Goal: Book appointment/travel/reservation

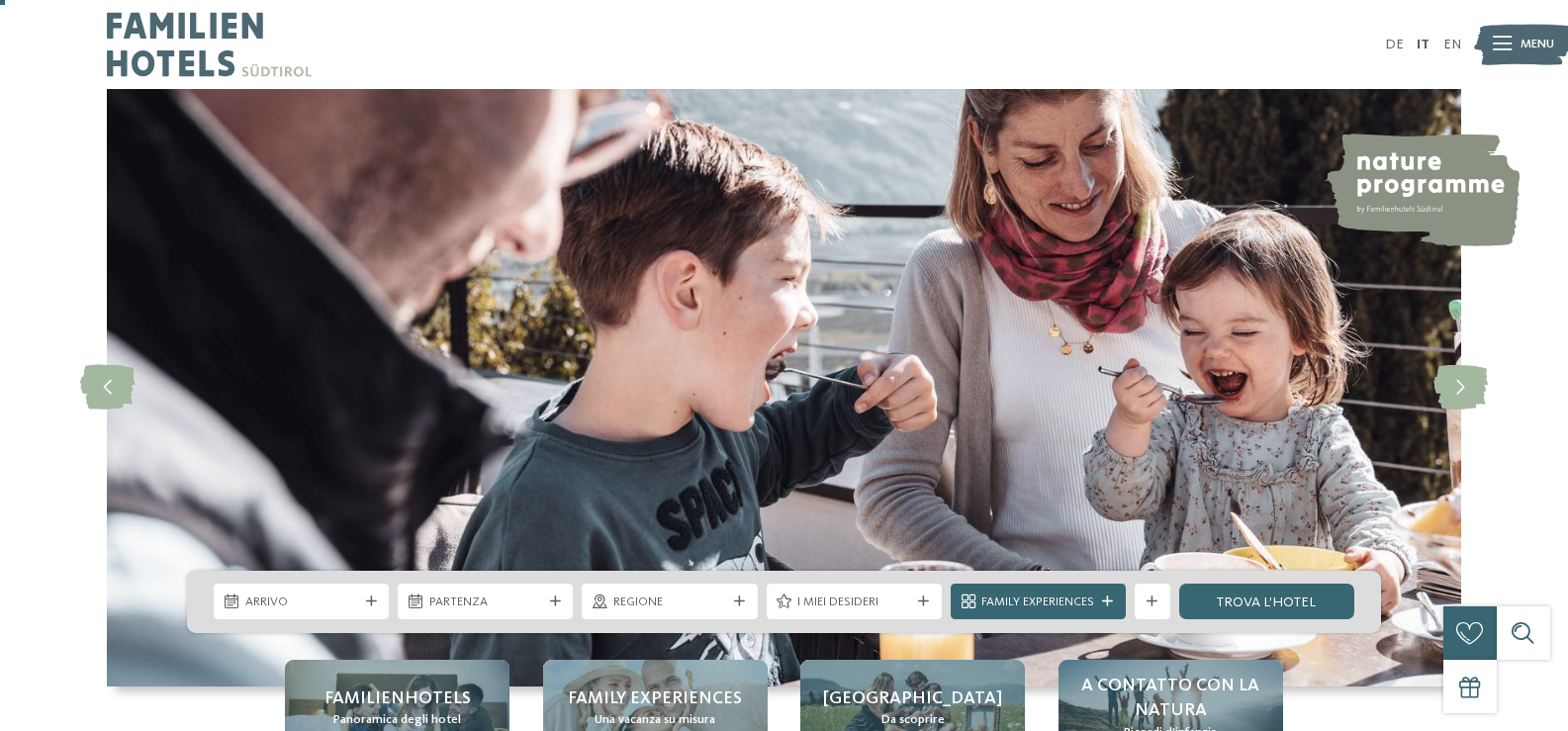
scroll to position [198, 0]
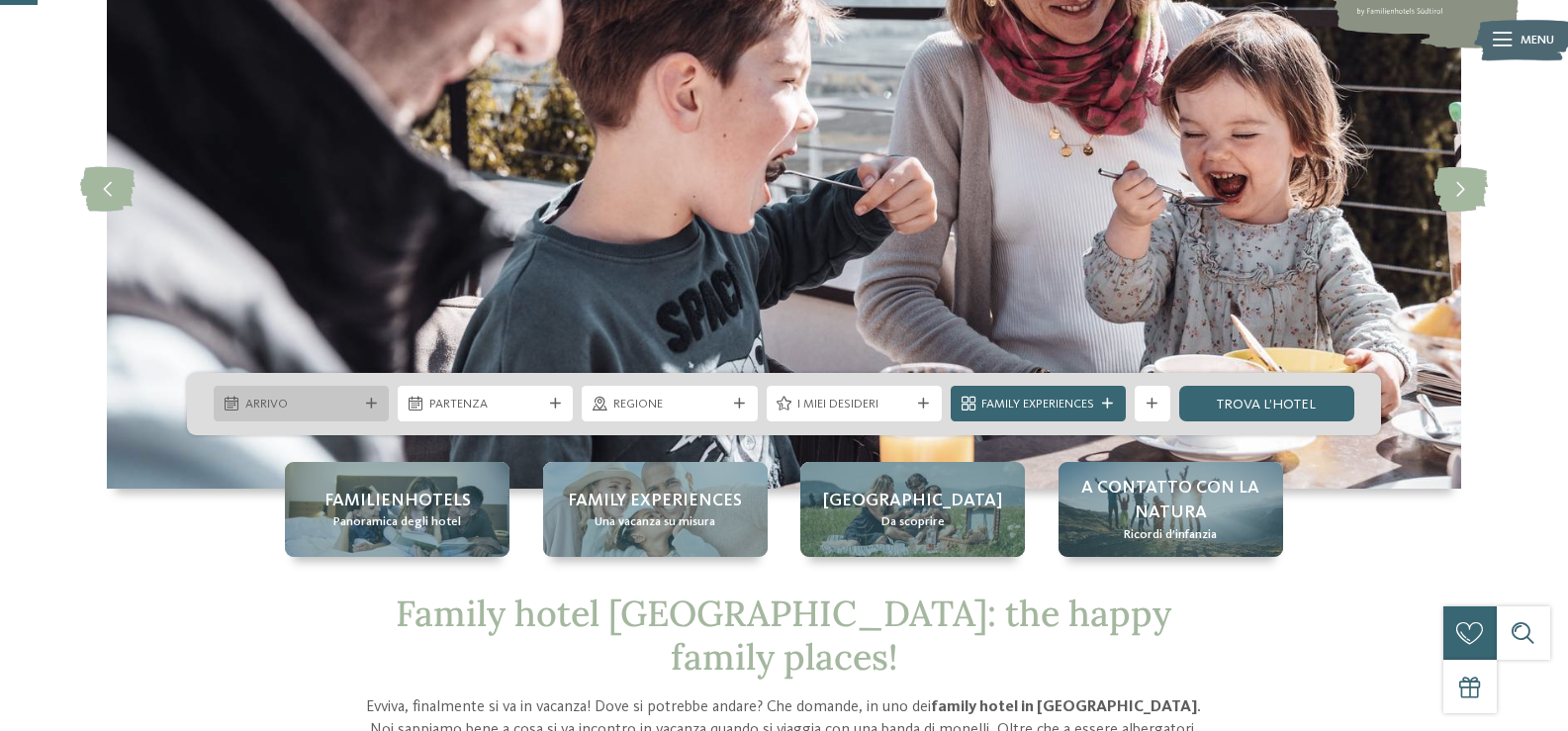
click at [374, 398] on icon at bounding box center [372, 403] width 11 height 11
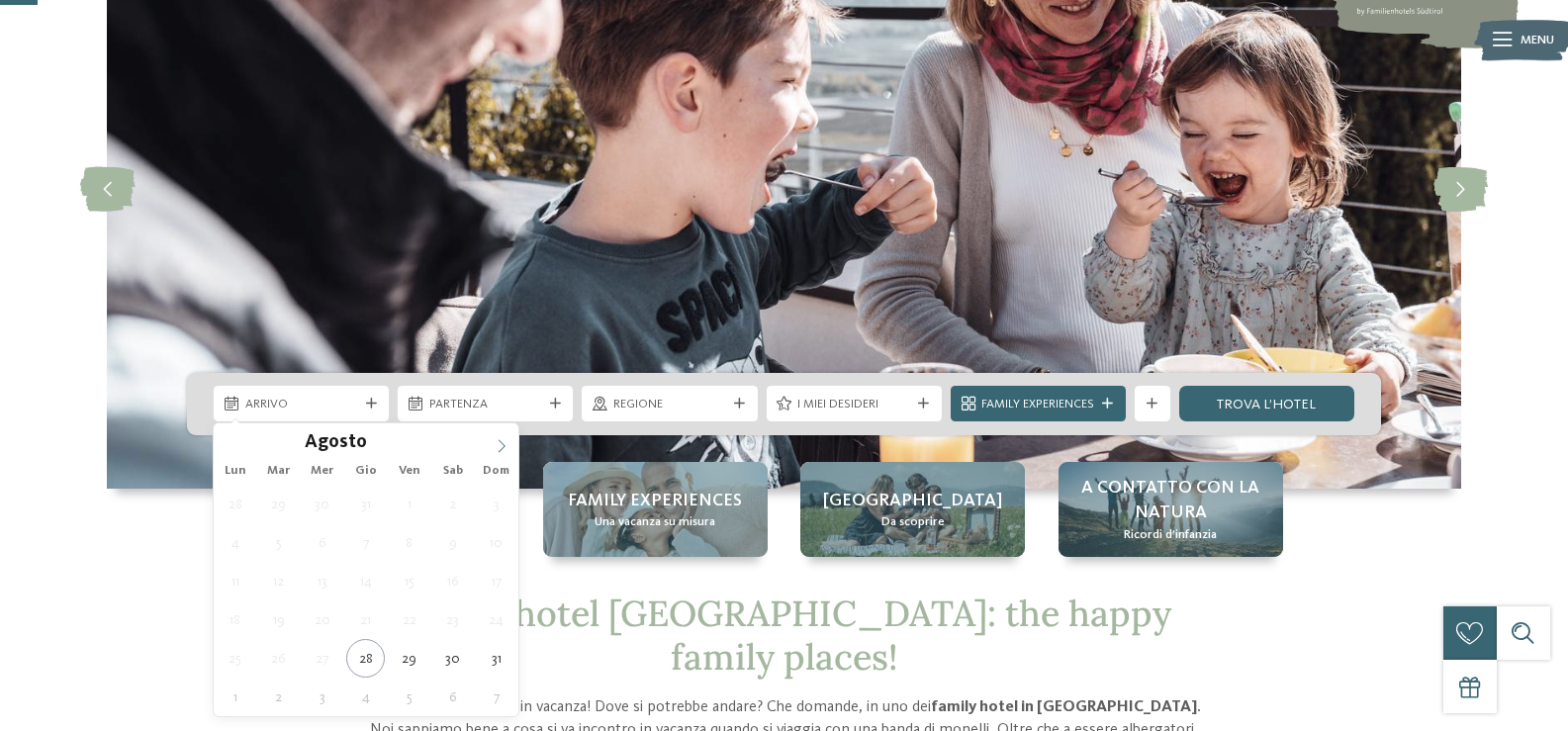
click at [499, 446] on icon at bounding box center [501, 446] width 14 height 14
type div "[DATE]"
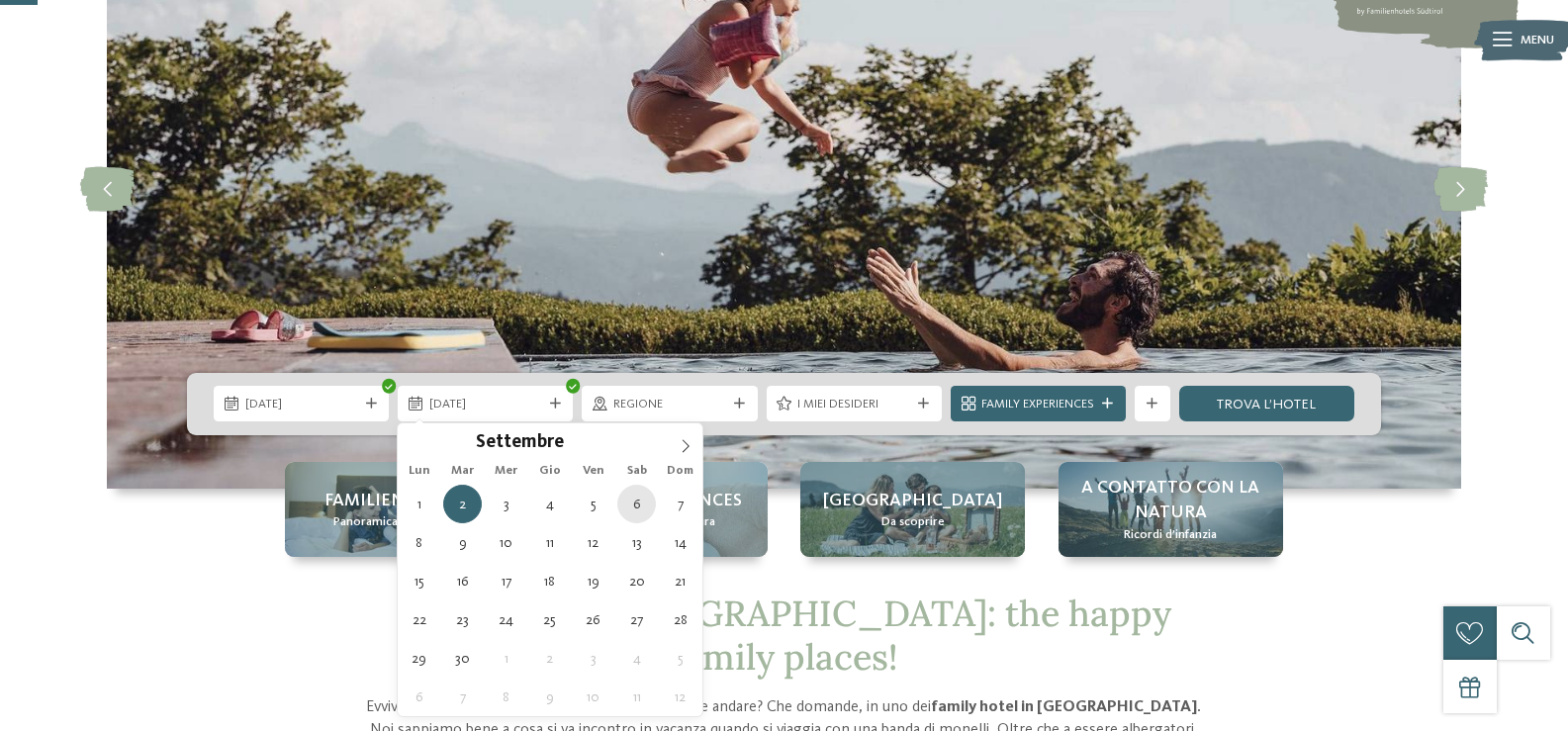
type div "06.09.2025"
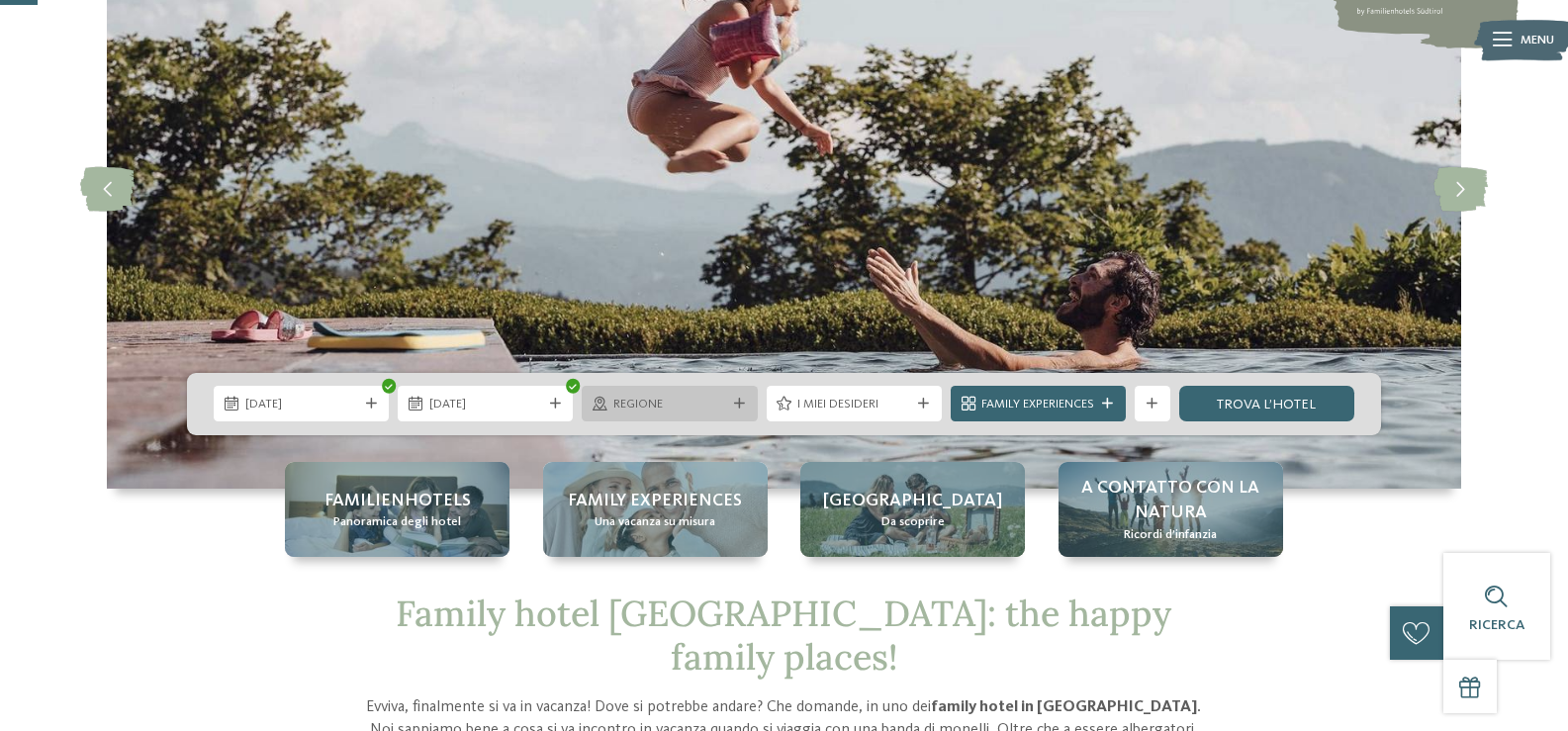
click at [700, 402] on span "Regione" at bounding box center [669, 404] width 113 height 18
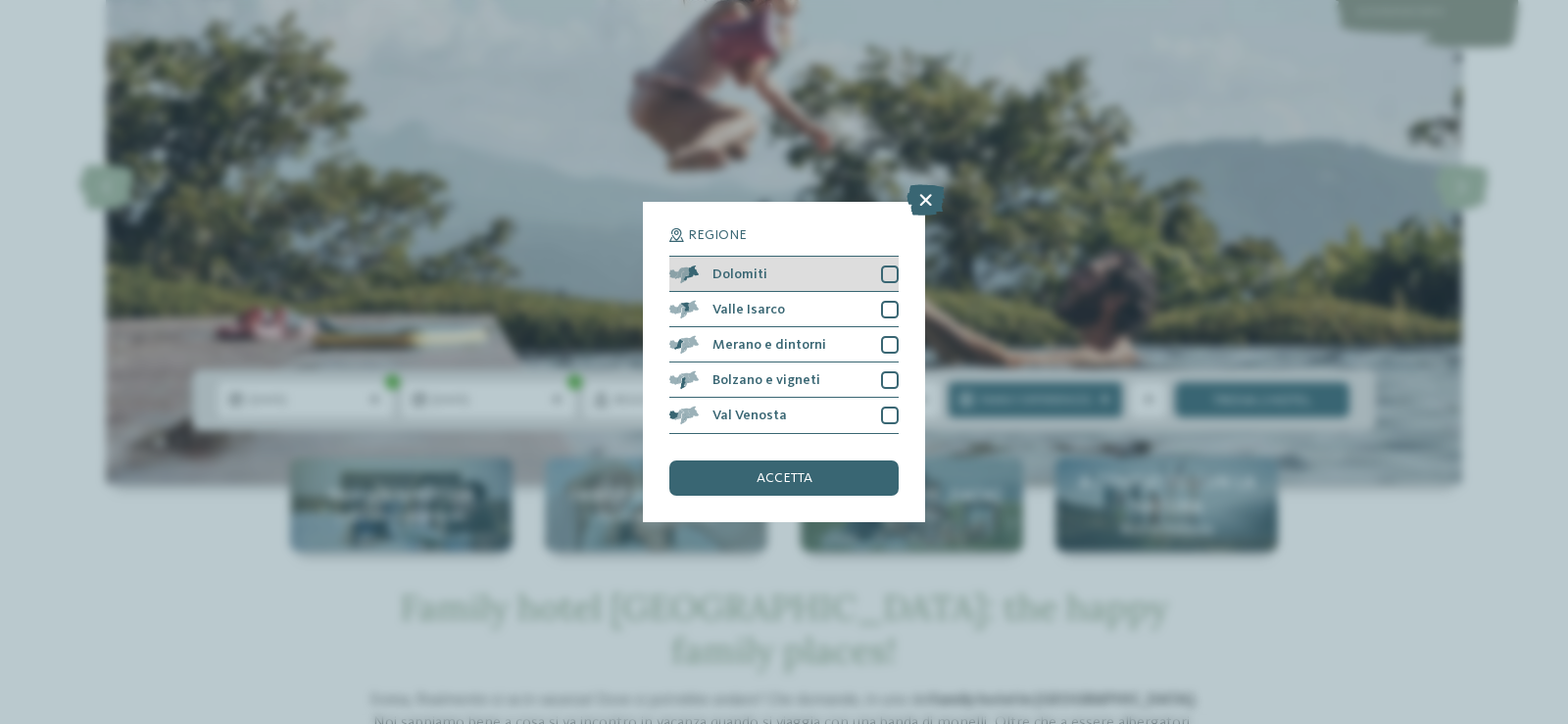
click at [892, 266] on div at bounding box center [890, 274] width 18 height 18
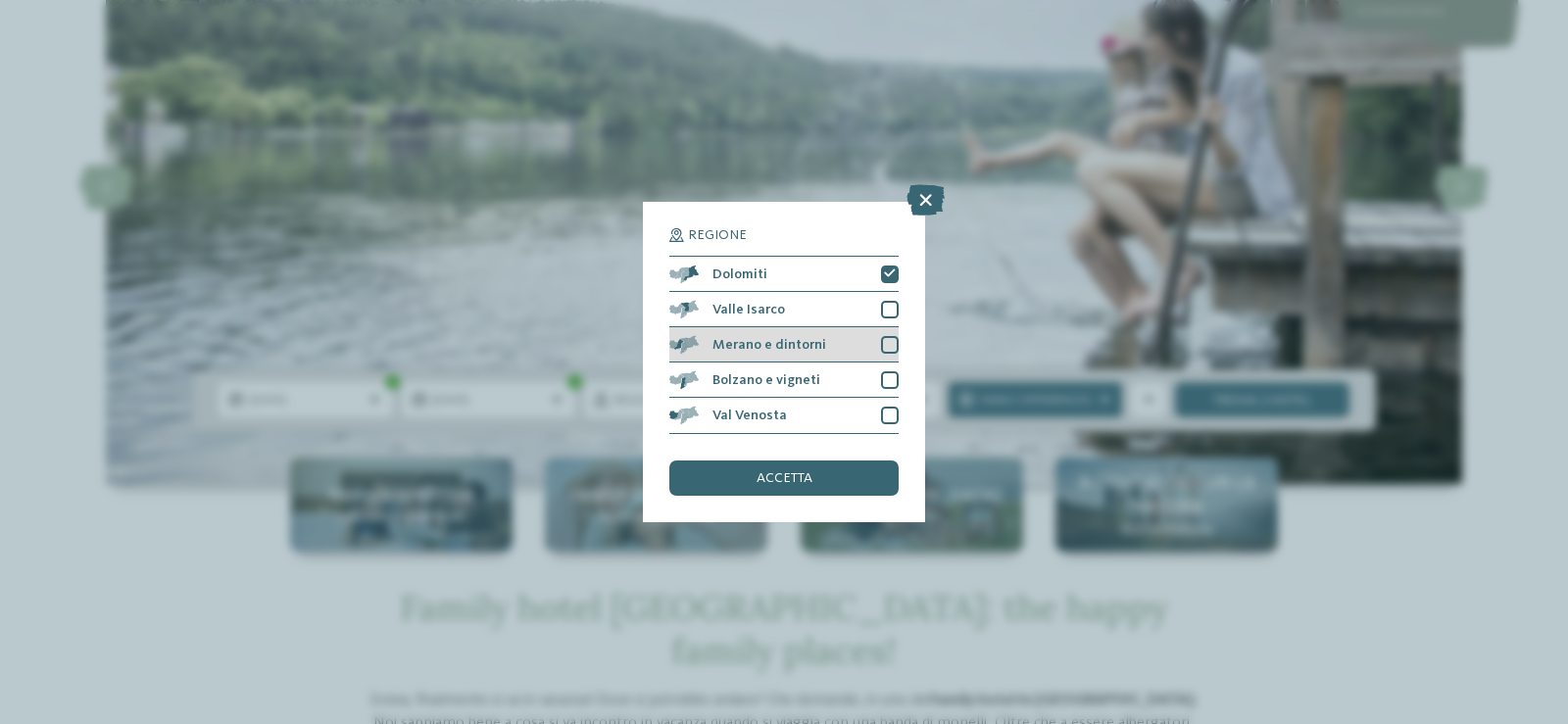
click at [888, 336] on div at bounding box center [890, 345] width 18 height 18
click at [888, 372] on div at bounding box center [890, 381] width 18 height 18
click at [822, 472] on div "accetta" at bounding box center [784, 479] width 230 height 36
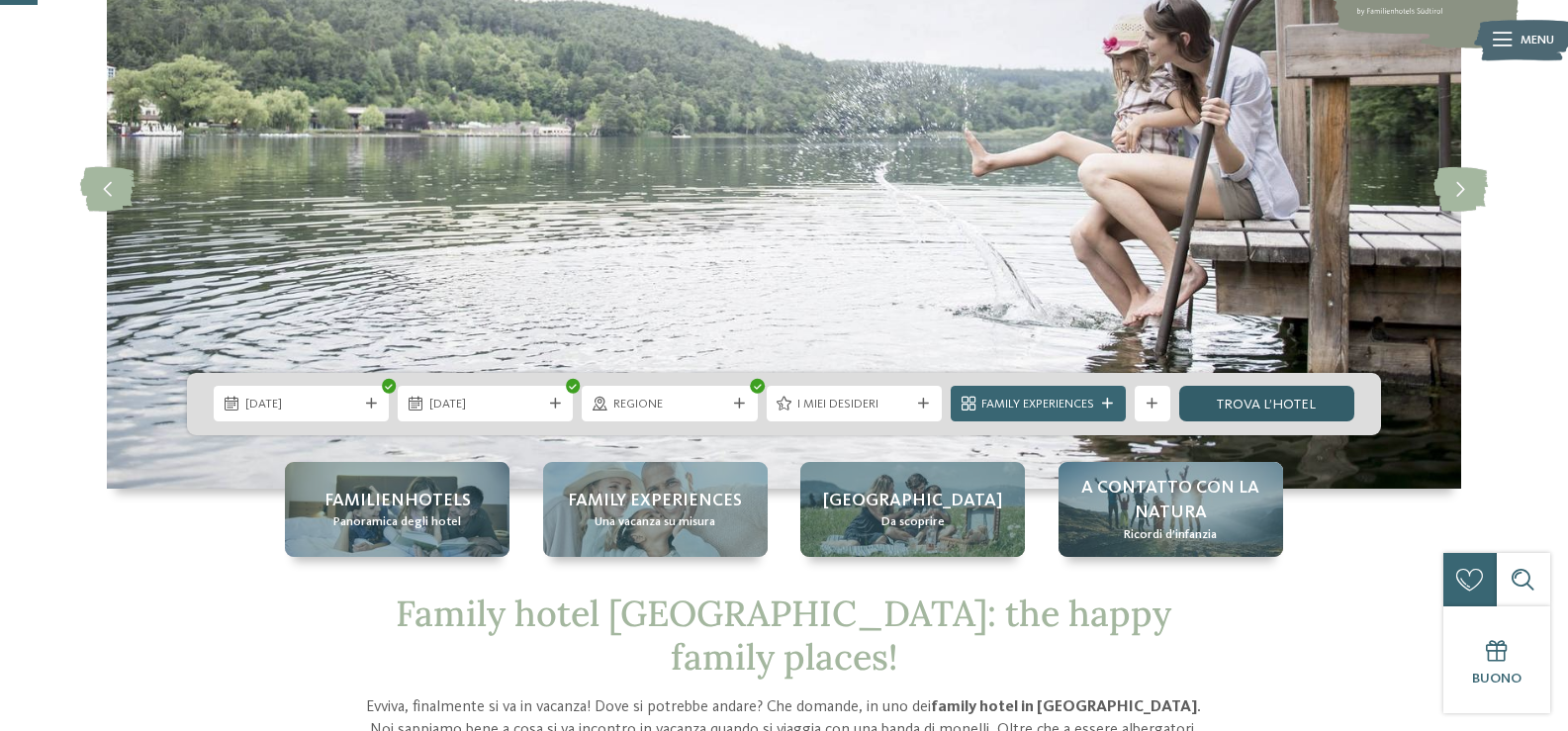
click at [1263, 399] on link "trova l’hotel" at bounding box center [1266, 403] width 175 height 36
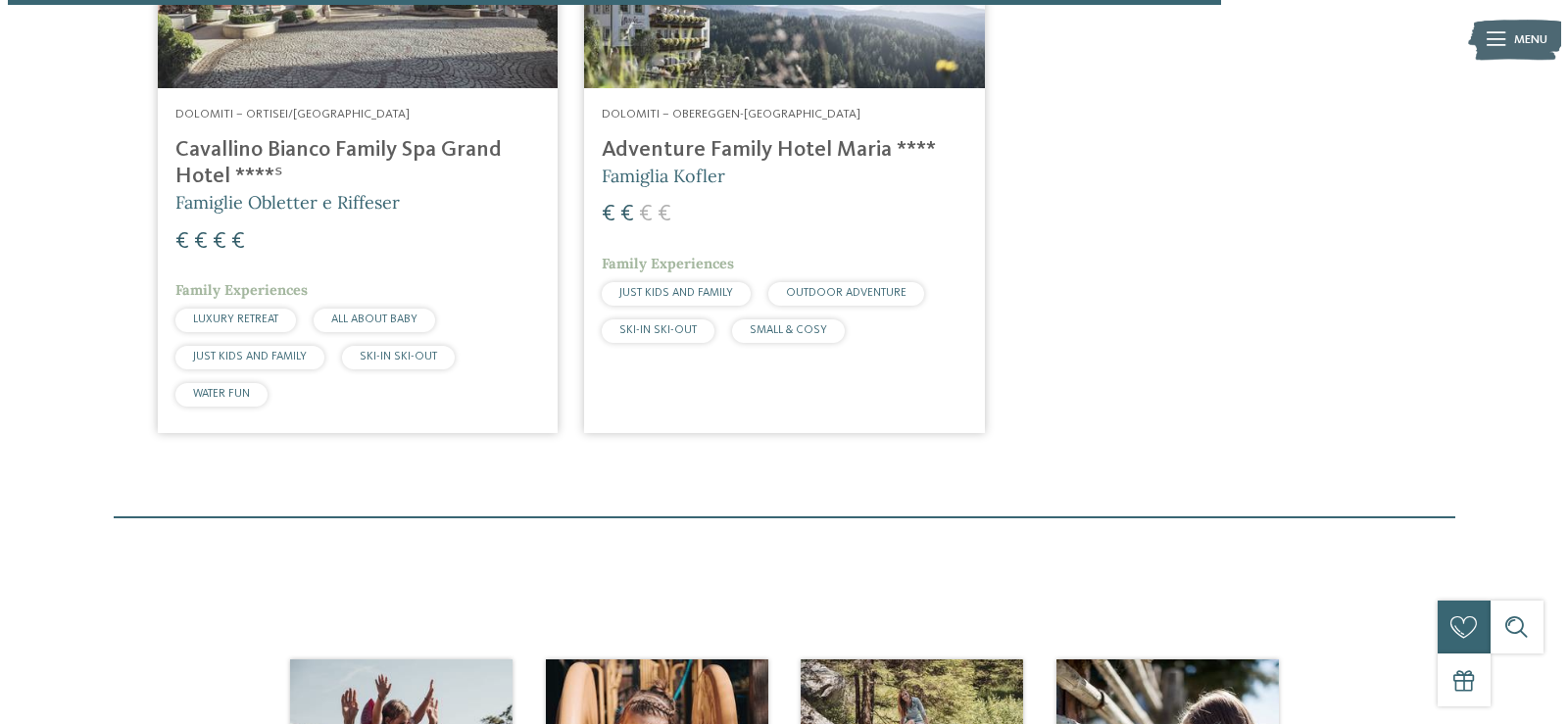
scroll to position [3117, 0]
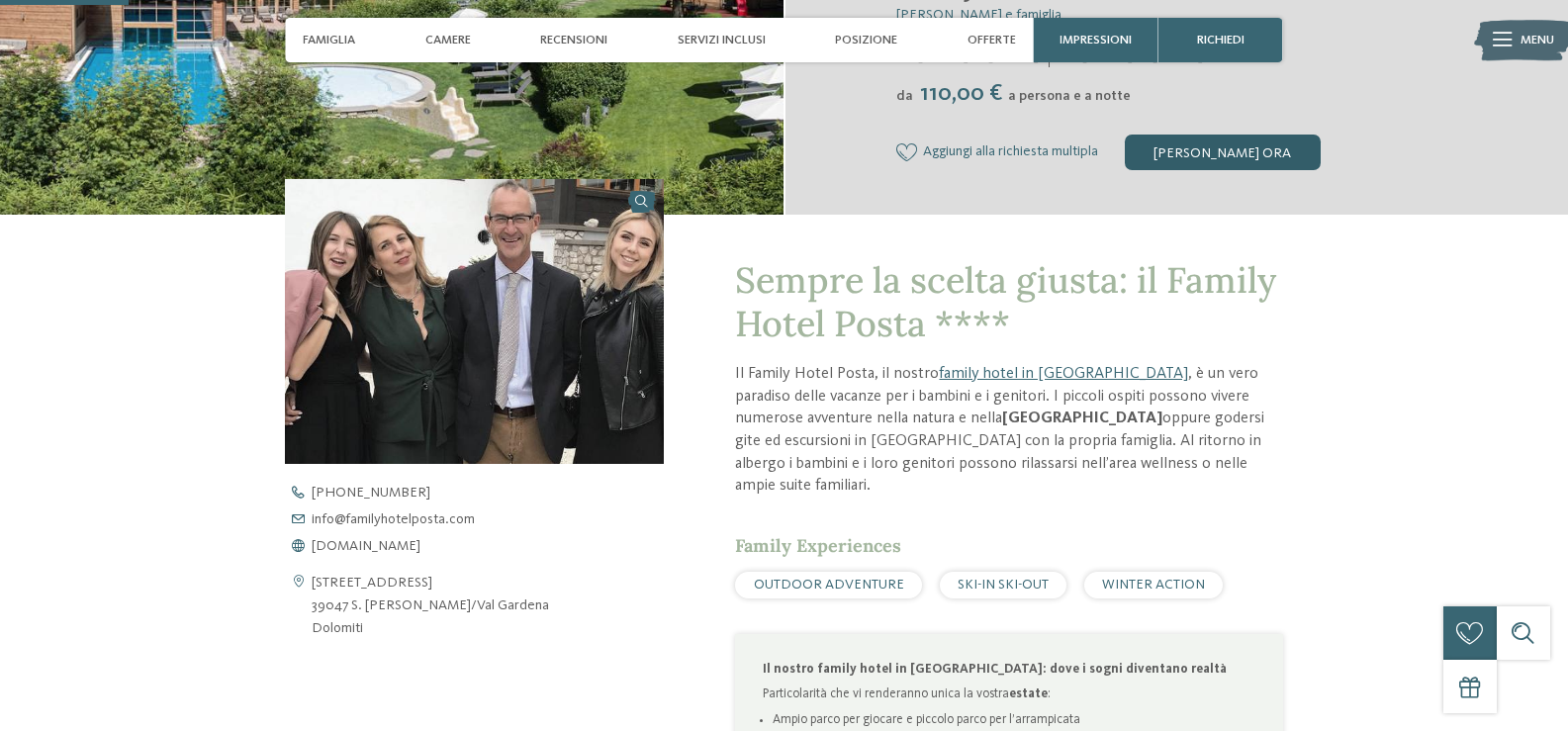
scroll to position [494, 0]
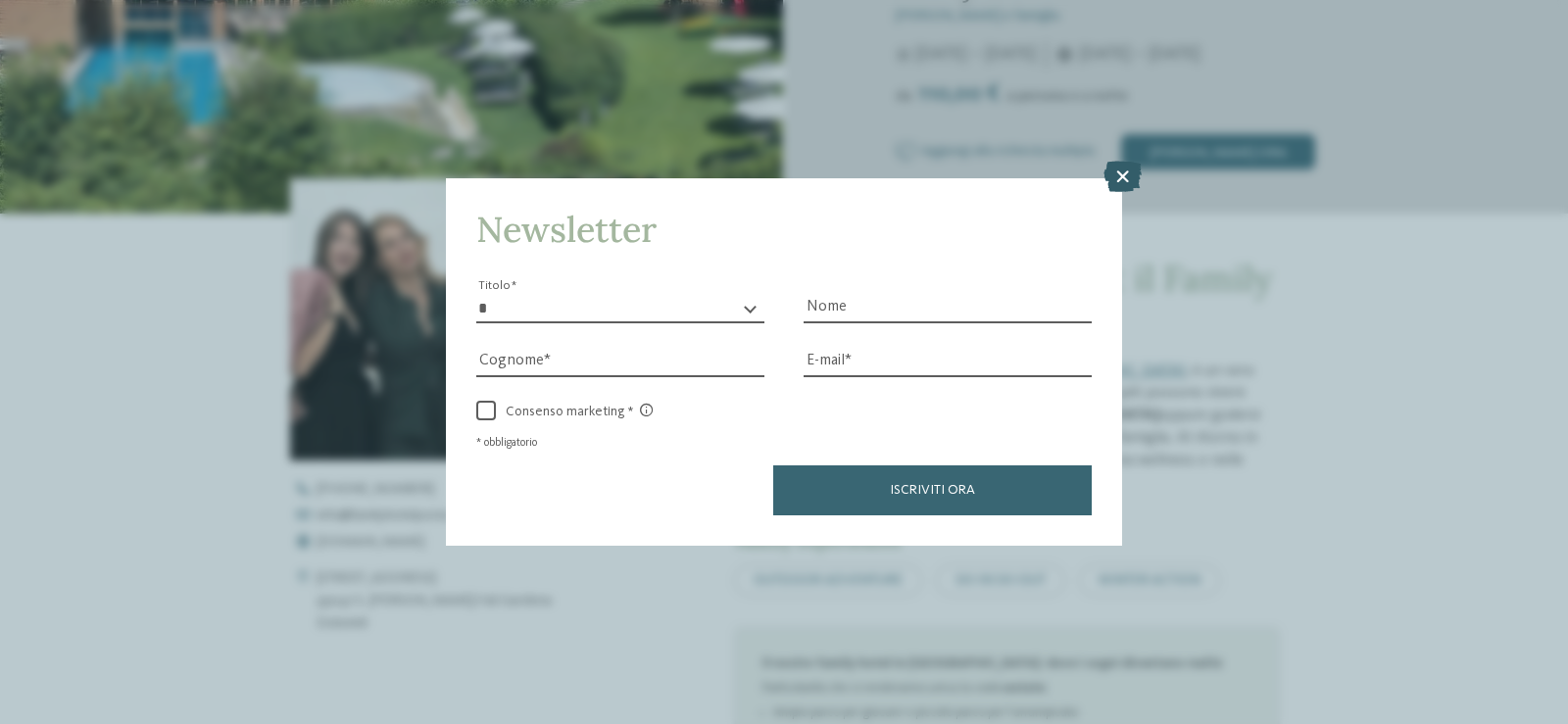
click at [1117, 174] on icon at bounding box center [1123, 176] width 39 height 32
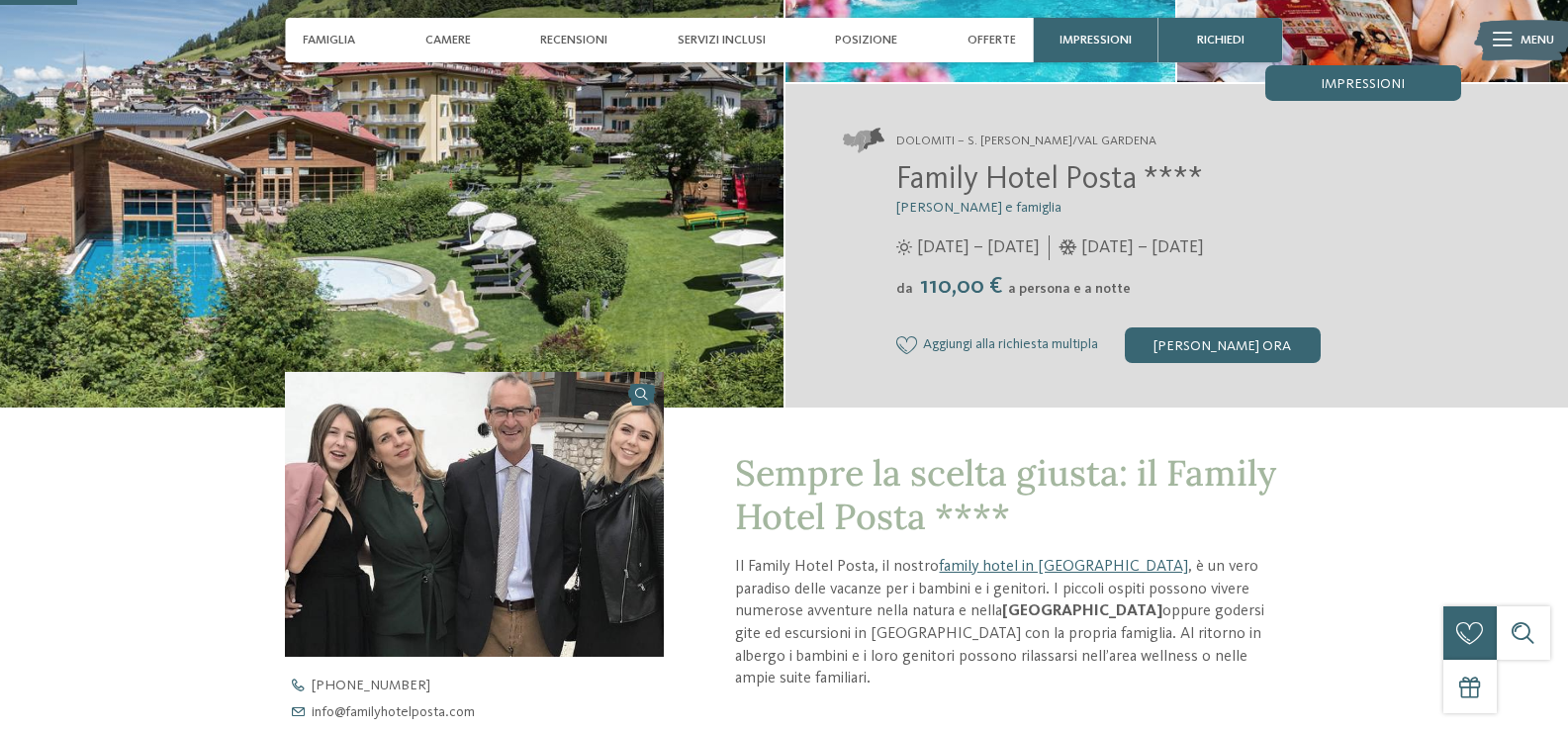
scroll to position [297, 0]
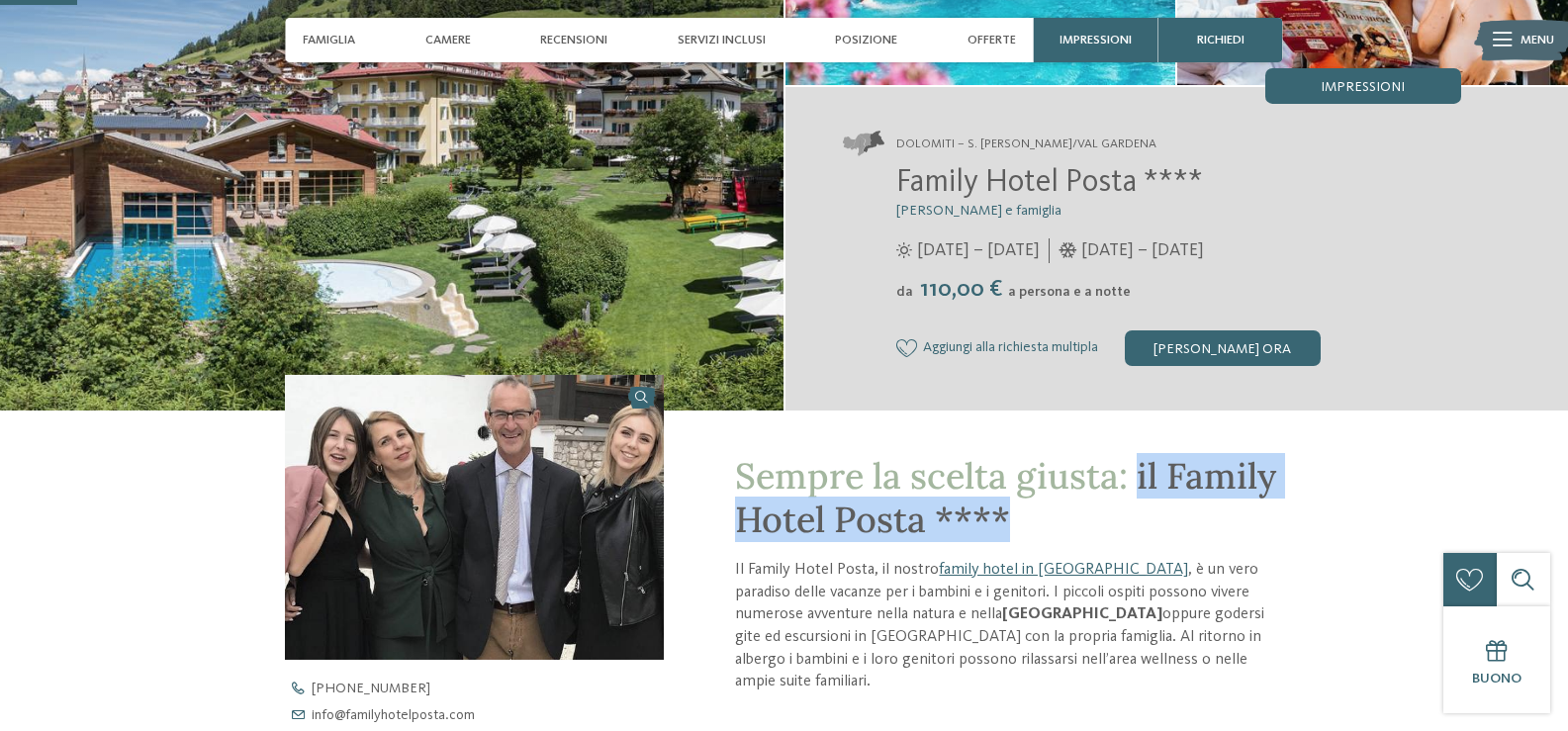
drag, startPoint x: 1141, startPoint y: 474, endPoint x: 1348, endPoint y: 501, distance: 208.8
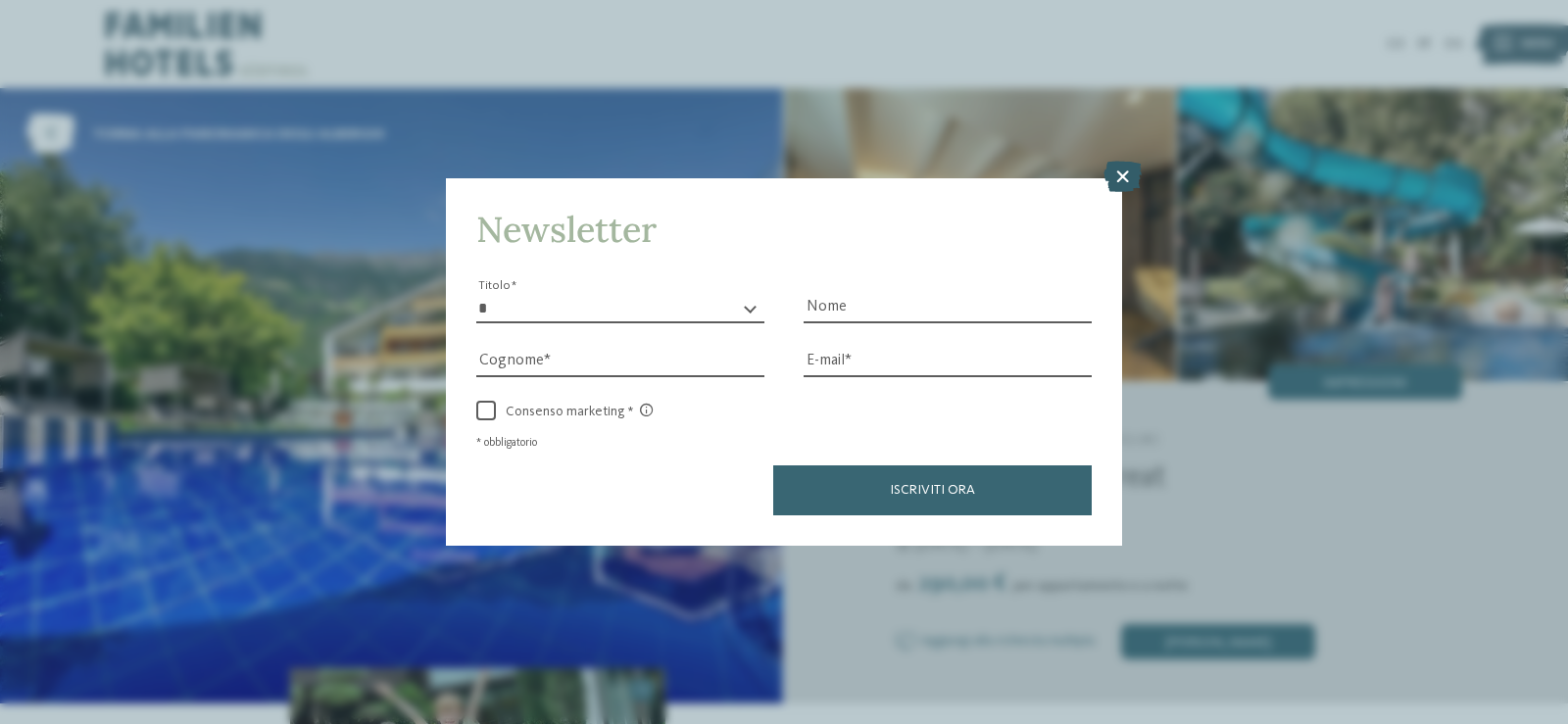
click at [1134, 184] on icon at bounding box center [1123, 176] width 39 height 32
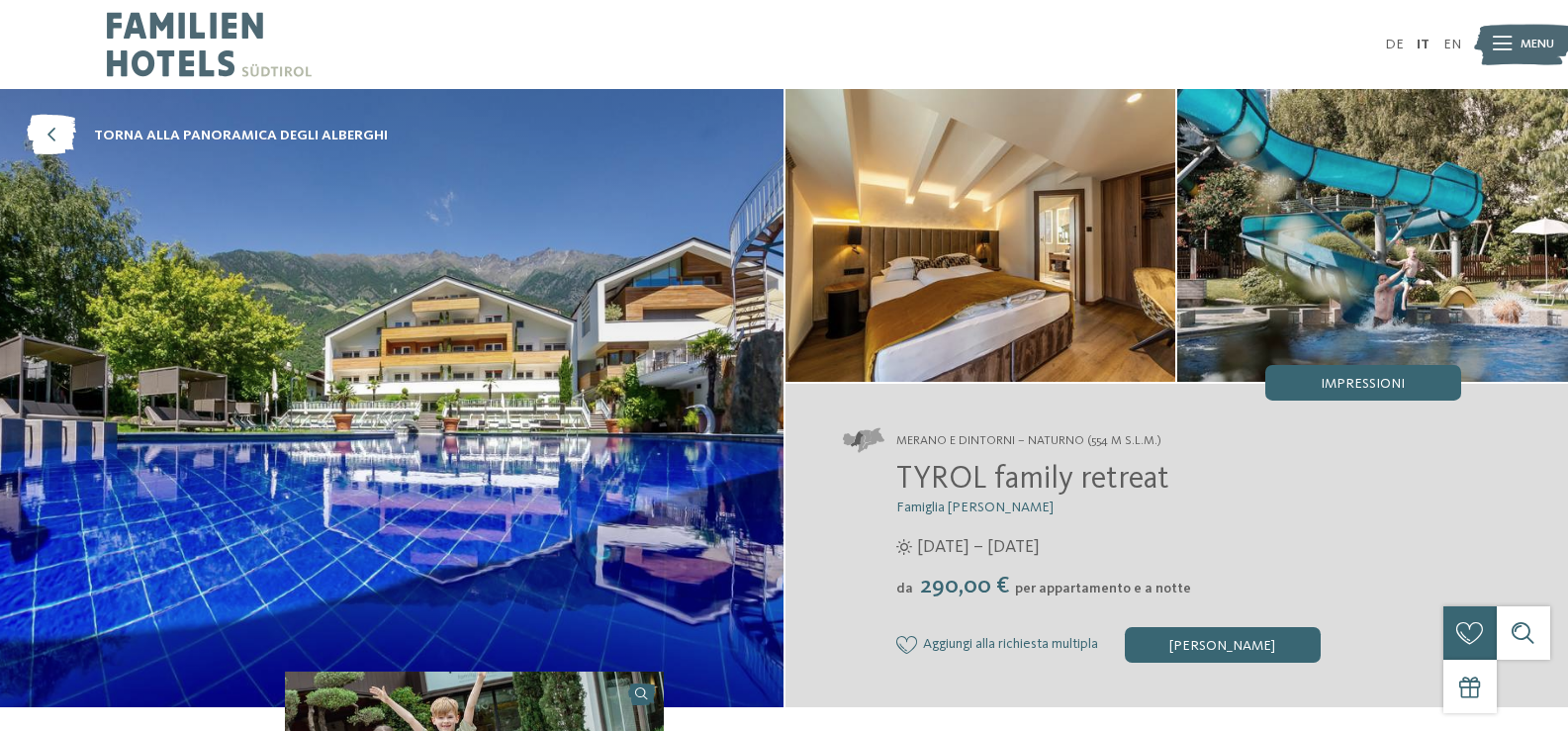
drag, startPoint x: 884, startPoint y: 473, endPoint x: 1189, endPoint y: 480, distance: 305.1
click at [1189, 480] on div "TYROL family retreat Famiglia Brunner 27/03/2025 – 08/11/2025 da" at bounding box center [1152, 562] width 618 height 201
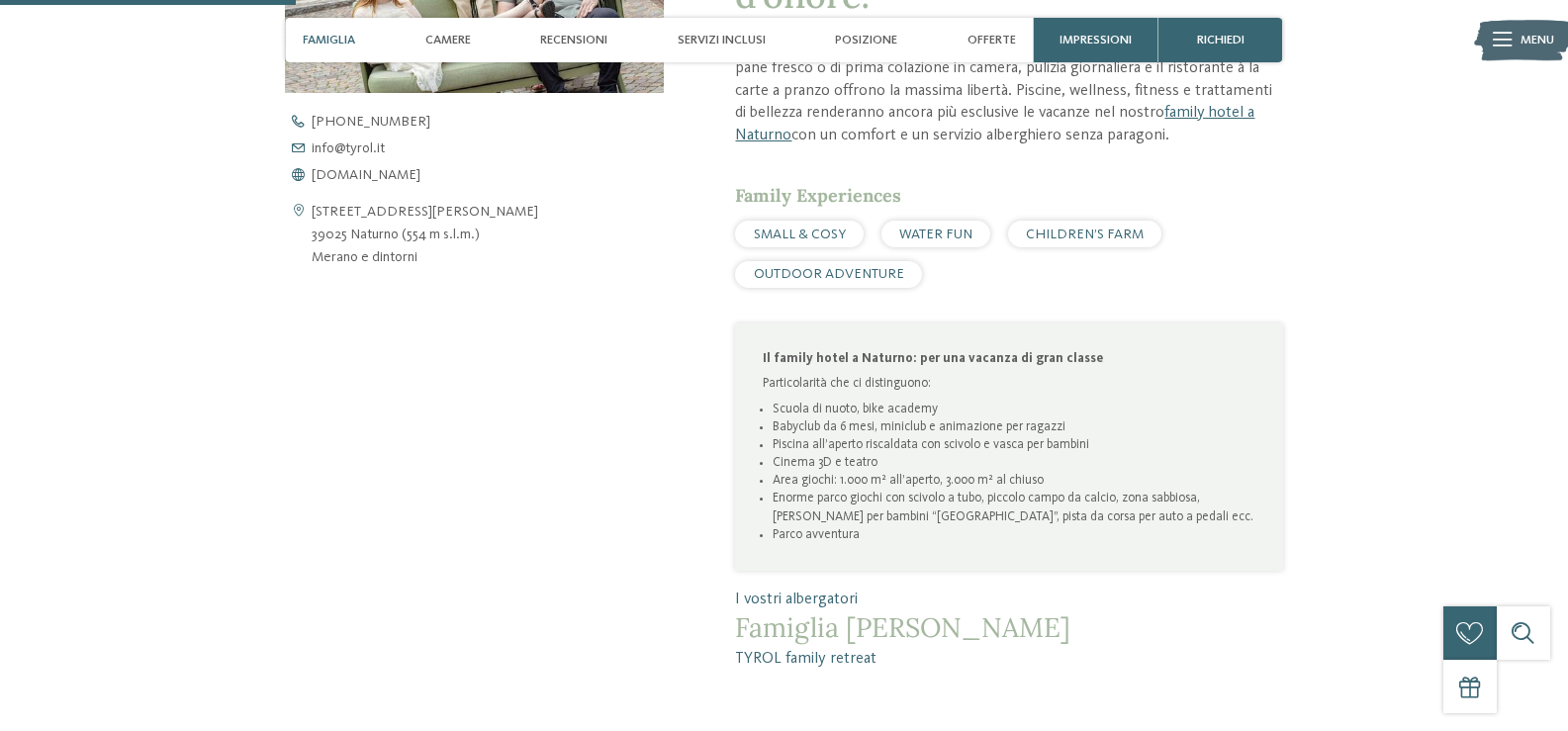
scroll to position [1089, 0]
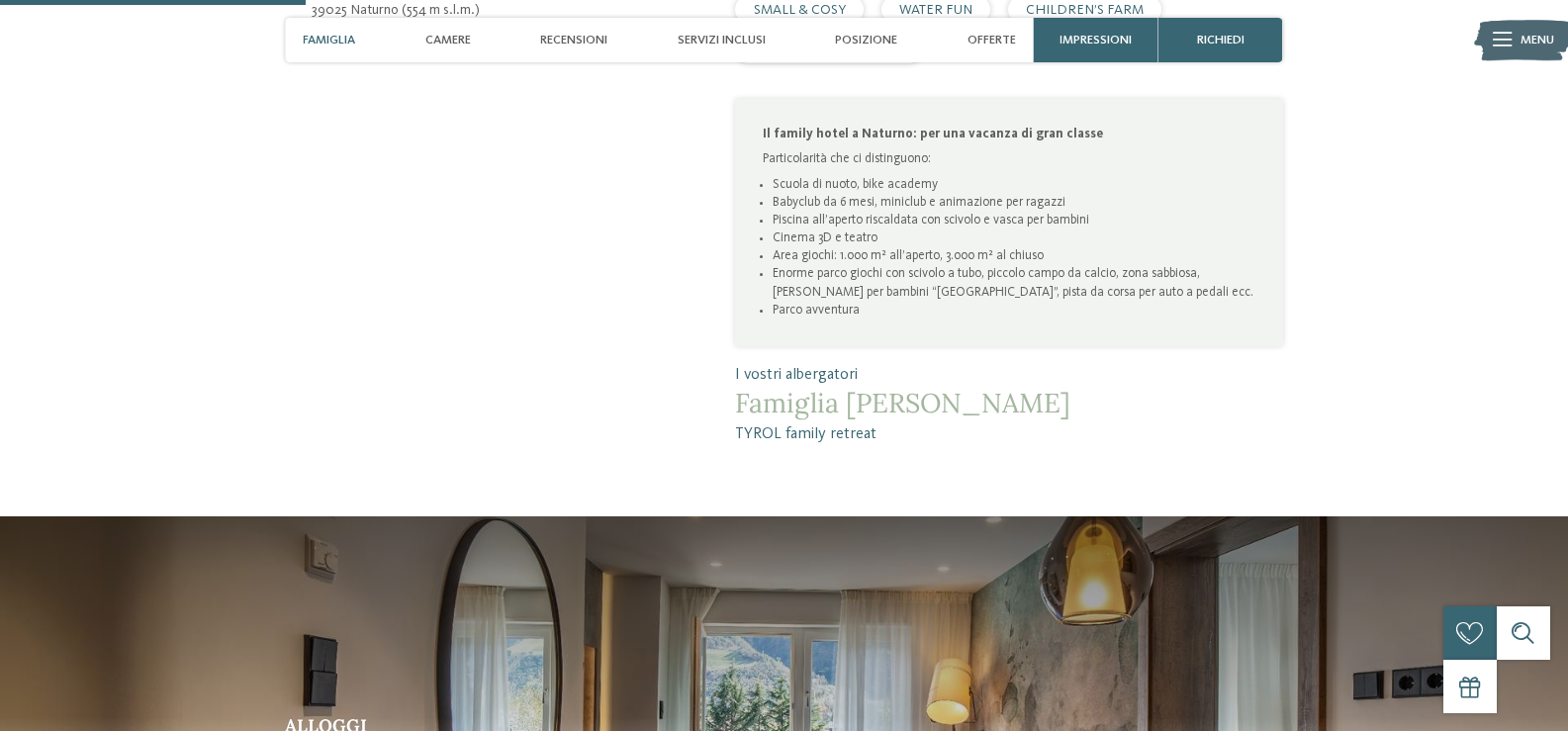
click at [946, 9] on span "WATER FUN" at bounding box center [936, 10] width 73 height 14
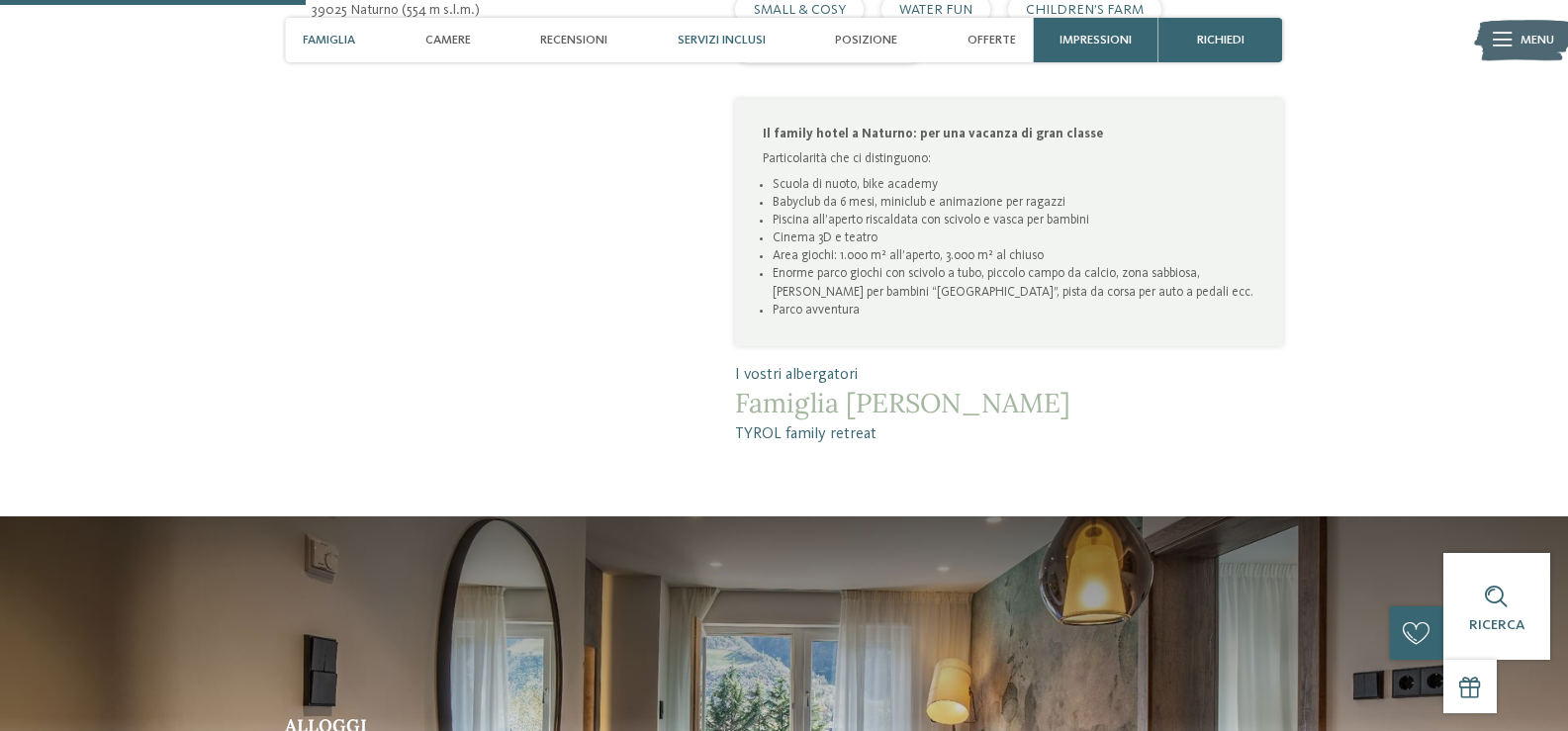
click at [753, 37] on span "Servizi inclusi" at bounding box center [722, 40] width 88 height 15
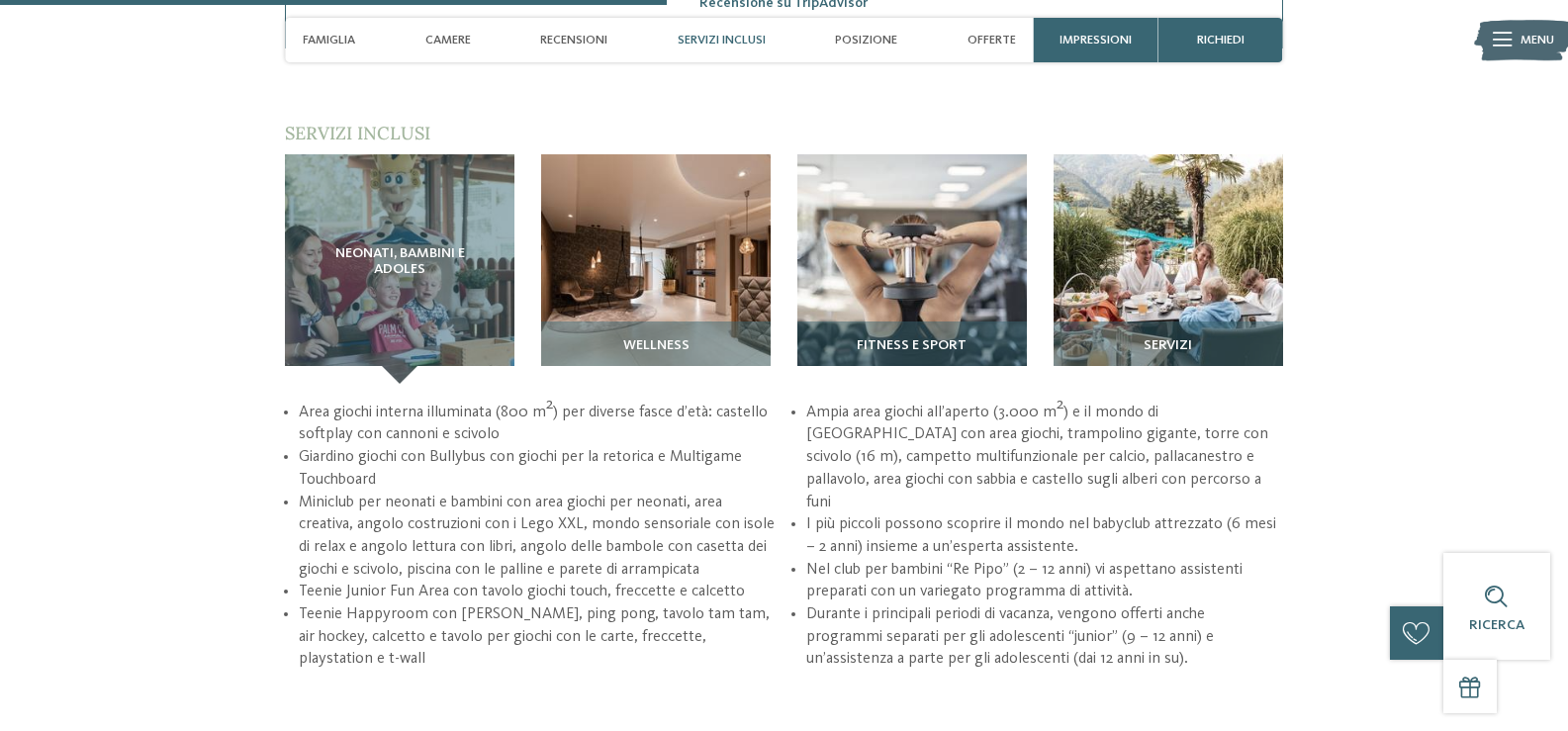
scroll to position [2444, 0]
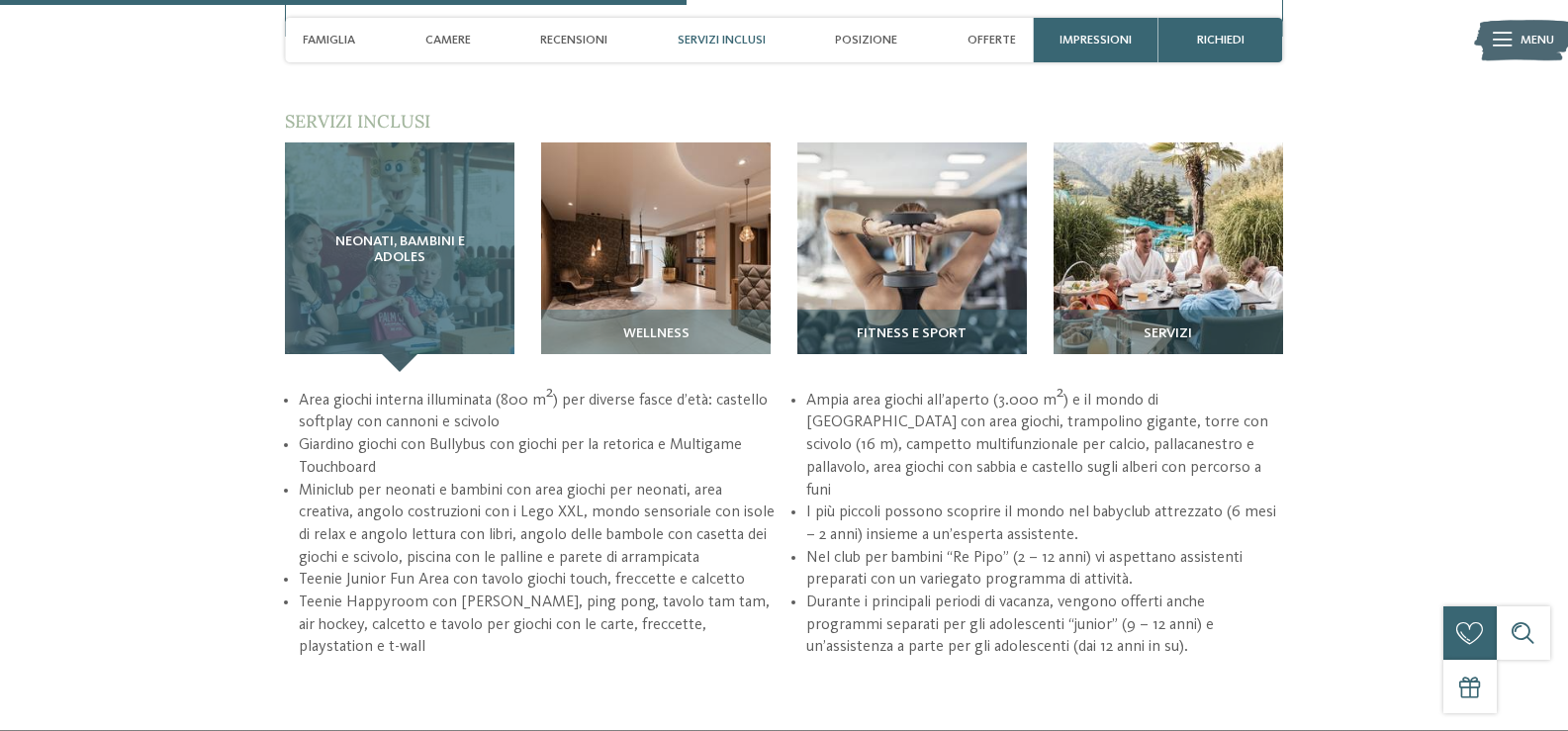
click at [402, 253] on span "Neonati, bambini e adoles" at bounding box center [399, 251] width 159 height 32
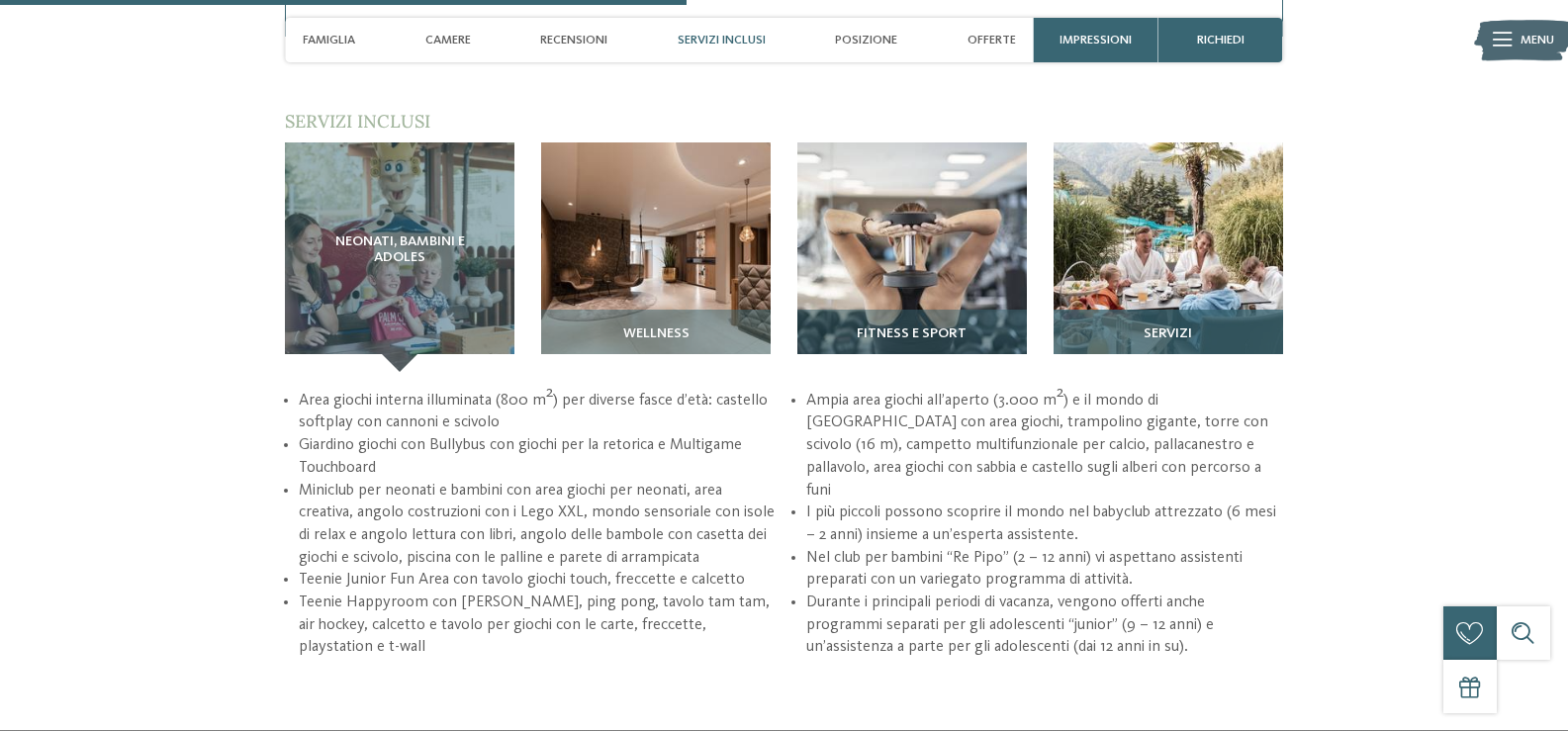
click at [1172, 266] on img at bounding box center [1169, 258] width 230 height 230
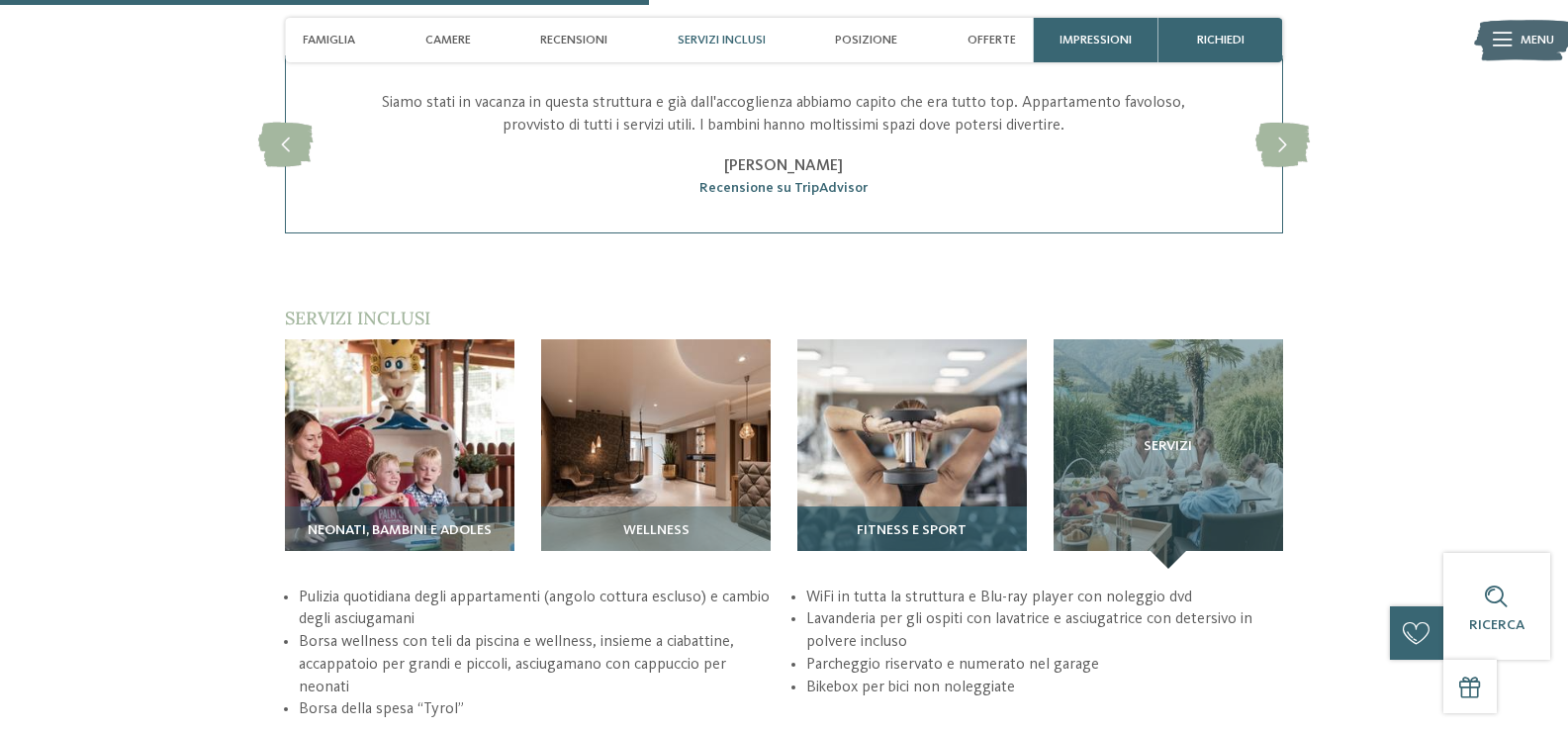
scroll to position [2246, 0]
click at [918, 444] on img at bounding box center [913, 455] width 230 height 230
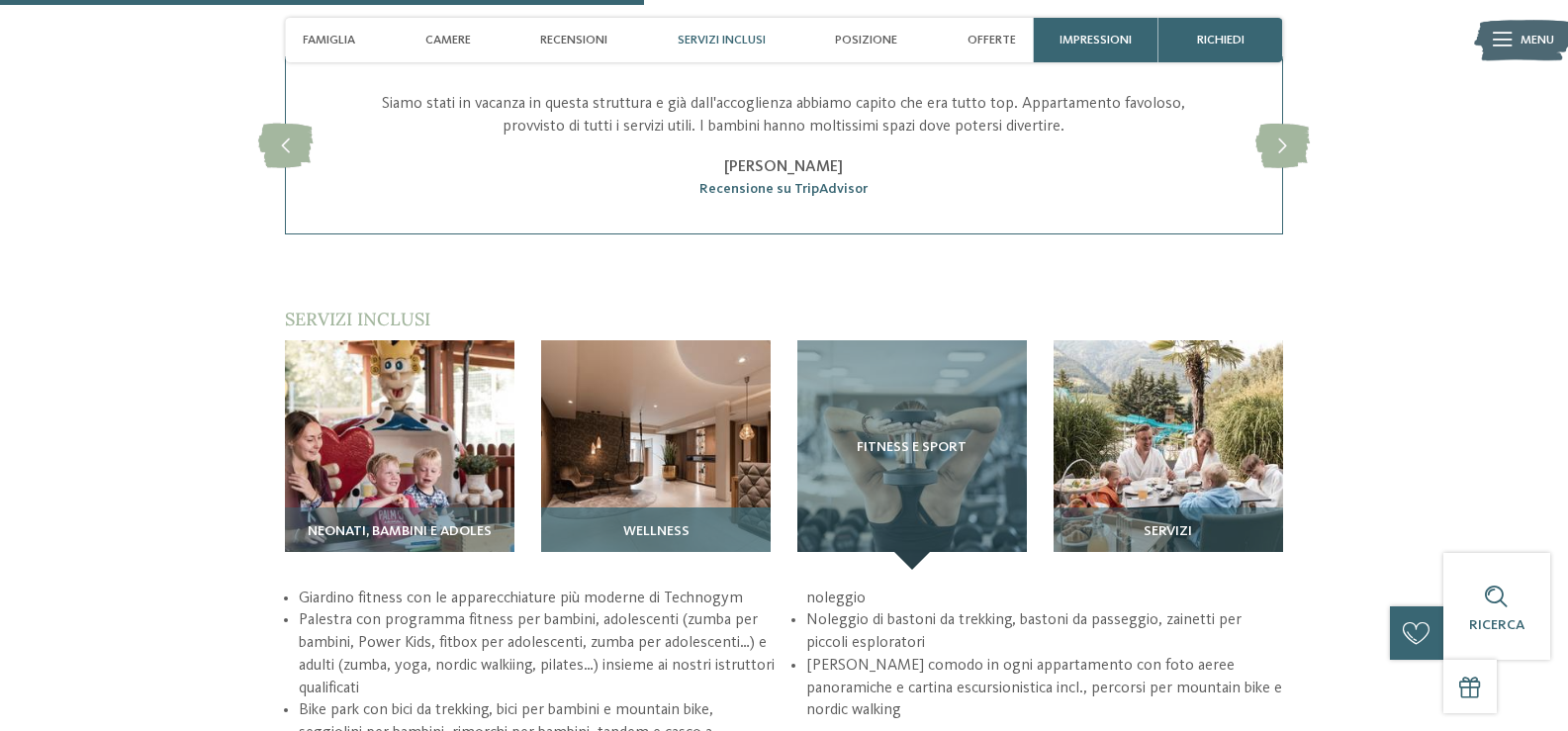
click at [676, 466] on img at bounding box center [656, 455] width 230 height 230
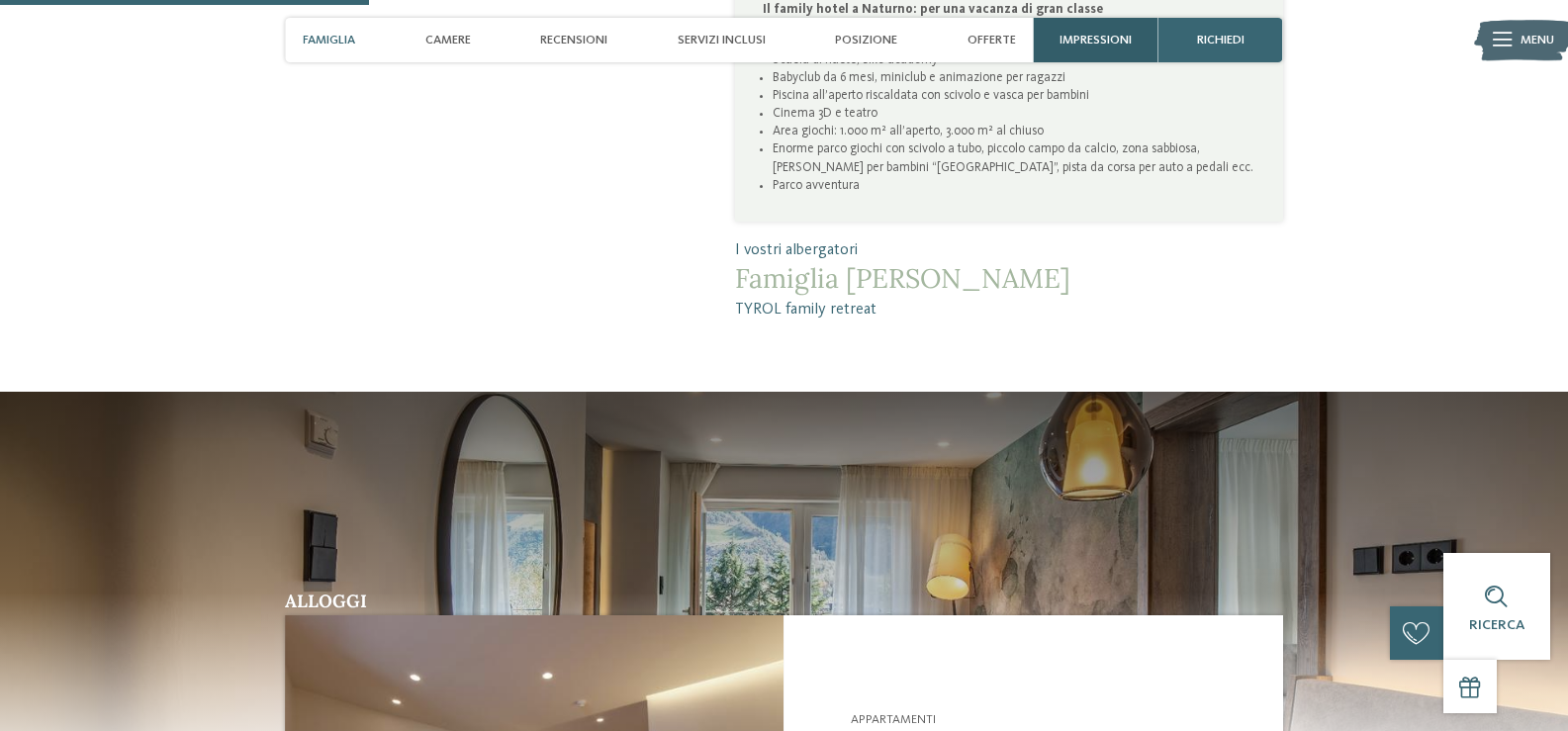
scroll to position [1059, 0]
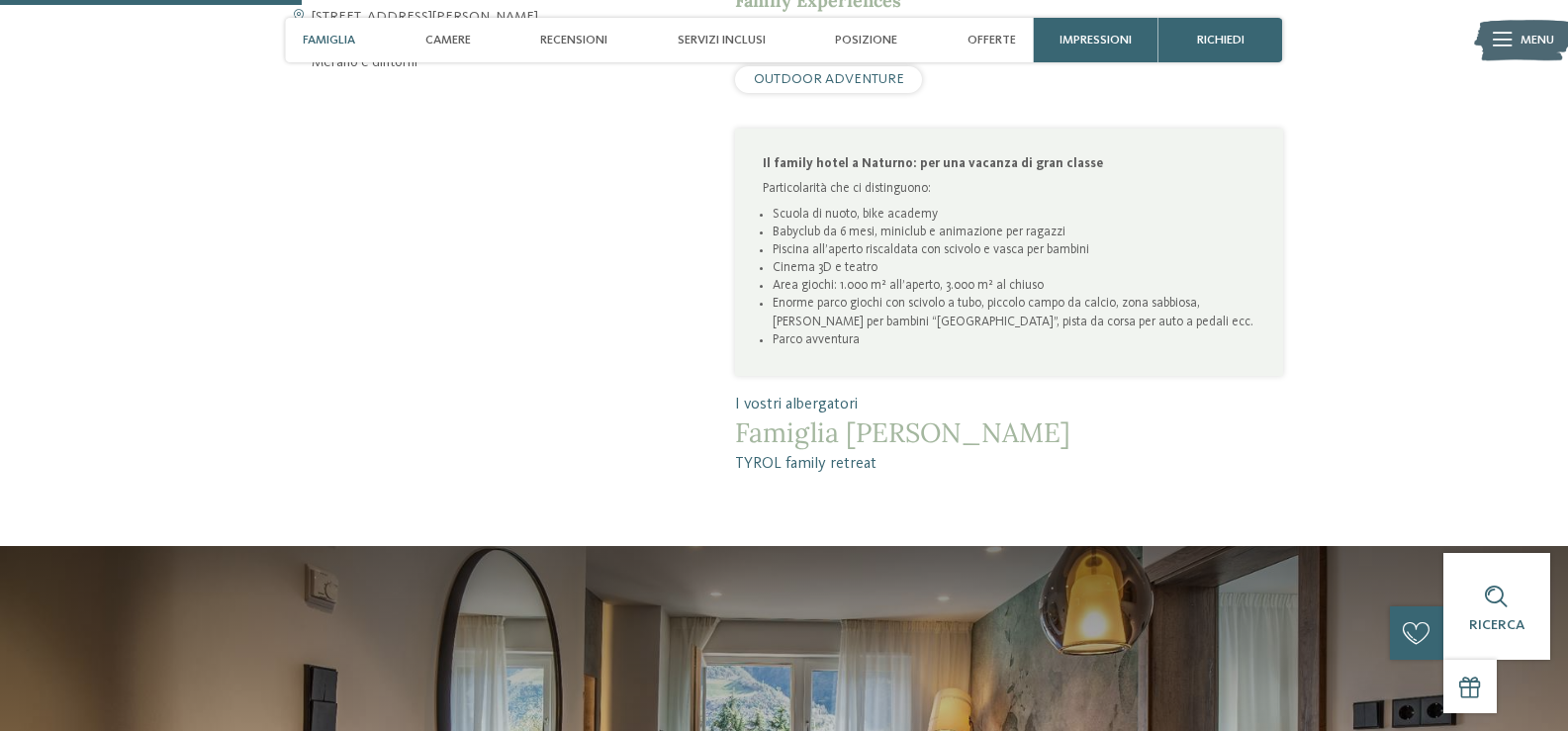
click at [1510, 36] on icon at bounding box center [1502, 40] width 19 height 14
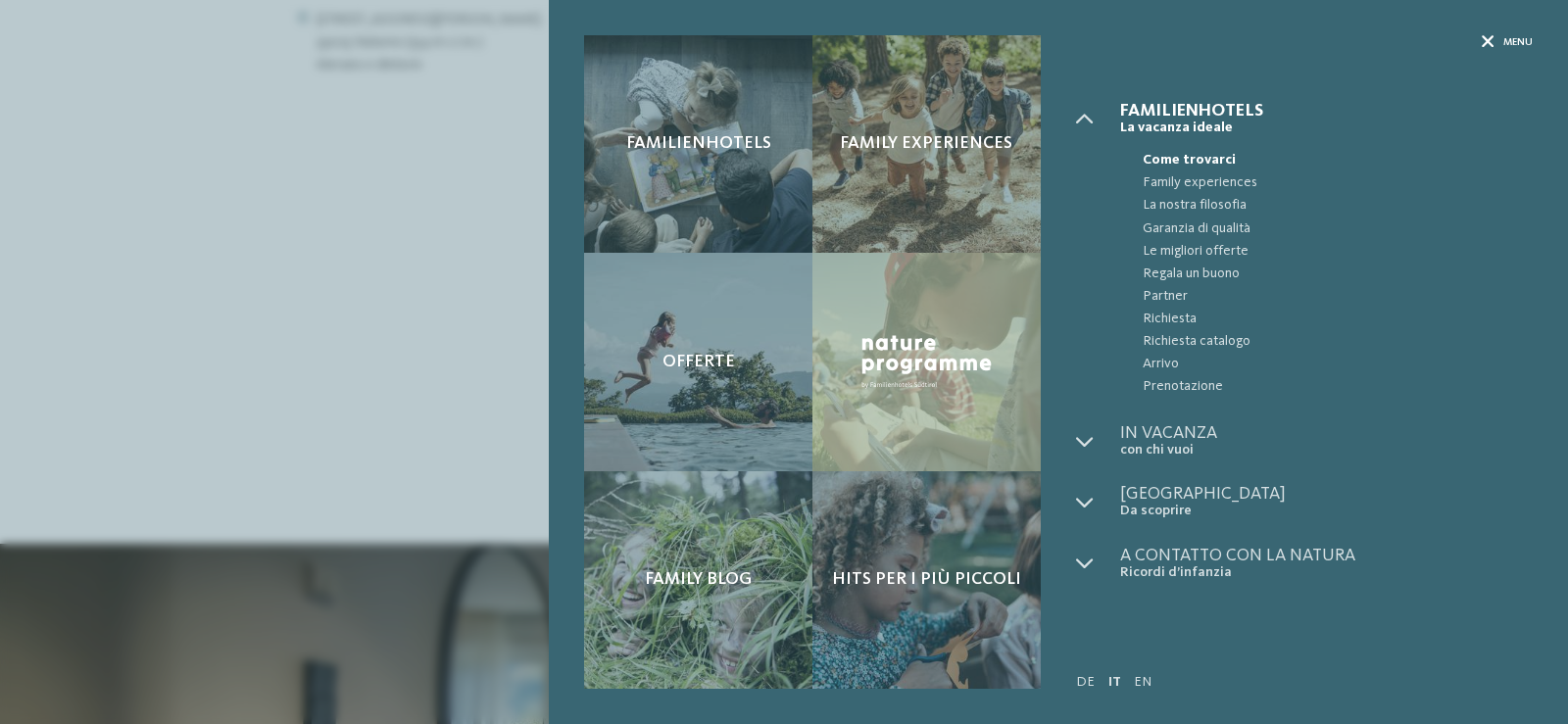
click at [1517, 45] on span "Menu" at bounding box center [1519, 43] width 30 height 15
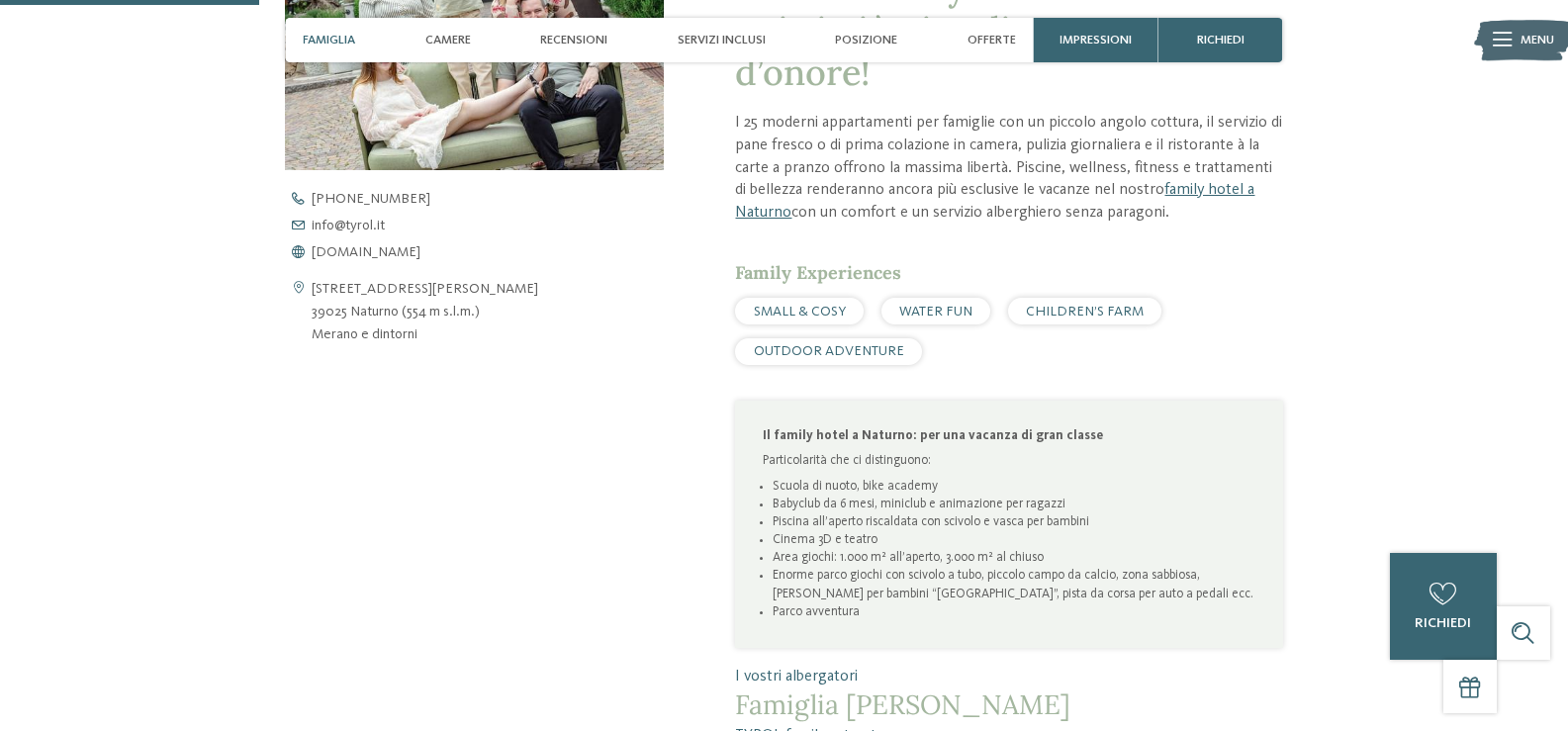
scroll to position [762, 0]
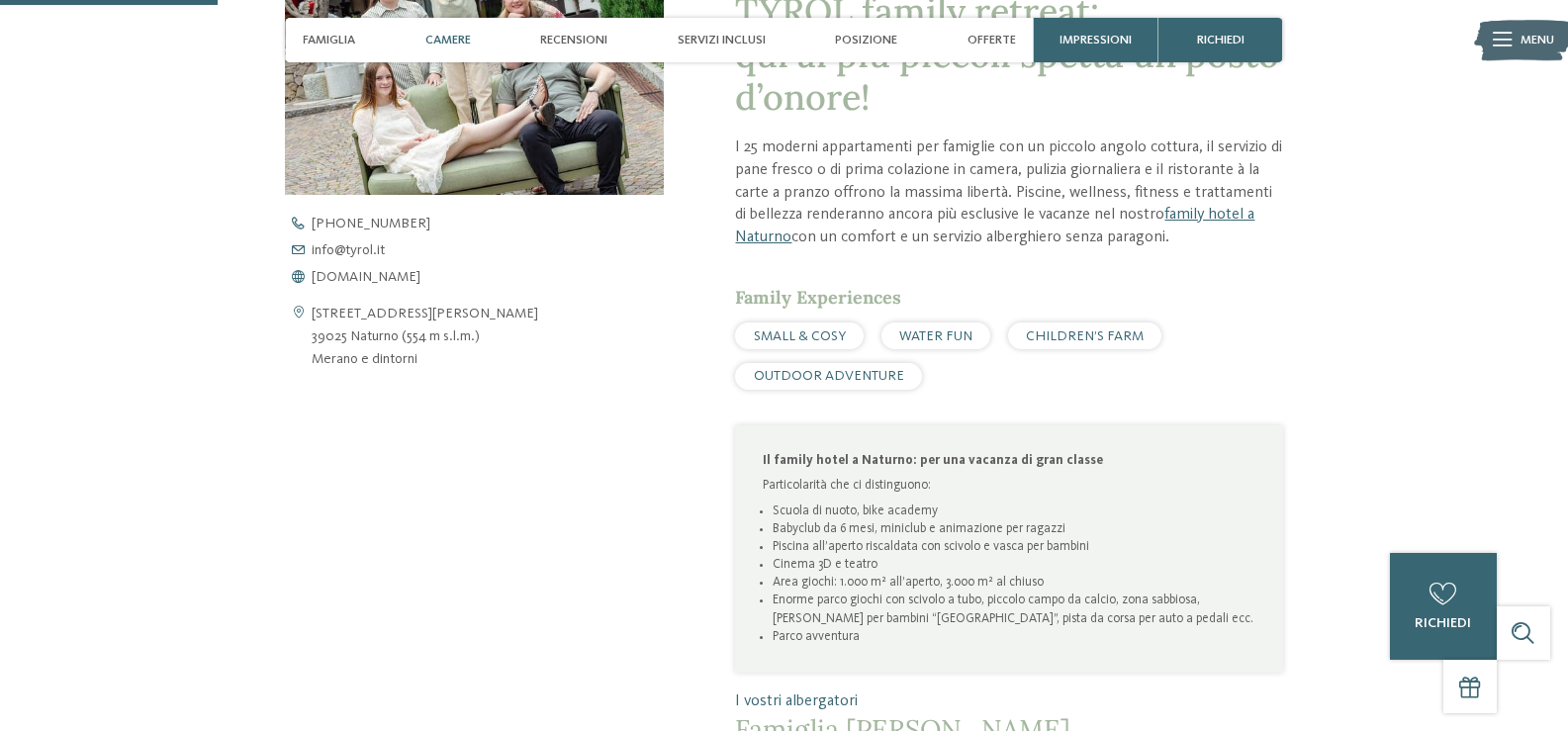
click at [464, 47] on span "Camere" at bounding box center [448, 40] width 46 height 15
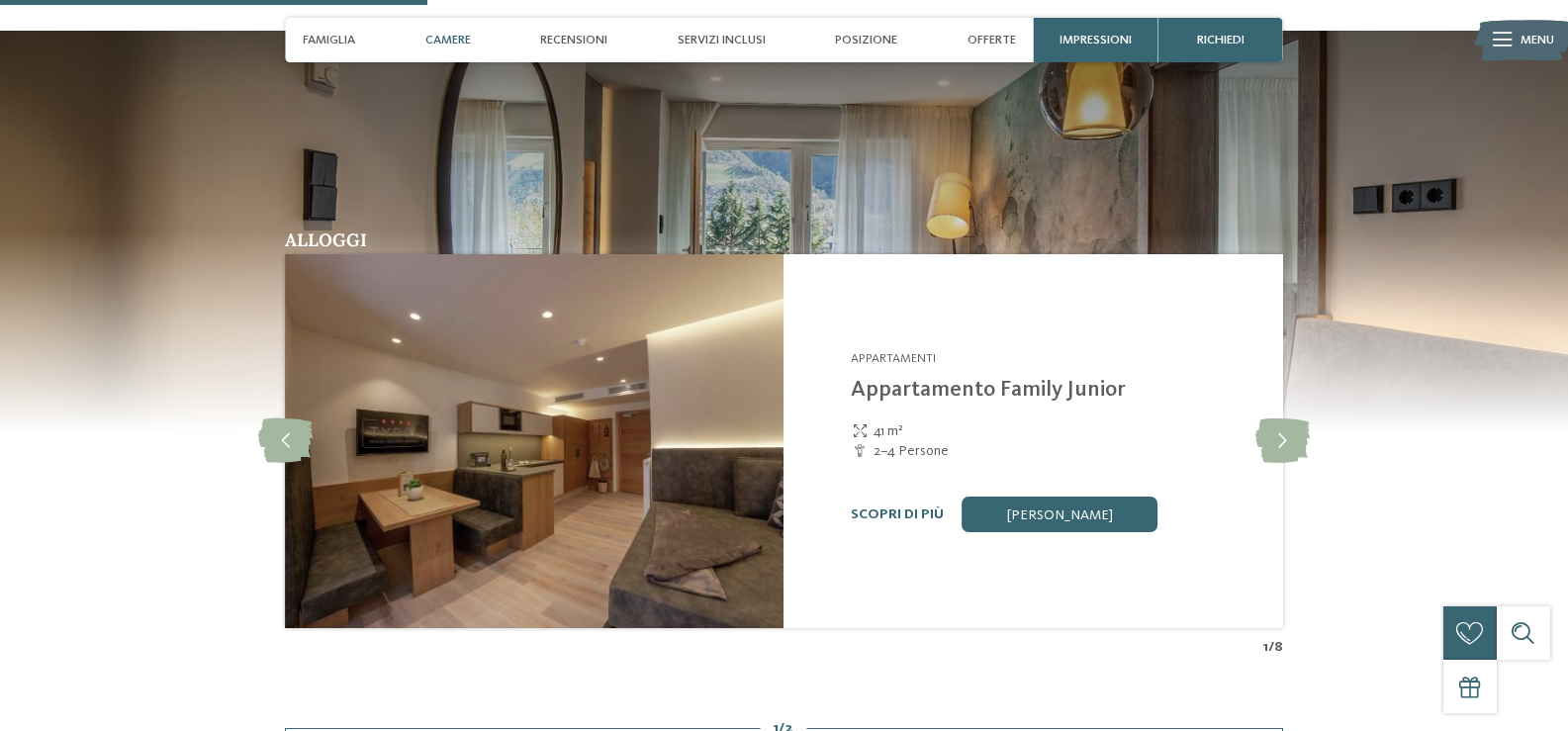
scroll to position [1595, 0]
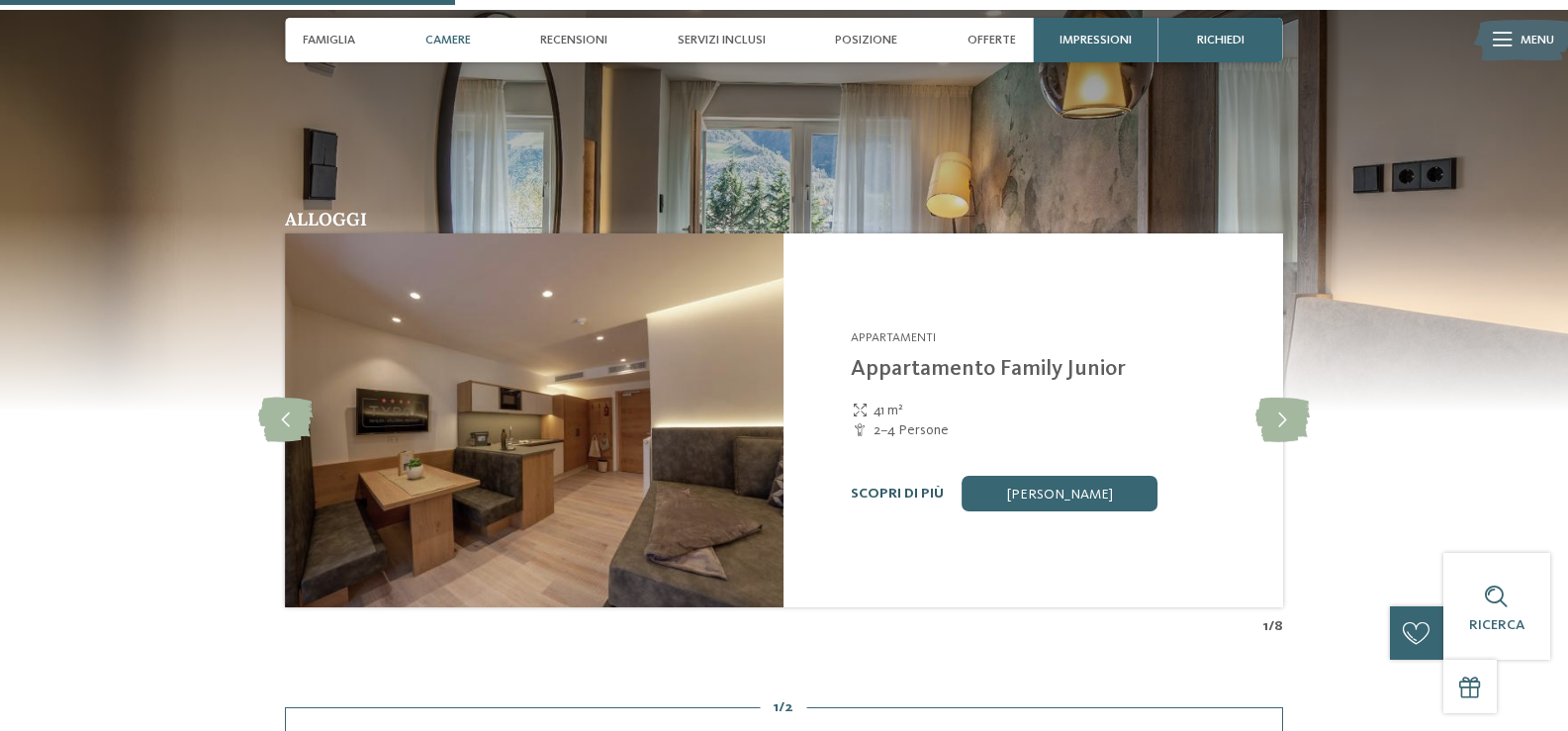
click at [915, 490] on link "Scopri di più" at bounding box center [897, 493] width 93 height 14
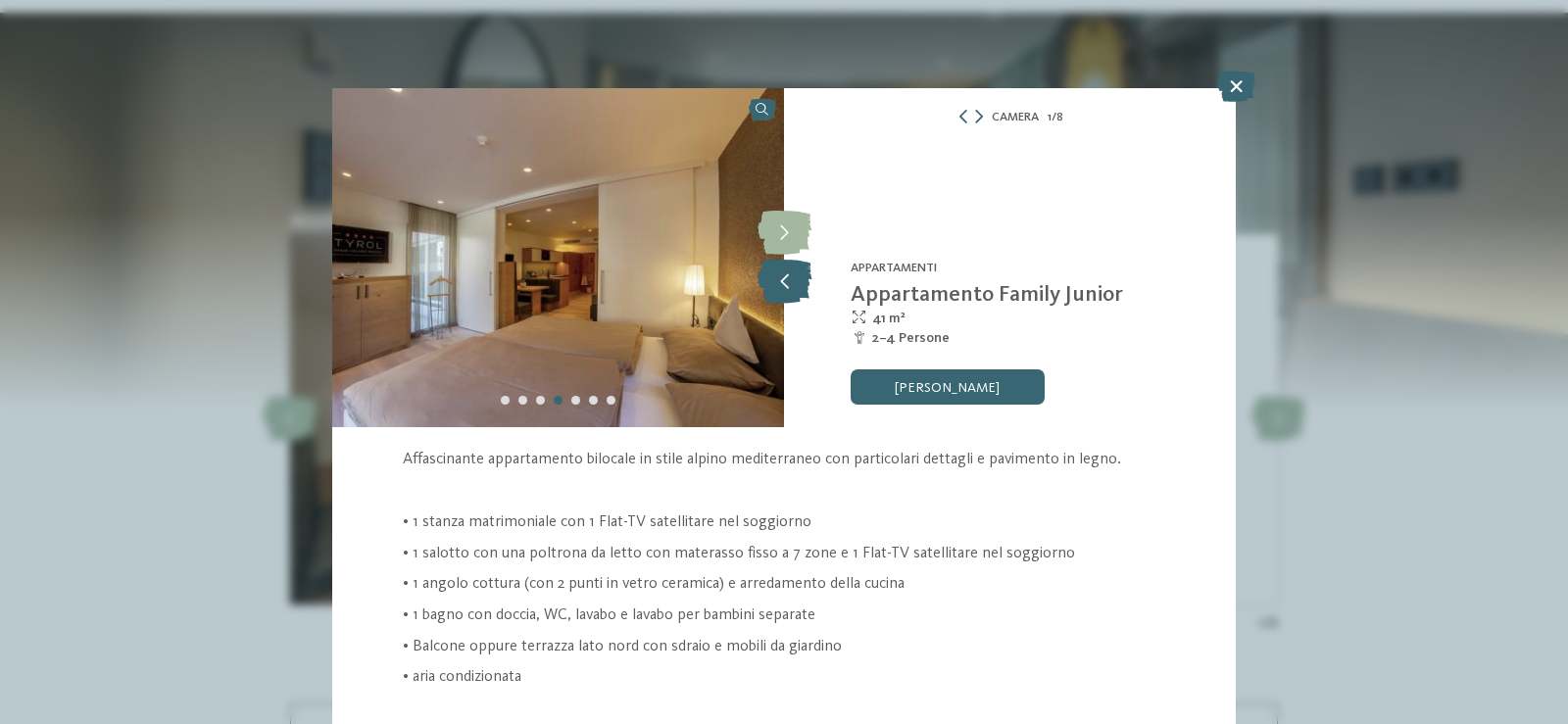
click at [777, 272] on icon at bounding box center [784, 282] width 53 height 45
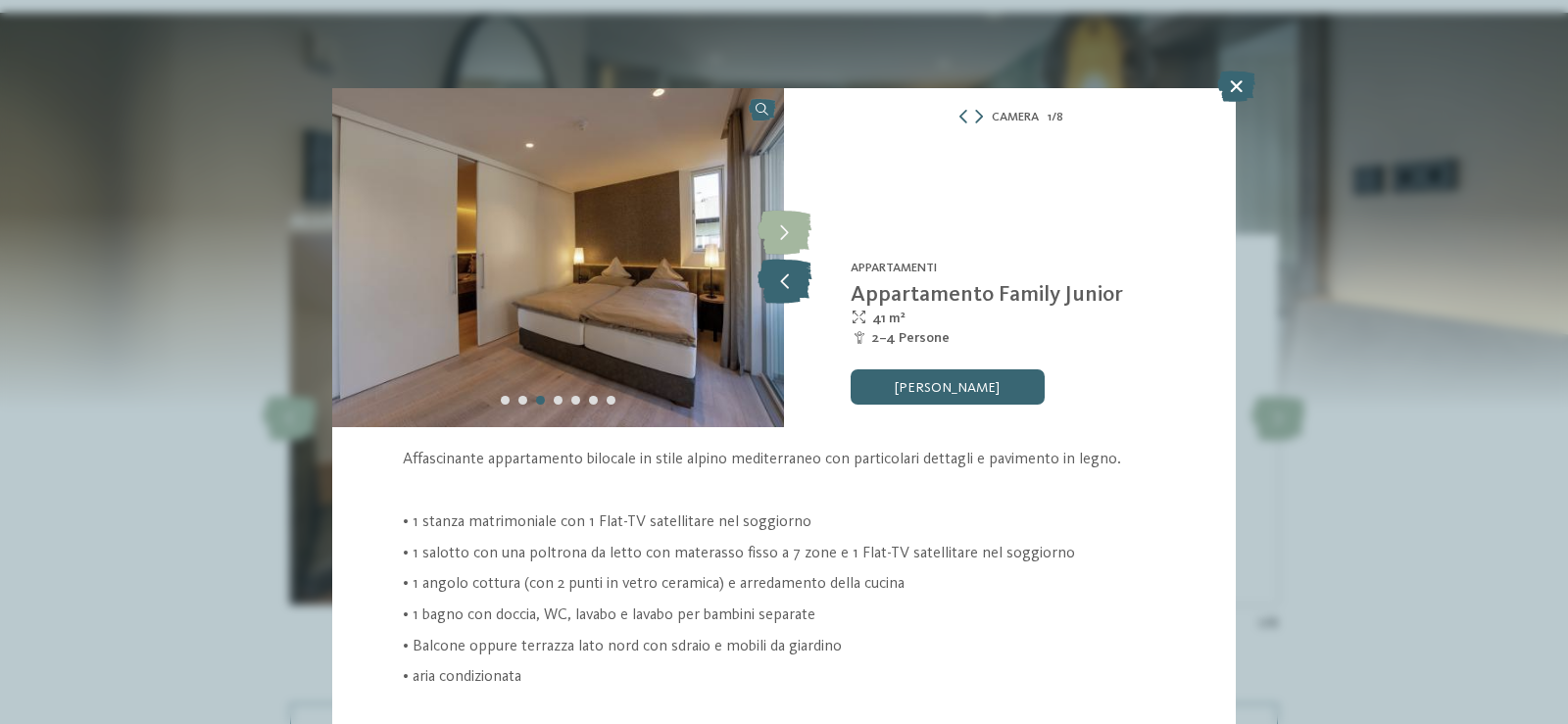
click at [777, 272] on icon at bounding box center [784, 282] width 53 height 45
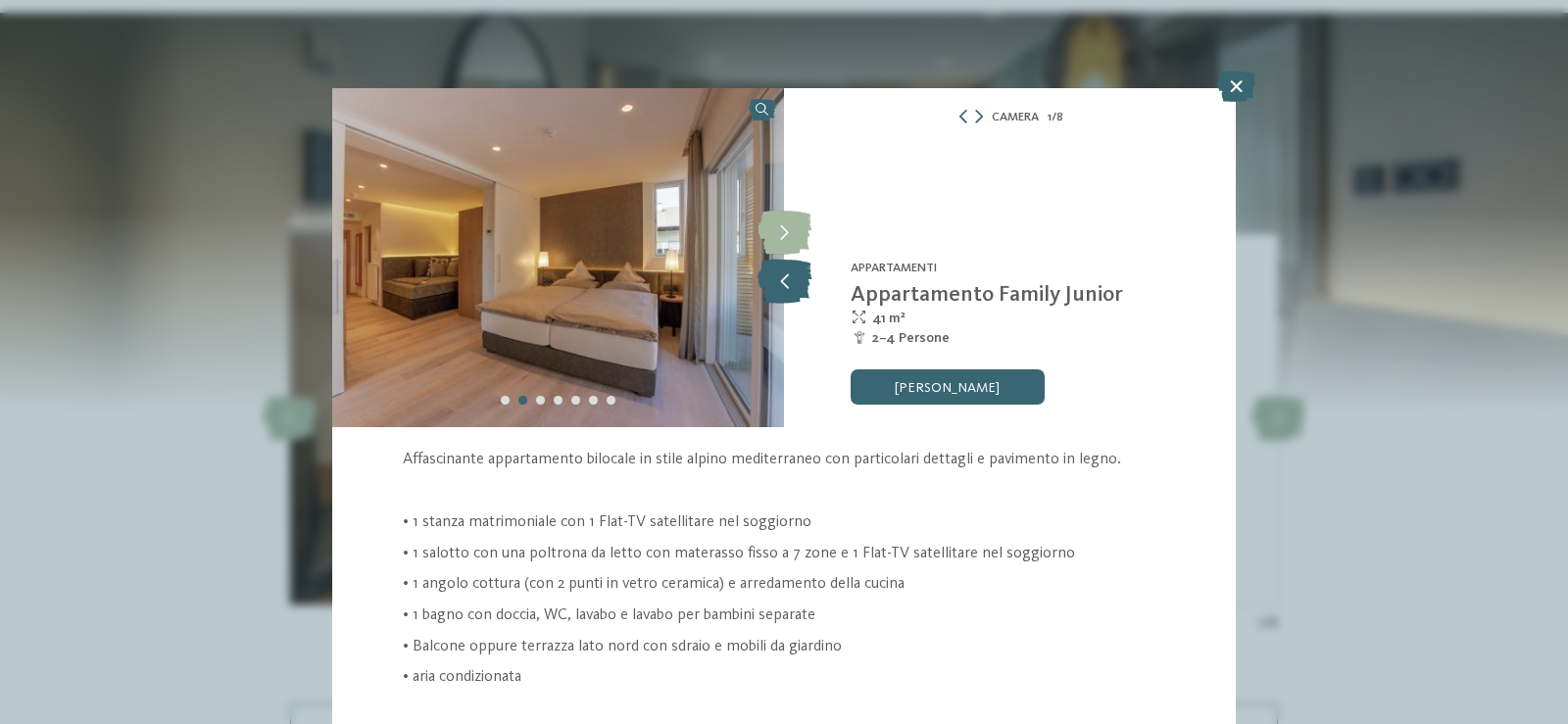
click at [777, 272] on icon at bounding box center [784, 282] width 53 height 45
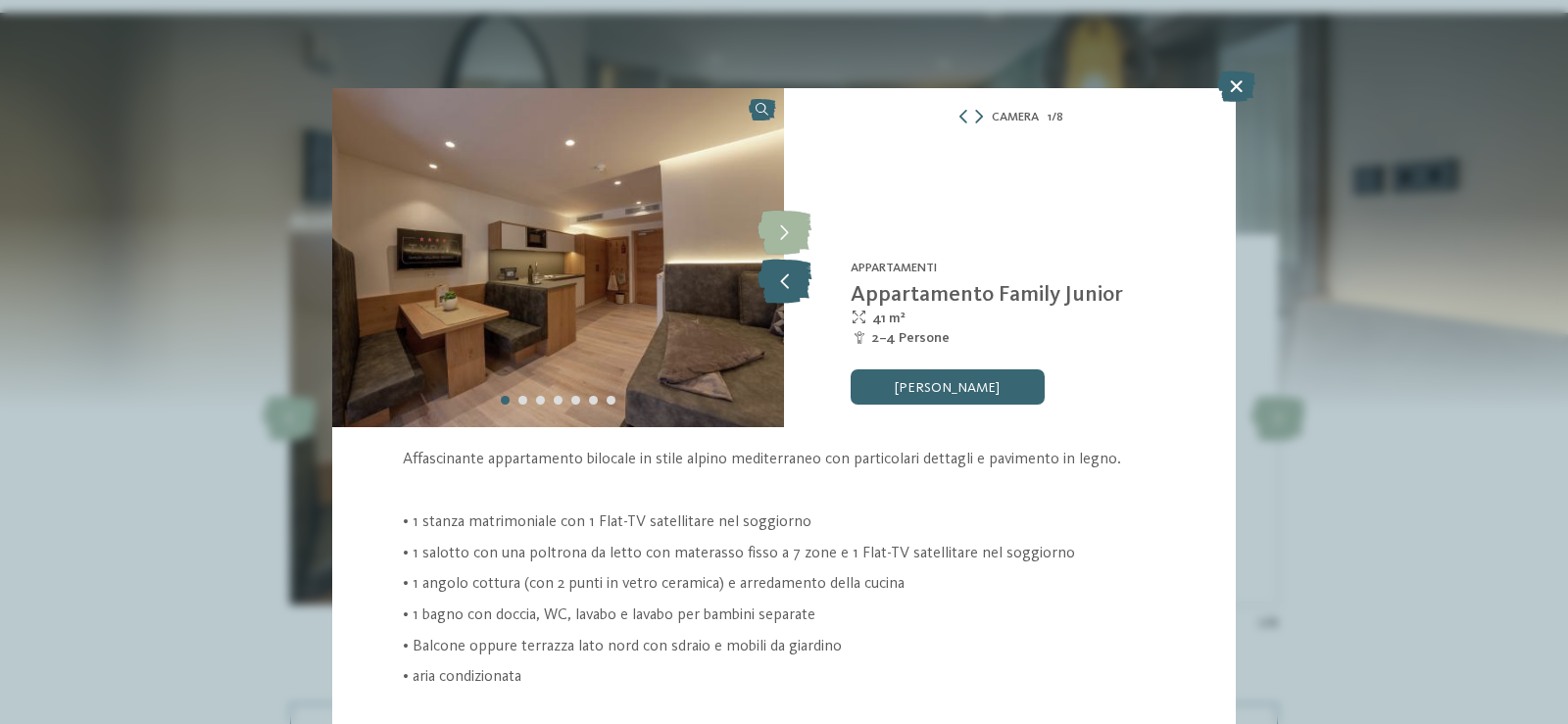
click at [777, 272] on icon at bounding box center [784, 282] width 53 height 45
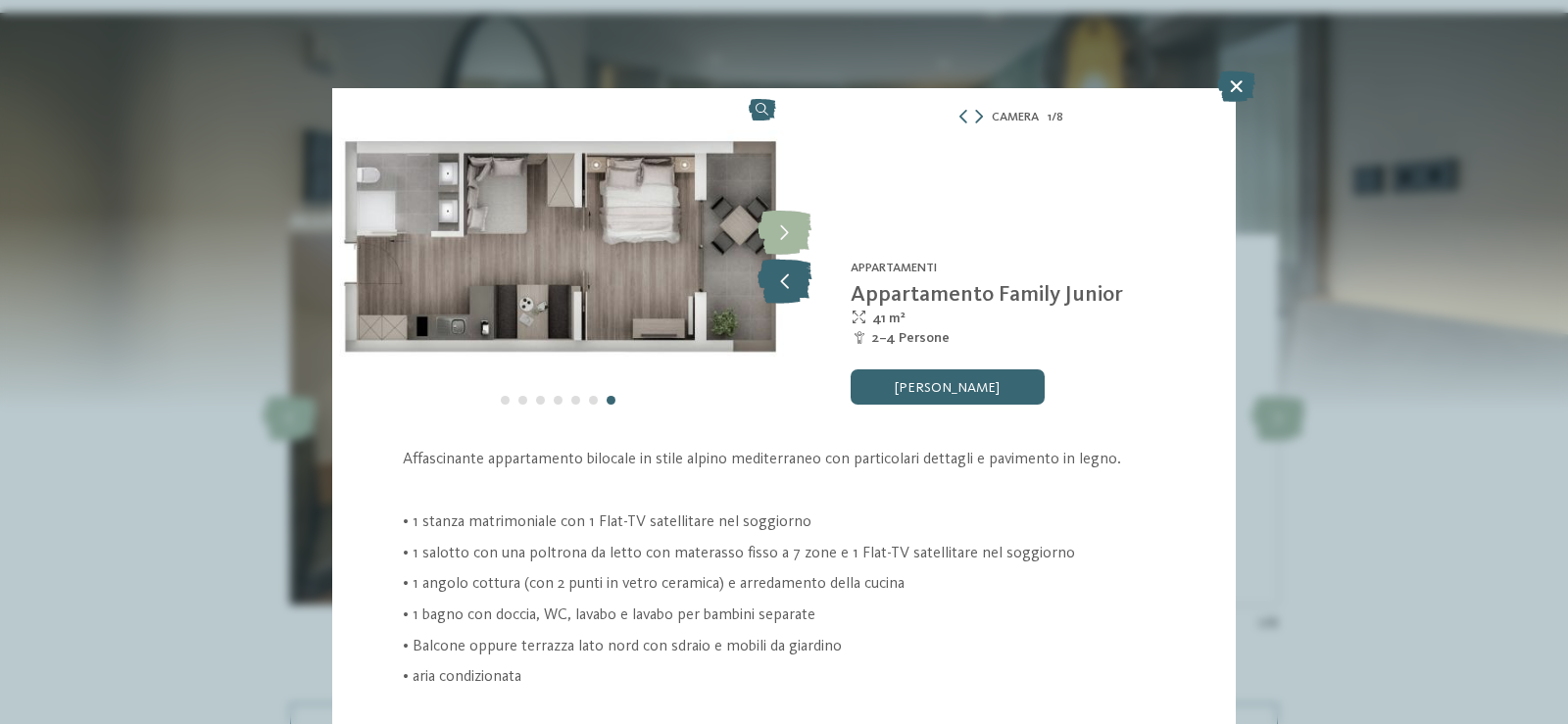
click at [777, 272] on icon at bounding box center [784, 282] width 53 height 45
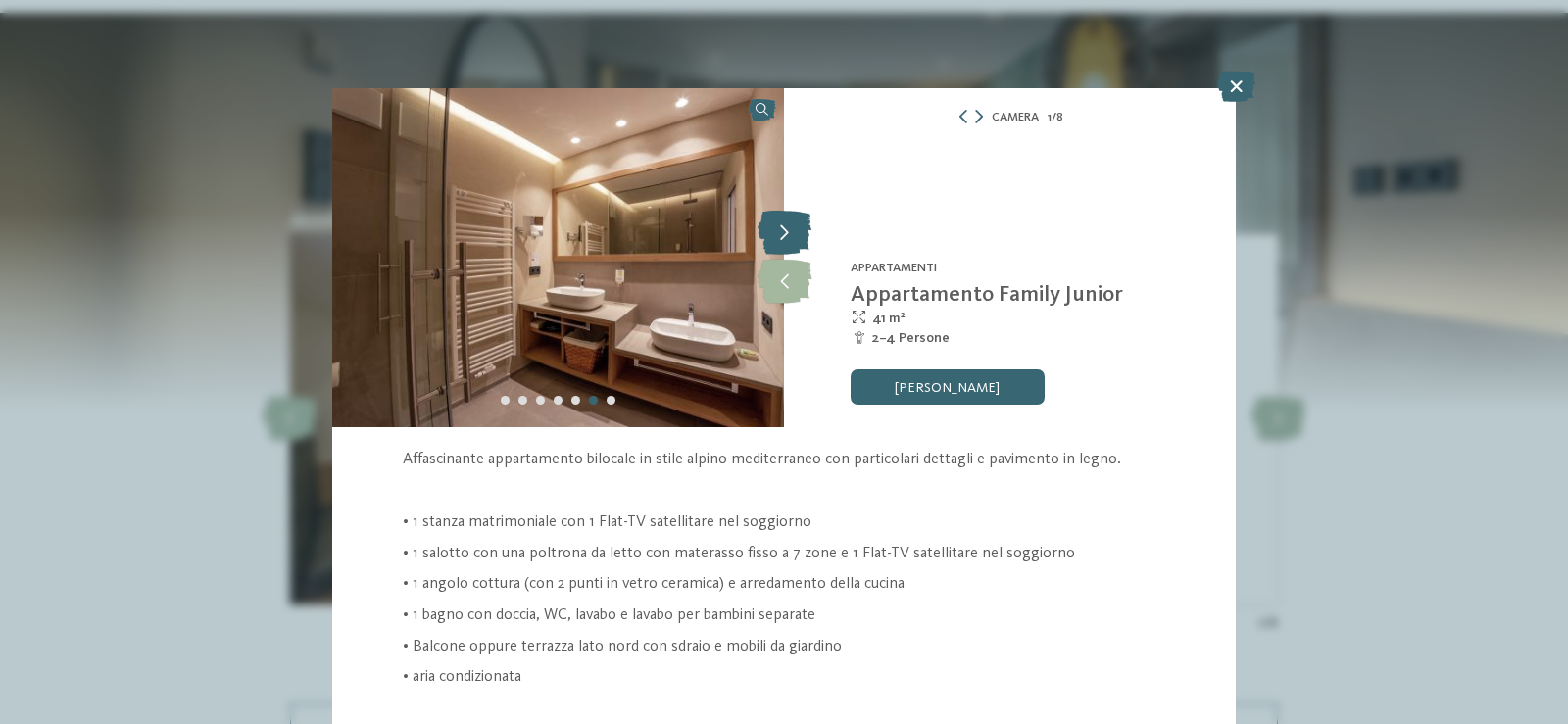
click at [781, 209] on div at bounding box center [784, 233] width 49 height 49
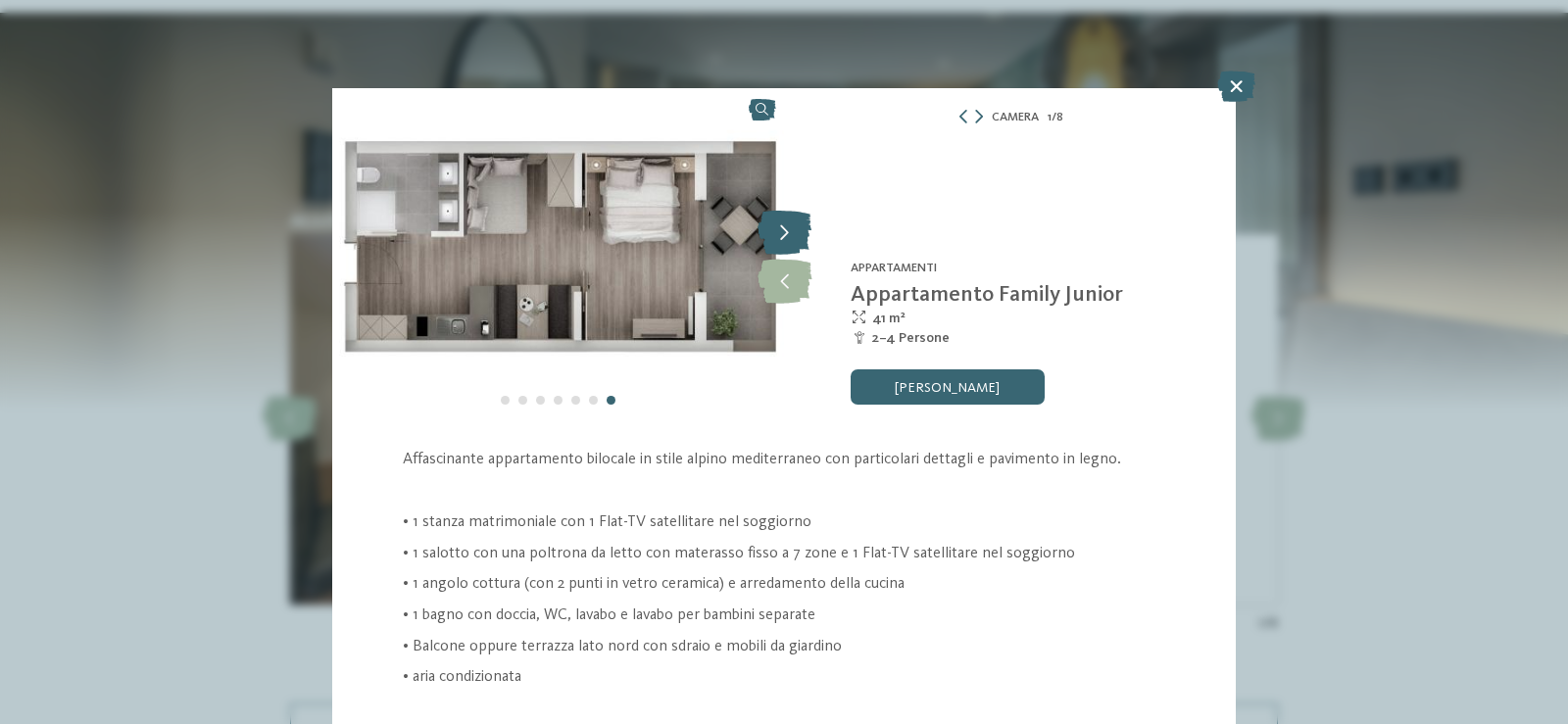
click at [771, 226] on icon at bounding box center [784, 233] width 53 height 45
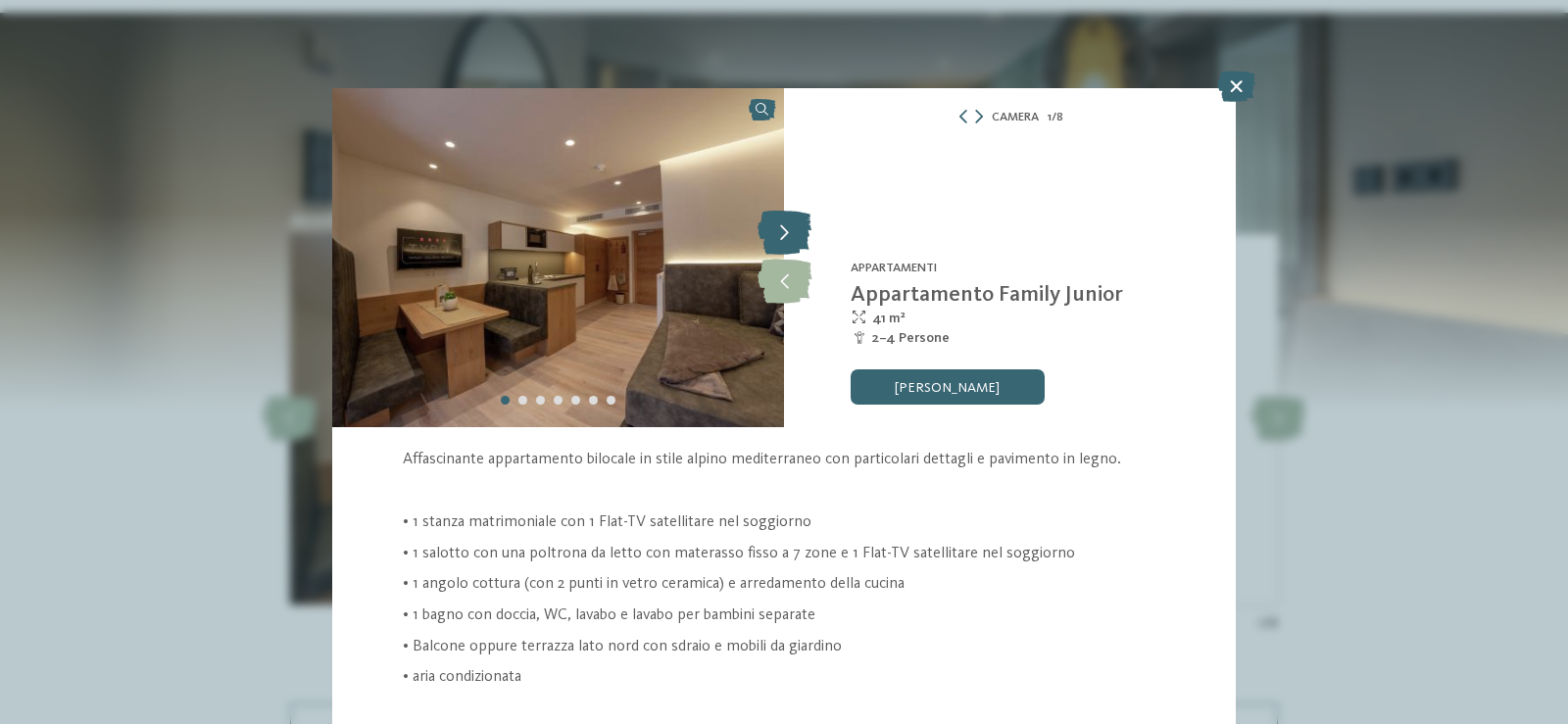
click at [771, 226] on icon at bounding box center [784, 233] width 53 height 45
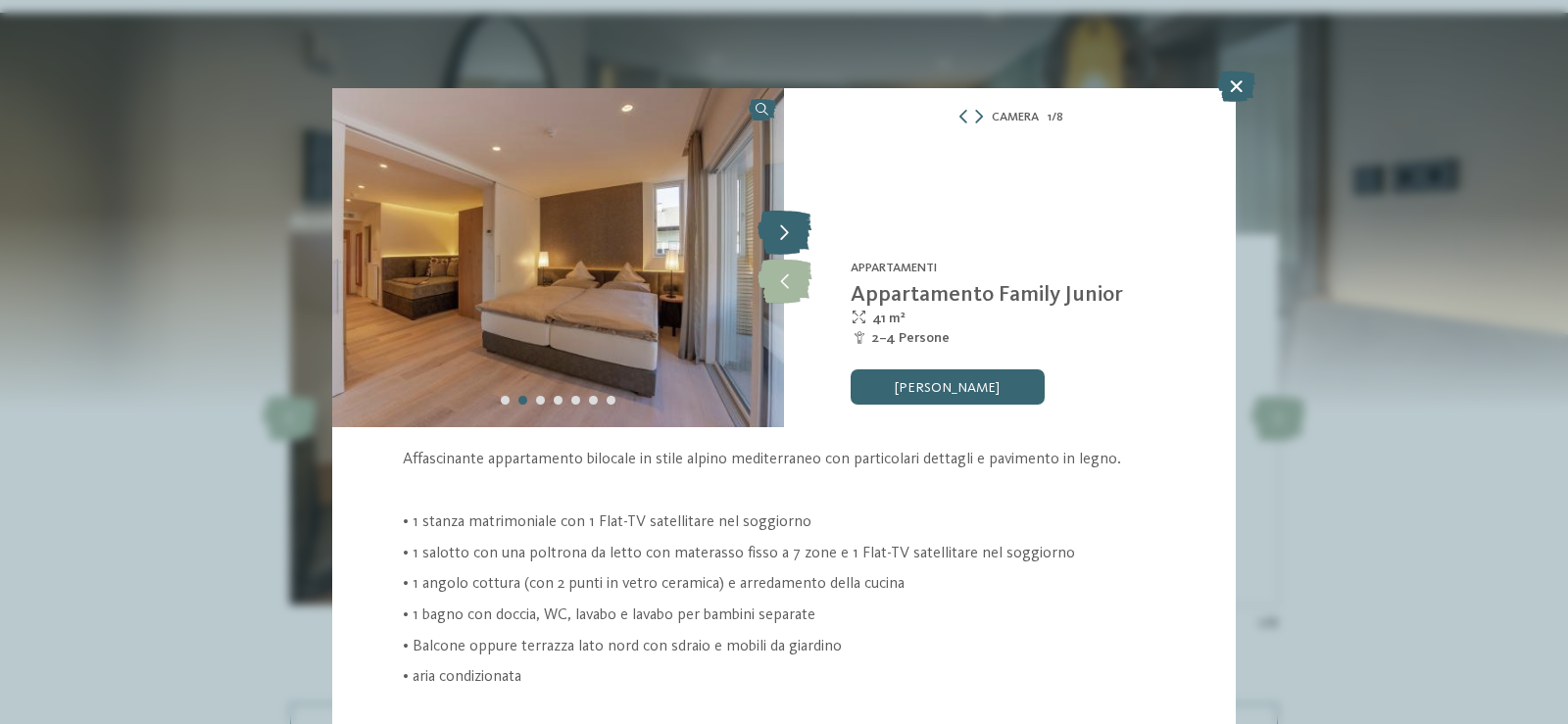
click at [771, 226] on icon at bounding box center [784, 233] width 53 height 45
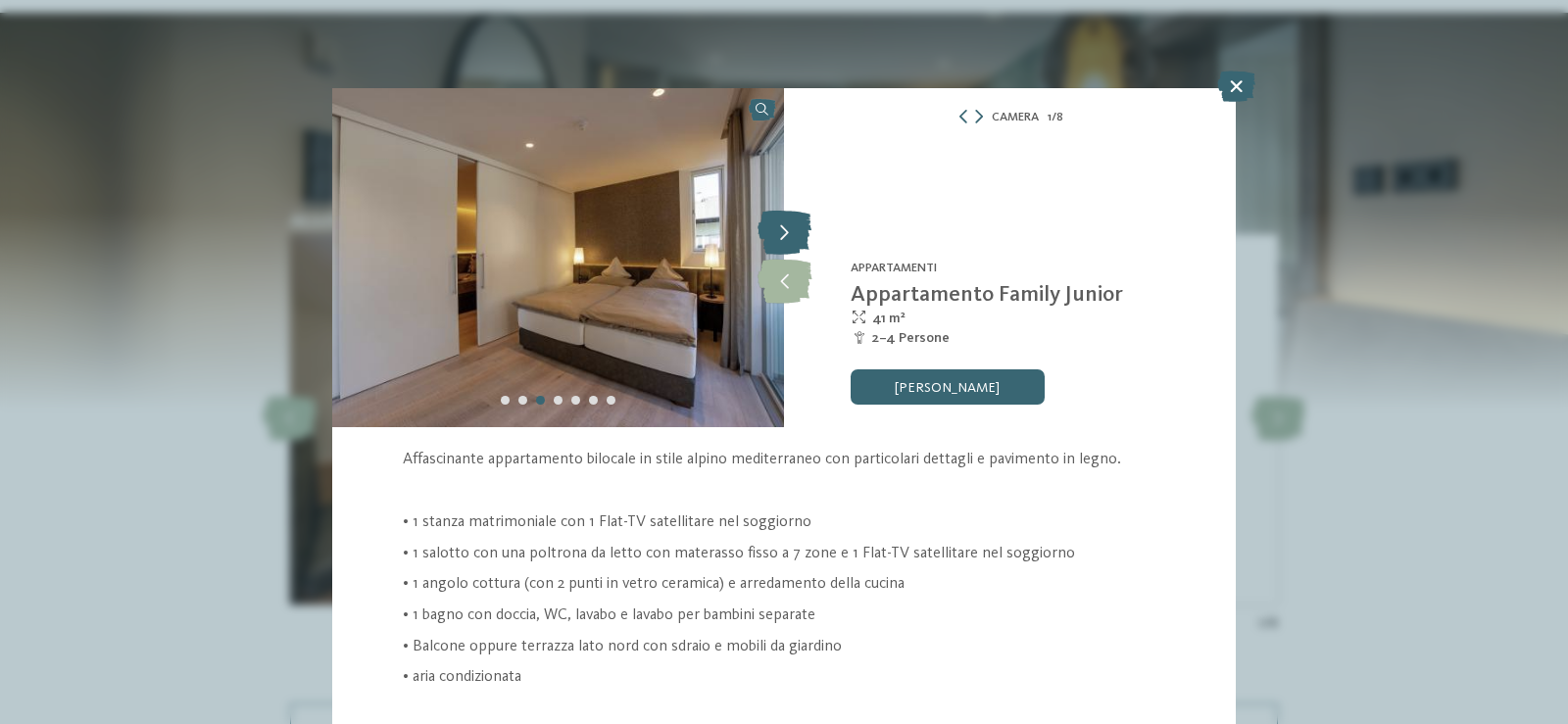
click at [771, 226] on icon at bounding box center [784, 233] width 53 height 45
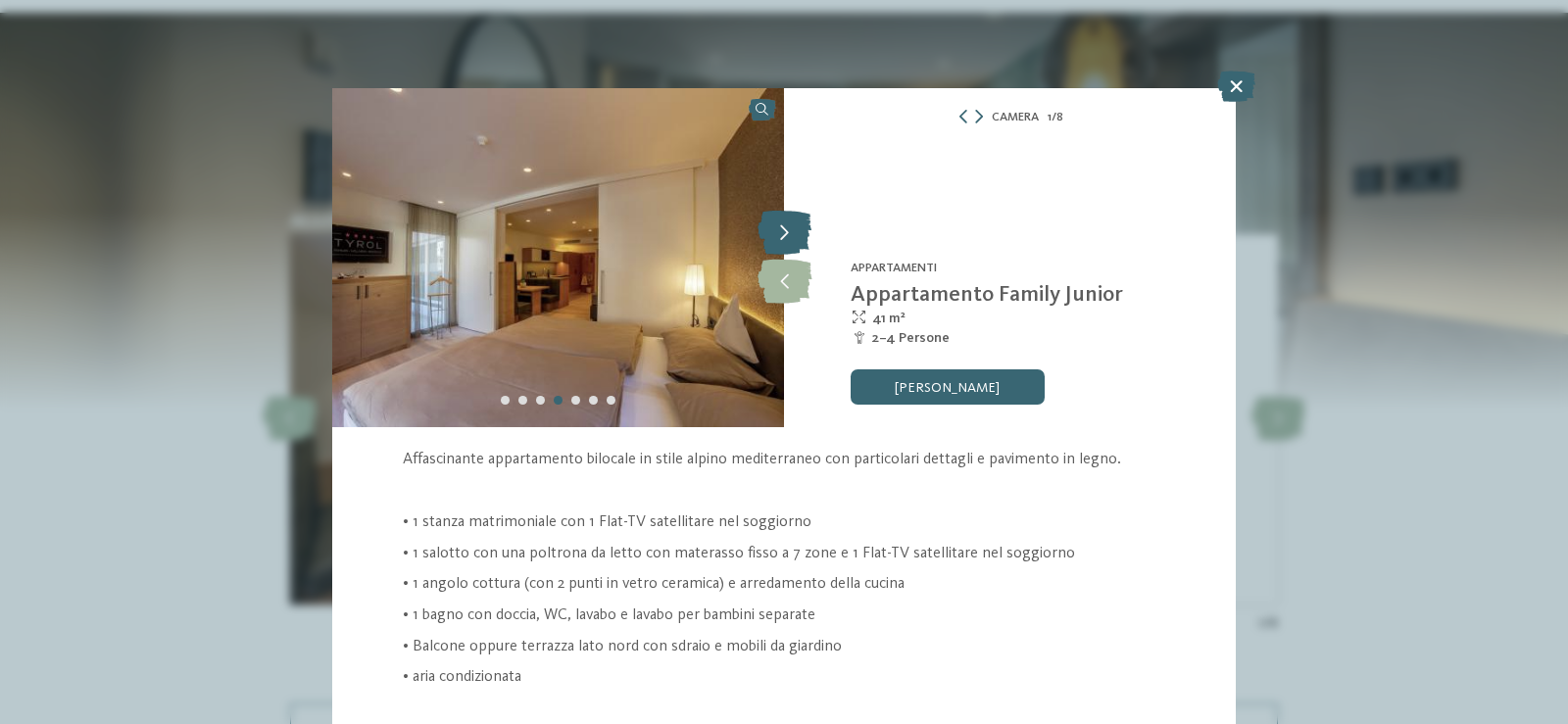
click at [771, 226] on icon at bounding box center [784, 233] width 53 height 45
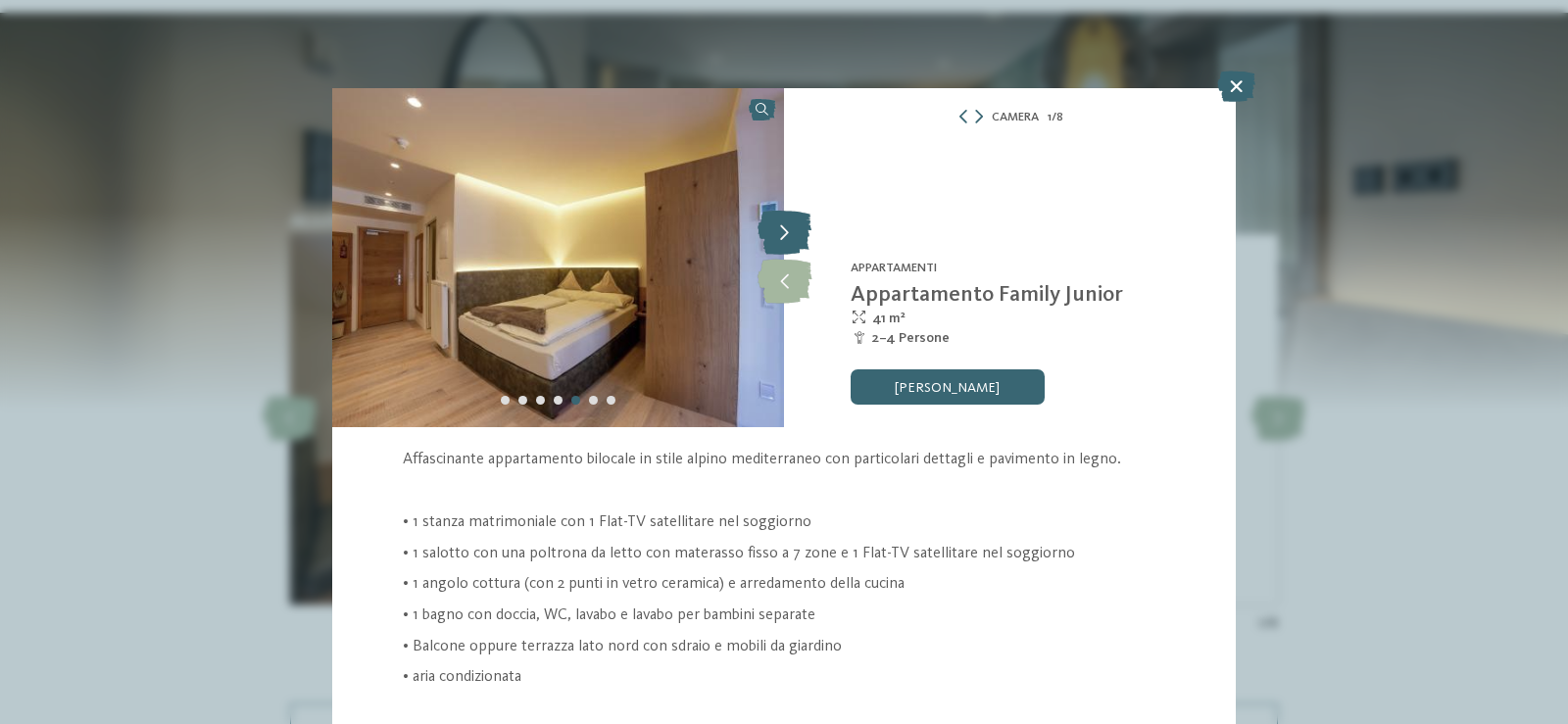
click at [771, 226] on icon at bounding box center [784, 233] width 53 height 45
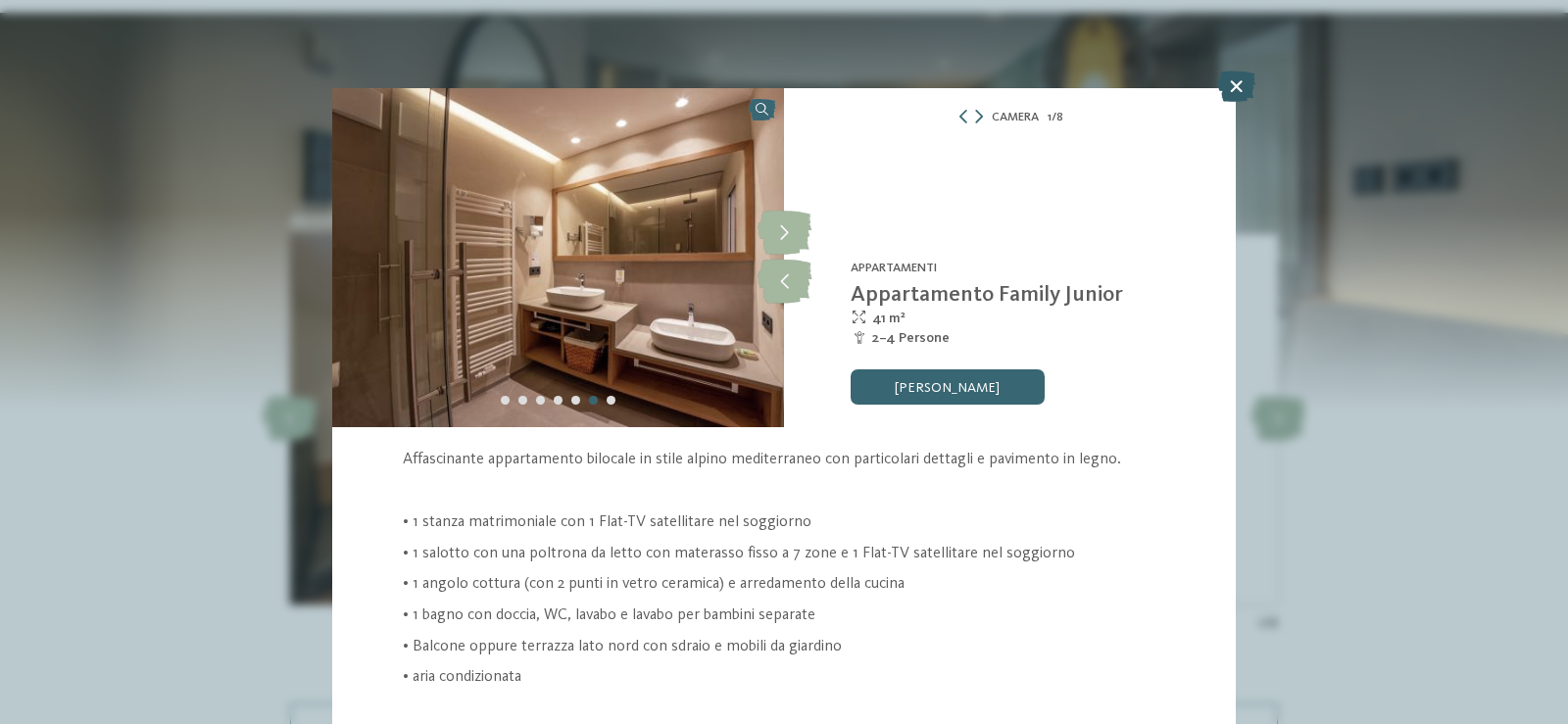
click at [1239, 81] on icon at bounding box center [1237, 86] width 39 height 32
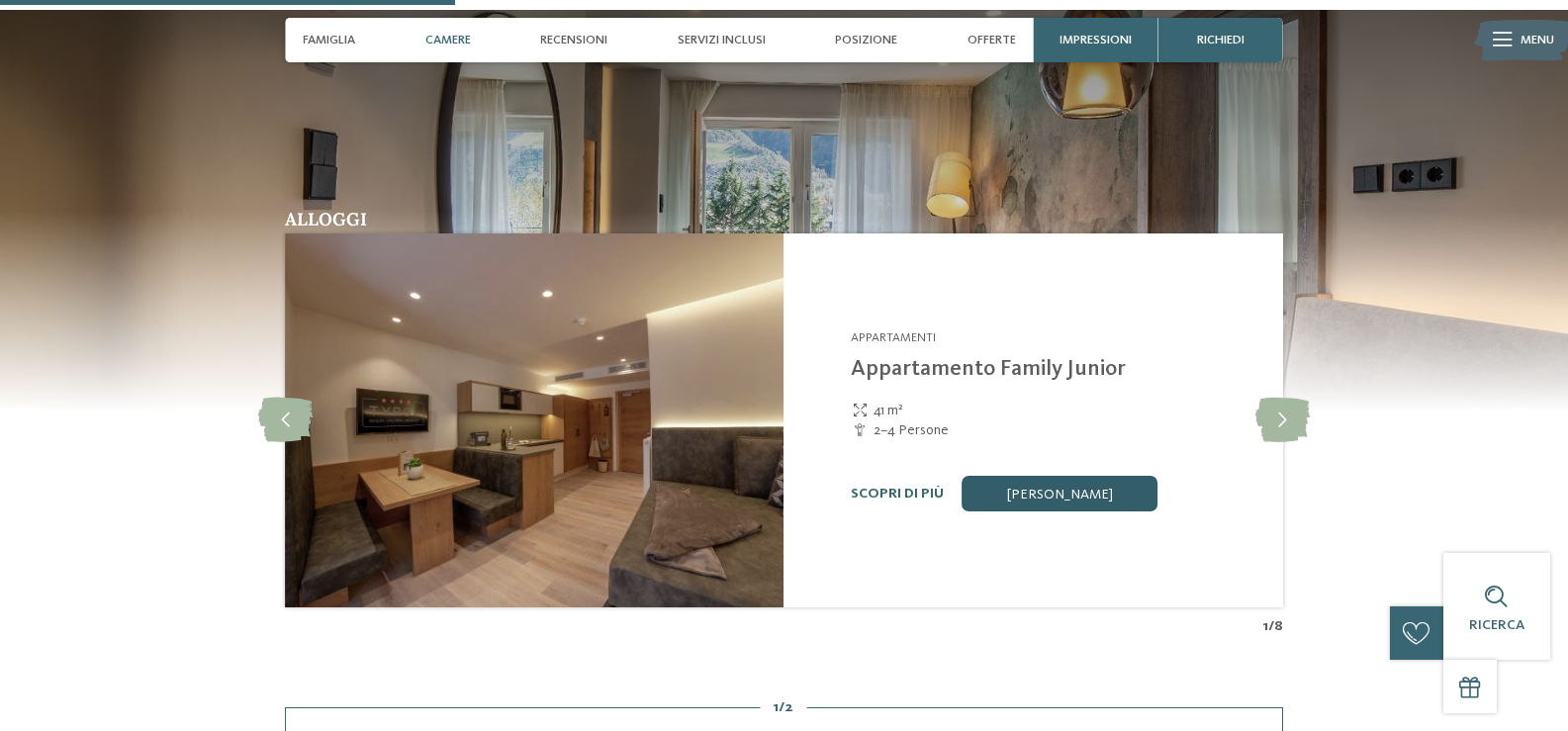
click at [1078, 494] on link "[PERSON_NAME] ora" at bounding box center [1060, 494] width 196 height 36
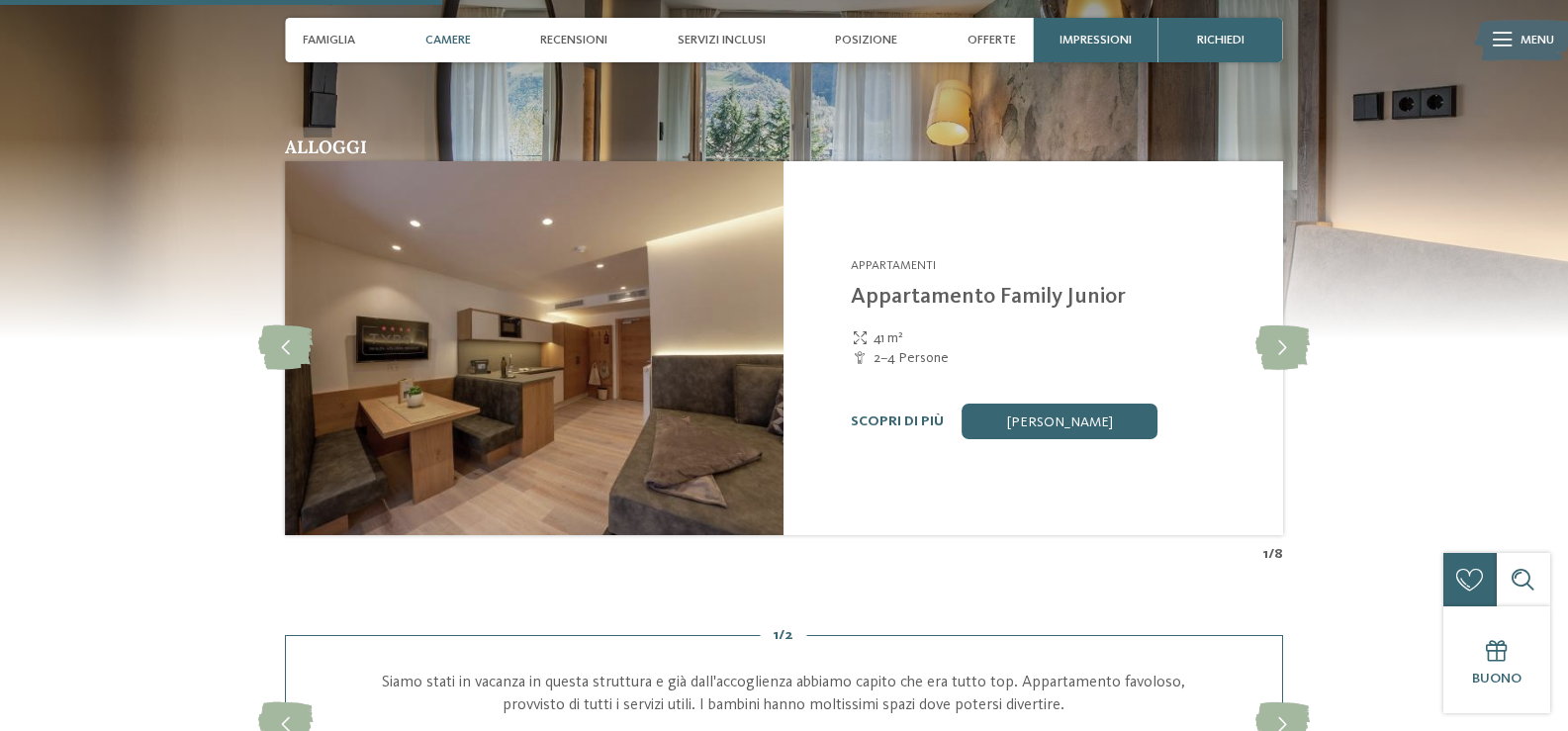
scroll to position [1640, 0]
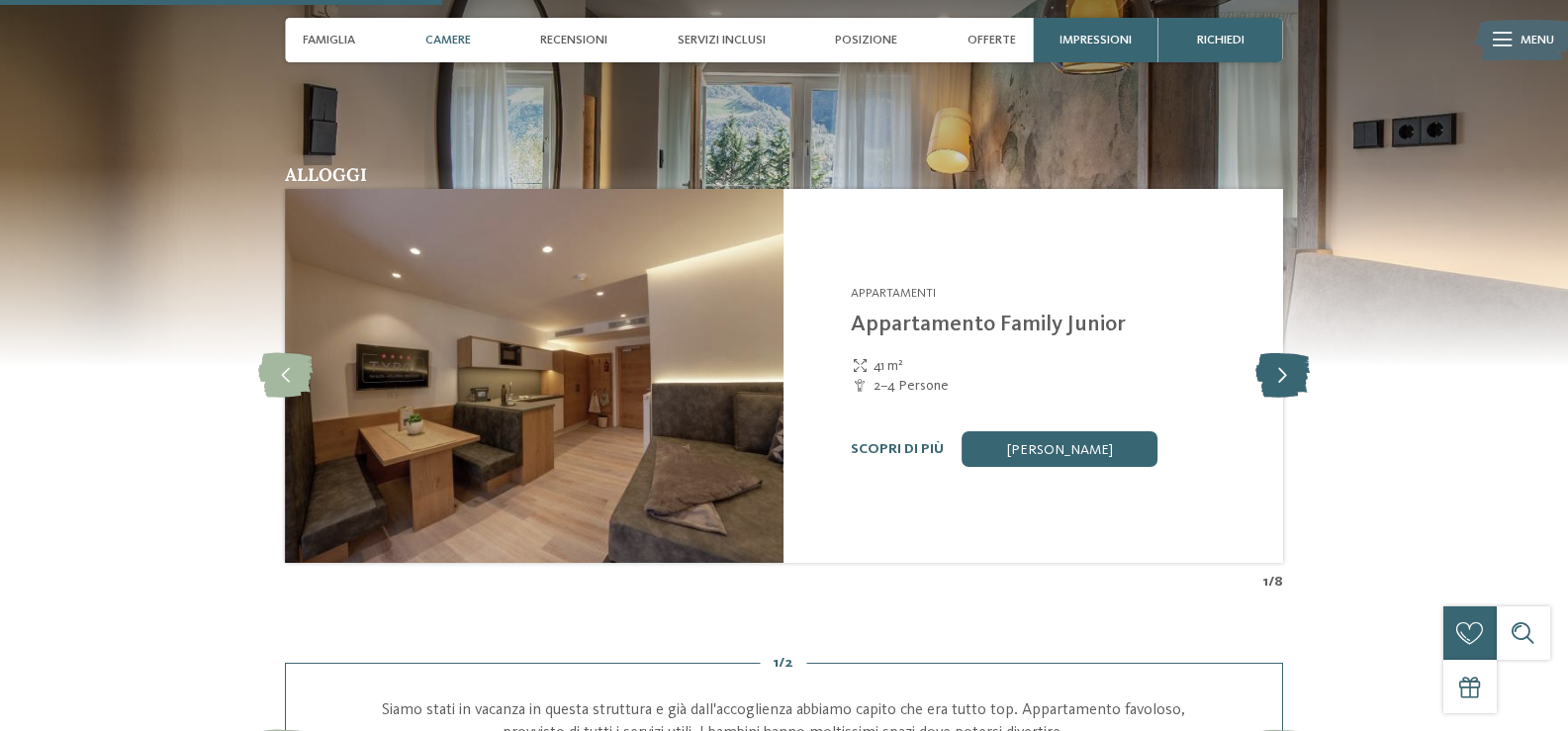
click at [1281, 375] on icon at bounding box center [1282, 376] width 54 height 45
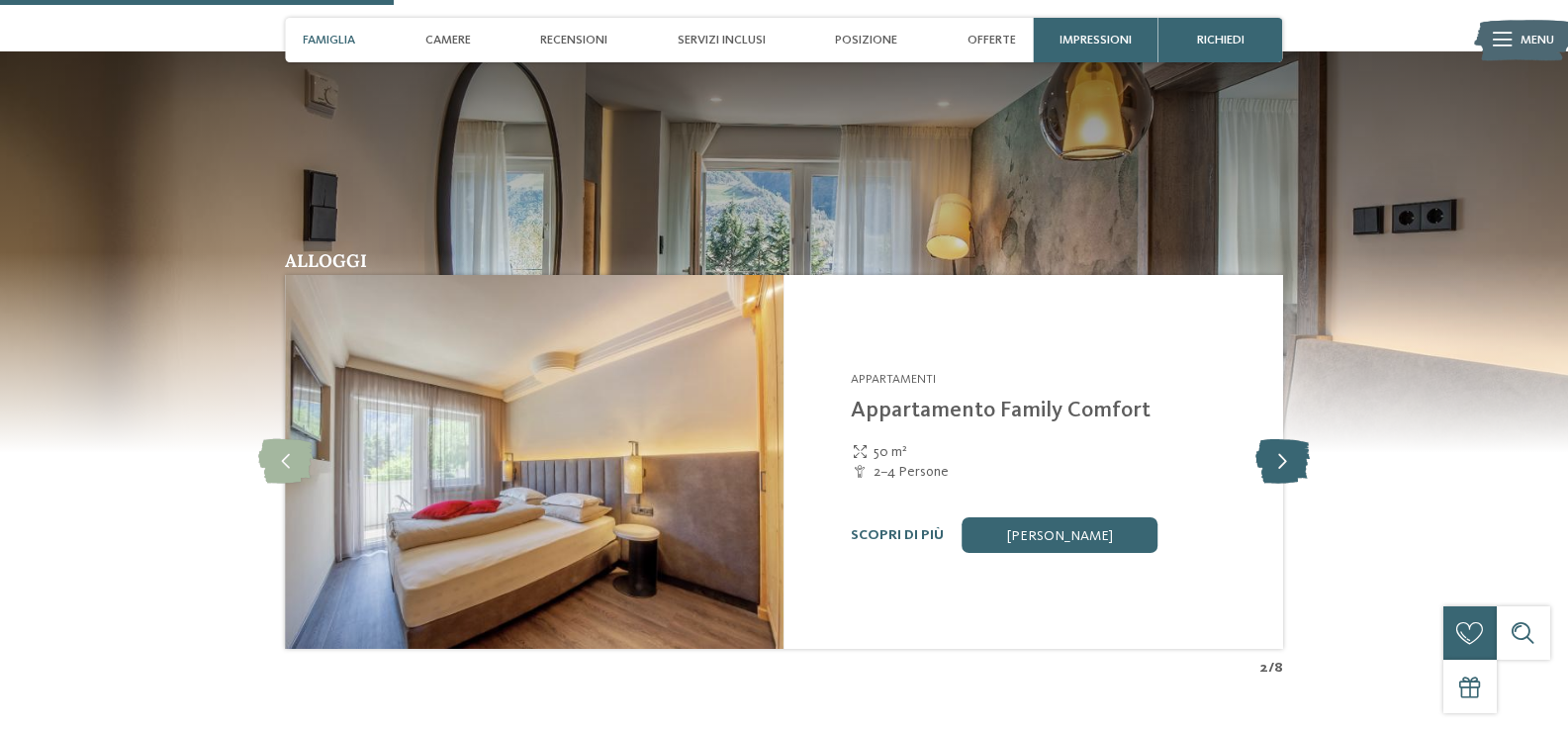
scroll to position [1442, 0]
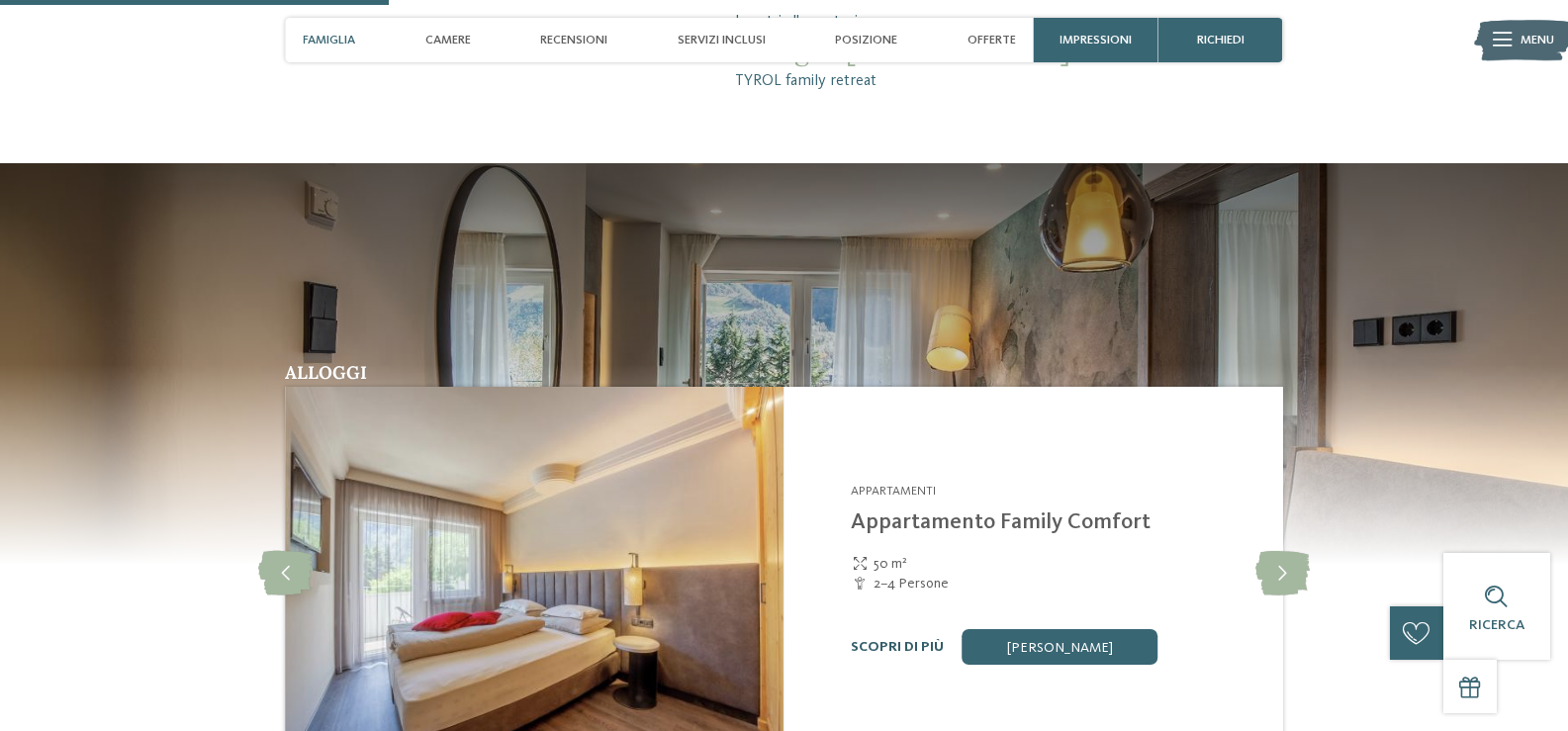
click at [880, 653] on link "Scopri di più" at bounding box center [897, 647] width 93 height 14
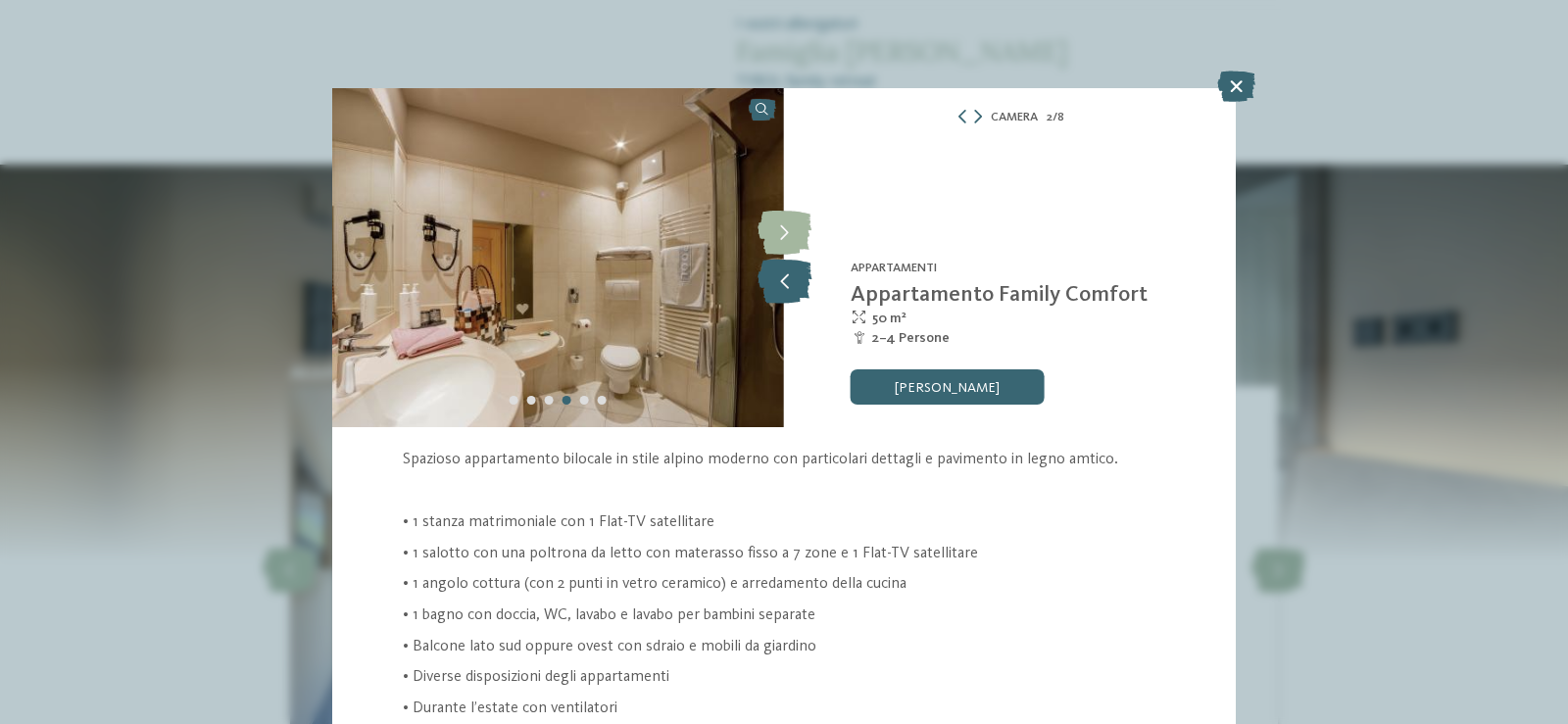
click at [777, 270] on icon at bounding box center [784, 282] width 53 height 45
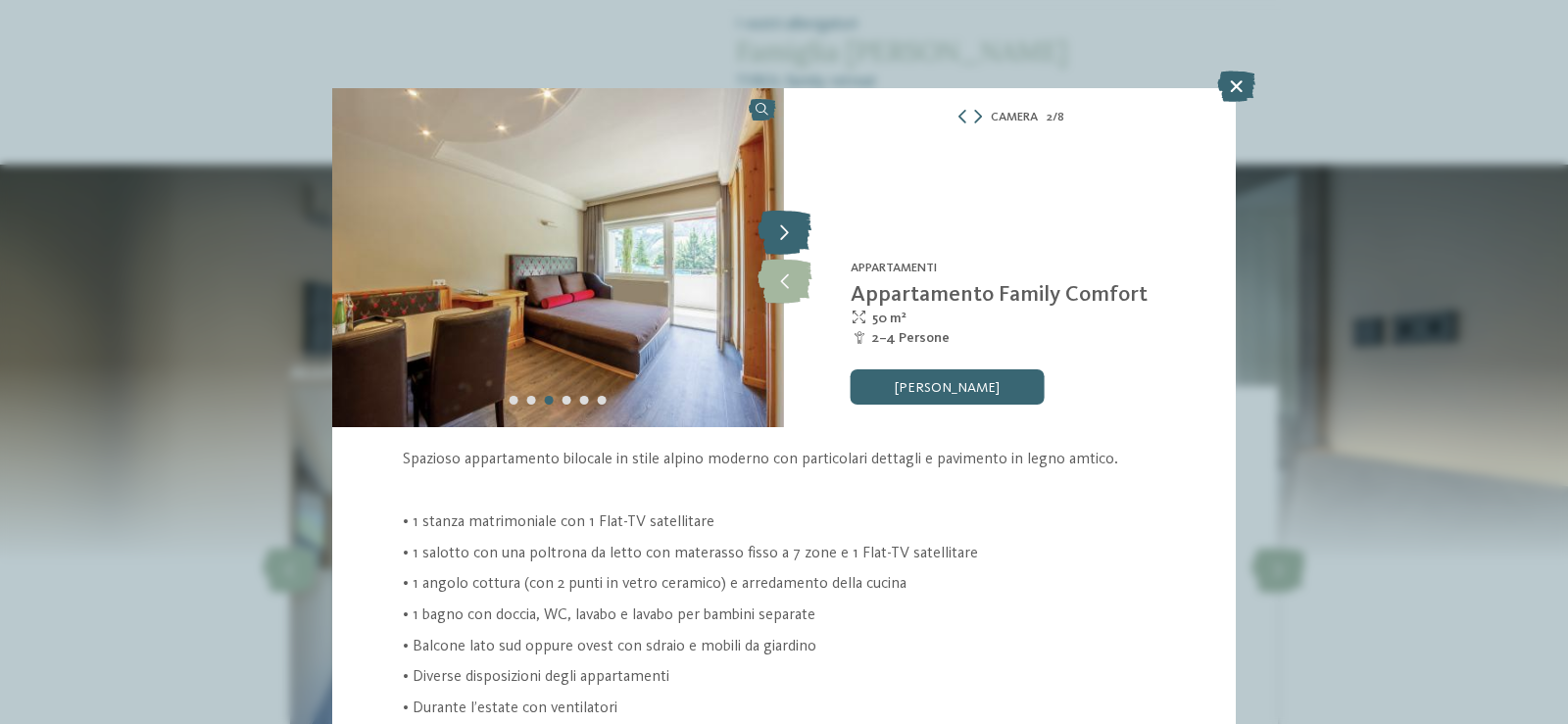
click at [781, 239] on icon at bounding box center [784, 233] width 53 height 45
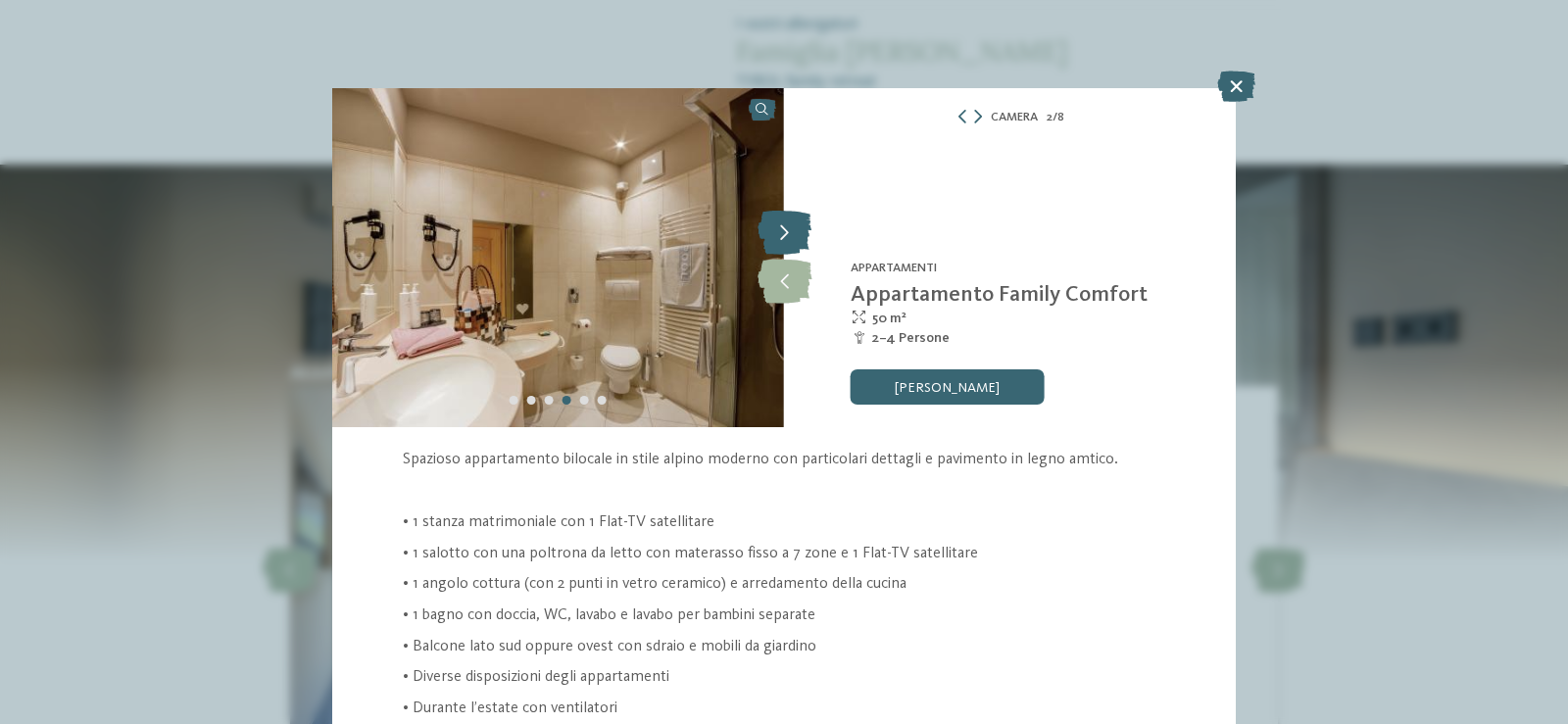
click at [782, 235] on icon at bounding box center [784, 233] width 53 height 45
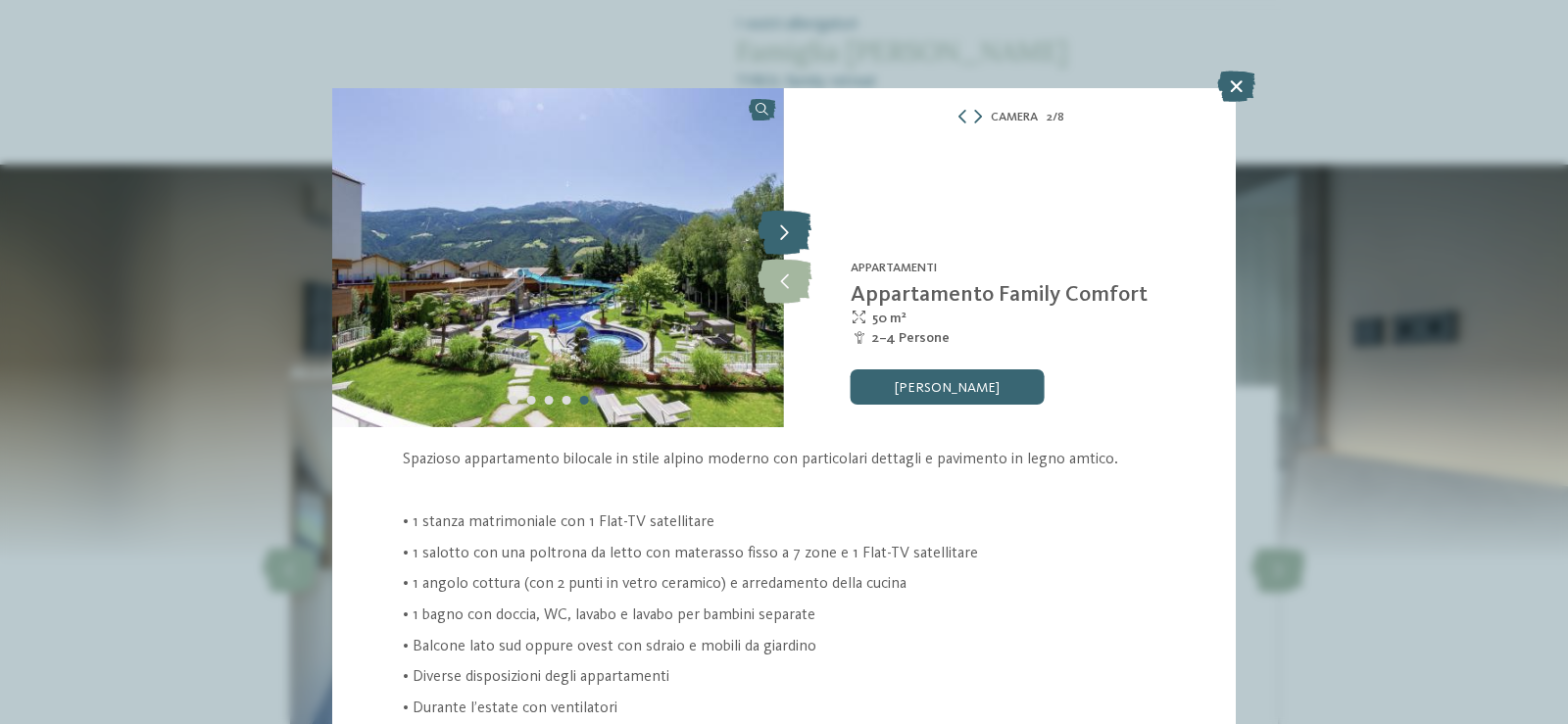
click at [782, 235] on icon at bounding box center [784, 233] width 53 height 45
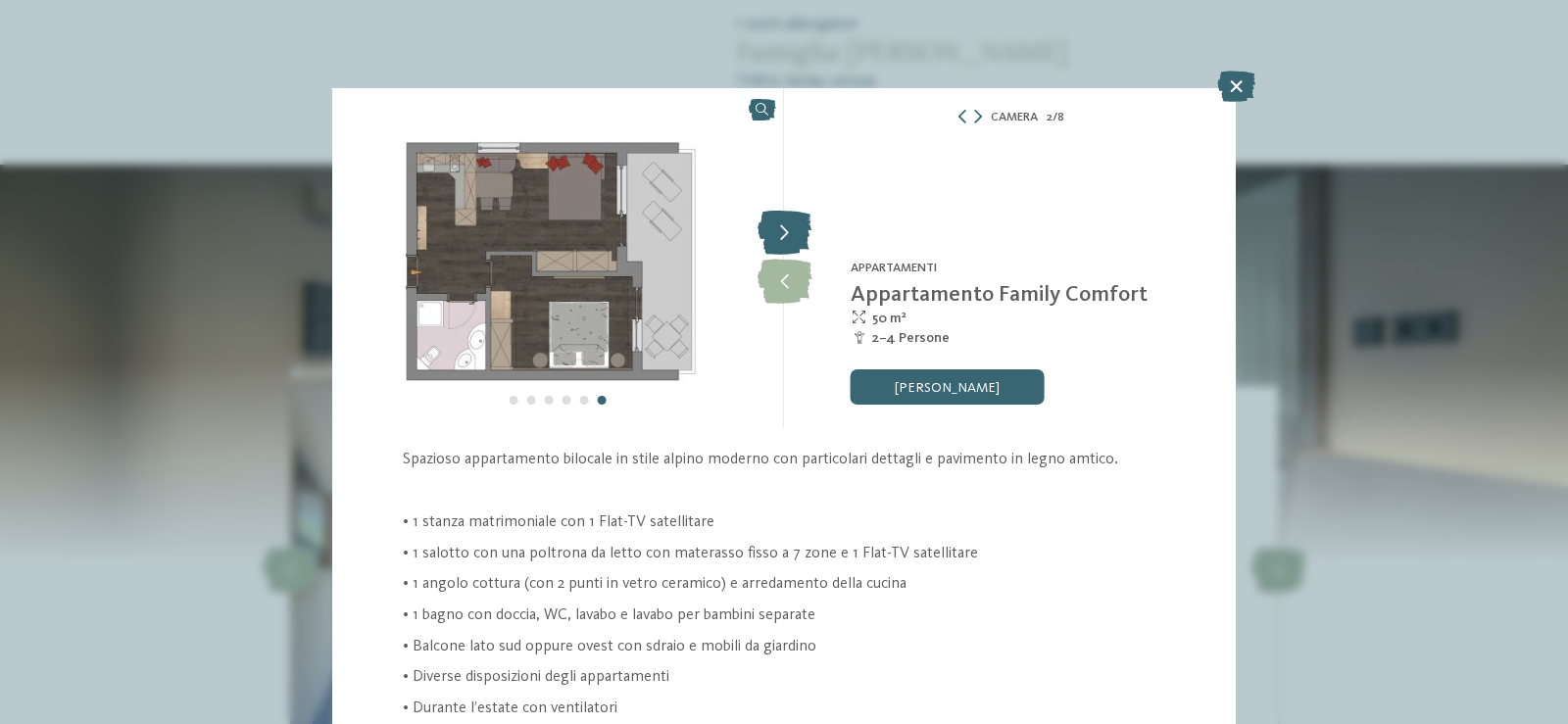
click at [782, 235] on icon at bounding box center [784, 233] width 53 height 45
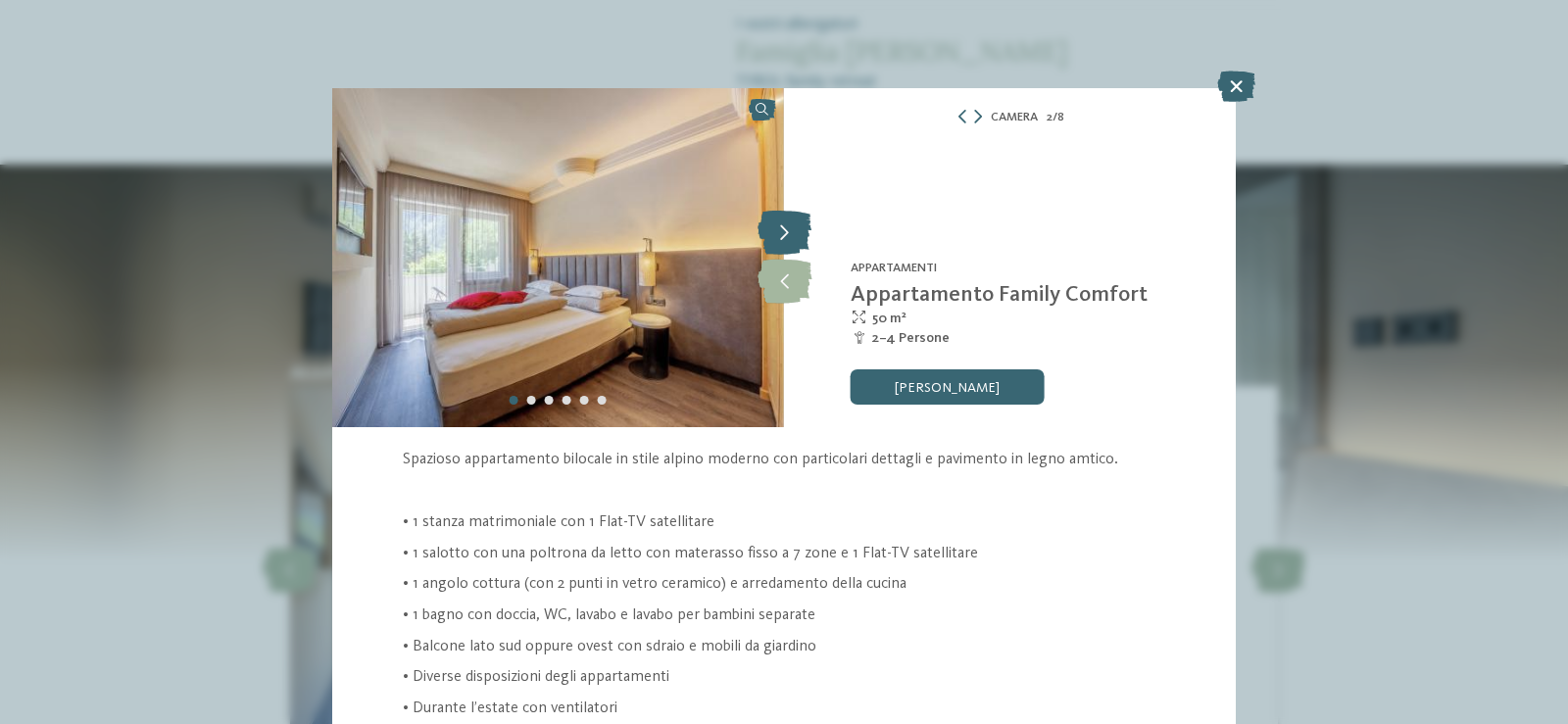
click at [782, 235] on icon at bounding box center [784, 233] width 53 height 45
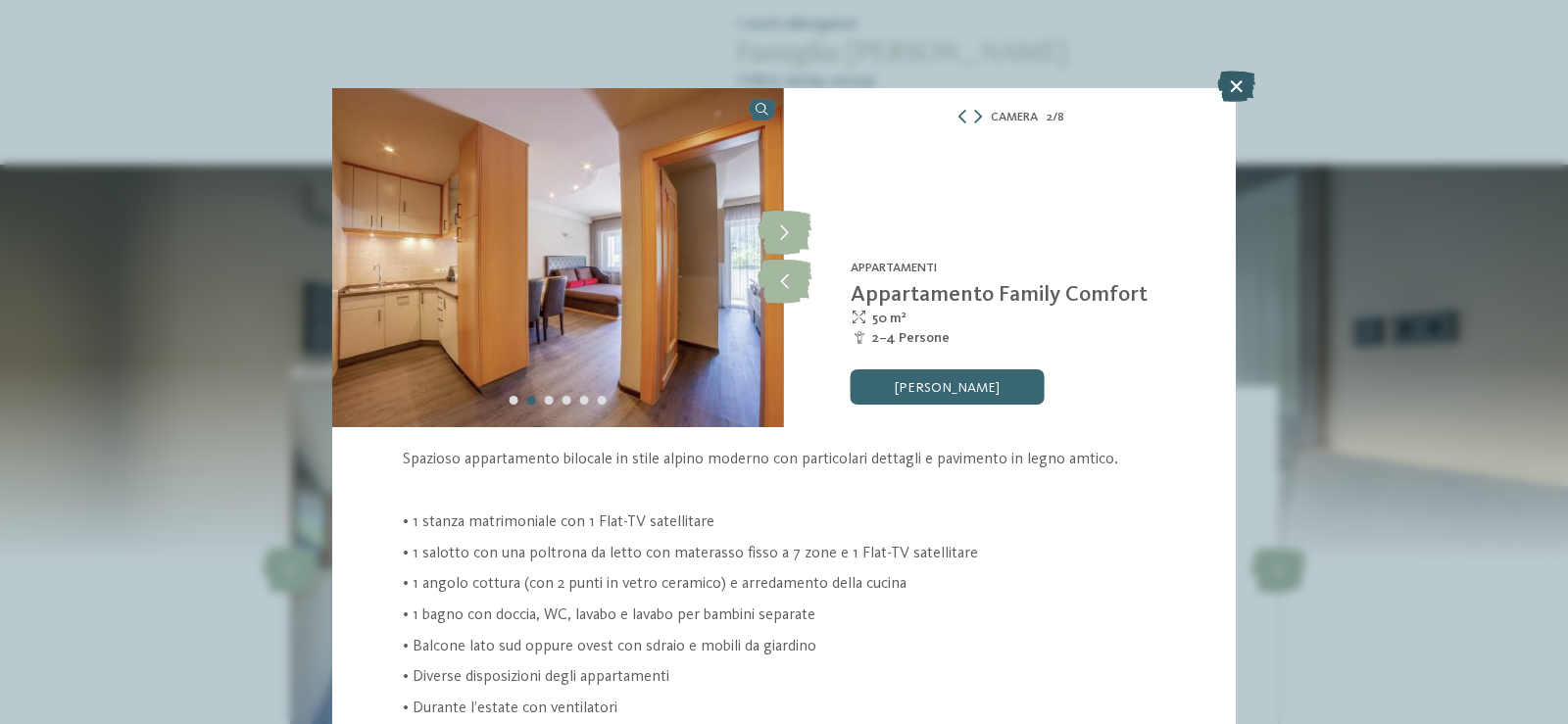
click at [1226, 93] on icon at bounding box center [1237, 86] width 39 height 32
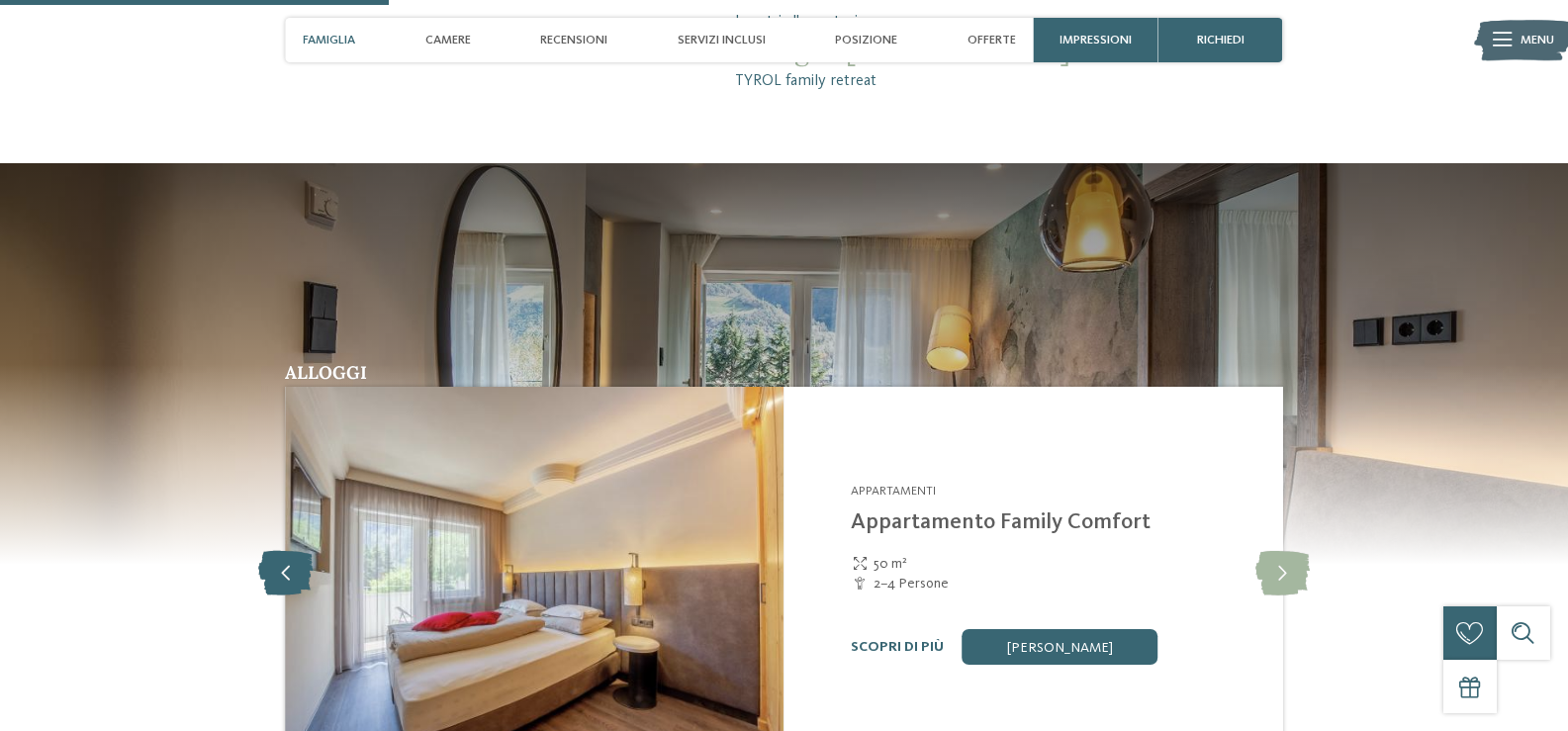
click at [289, 556] on icon at bounding box center [286, 574] width 54 height 45
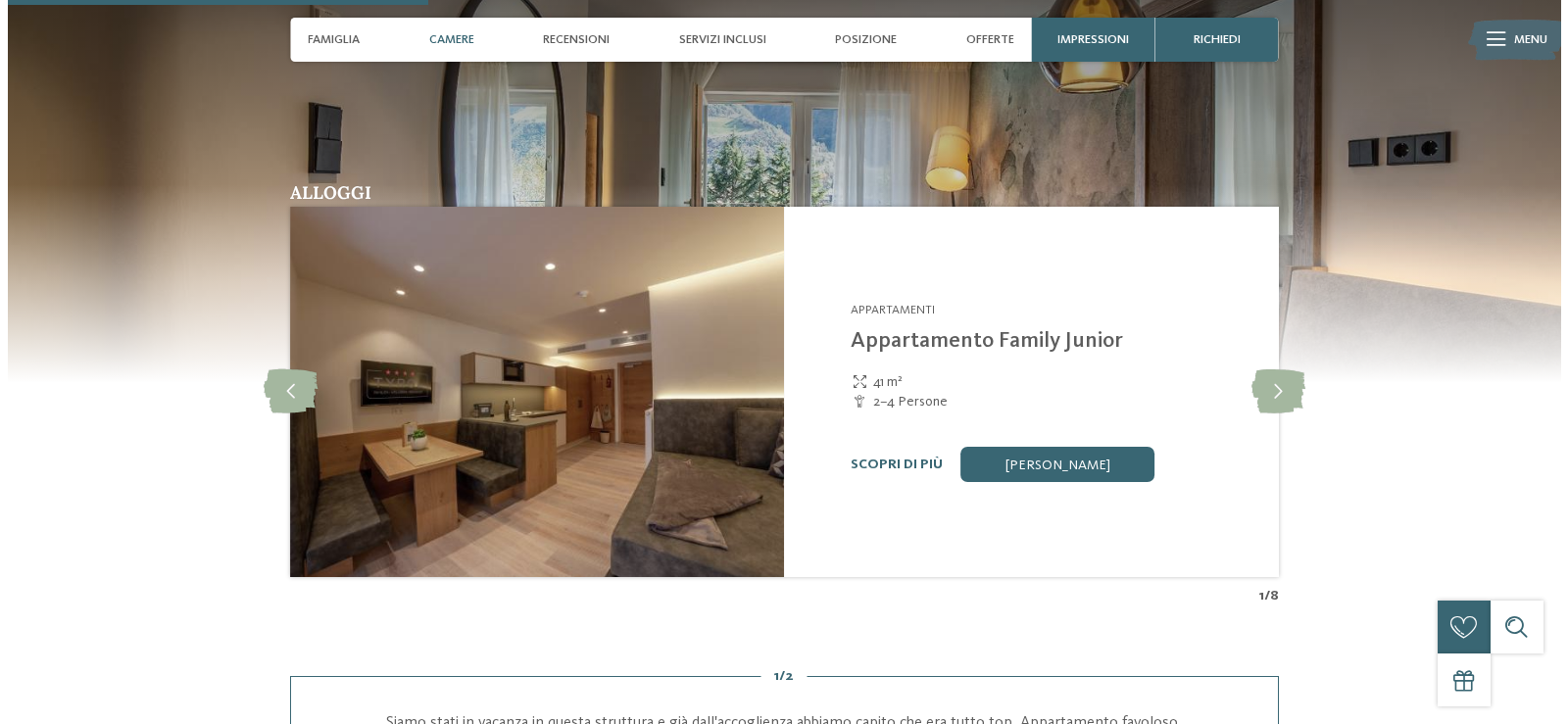
scroll to position [1624, 0]
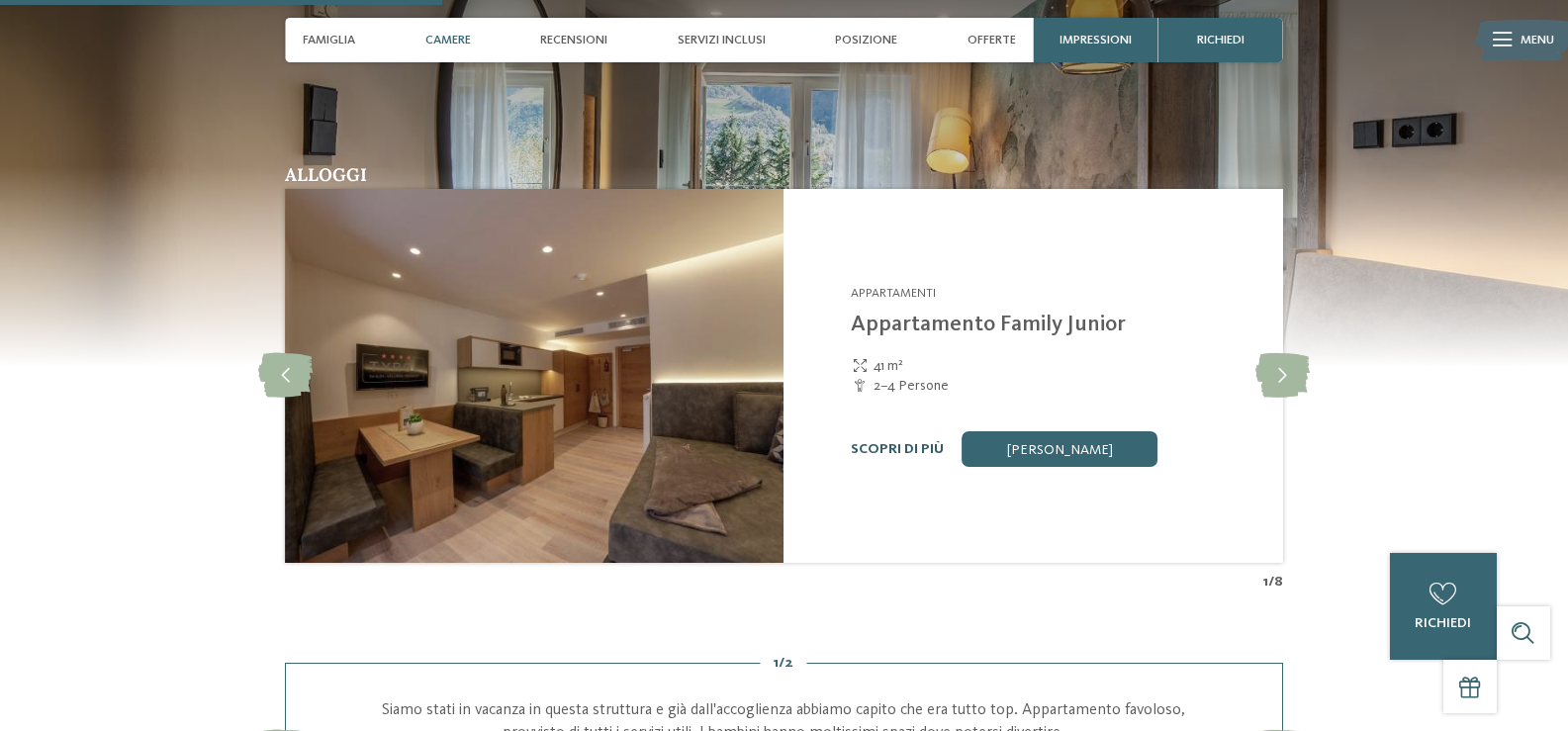
click at [909, 450] on link "Scopri di più" at bounding box center [897, 449] width 93 height 14
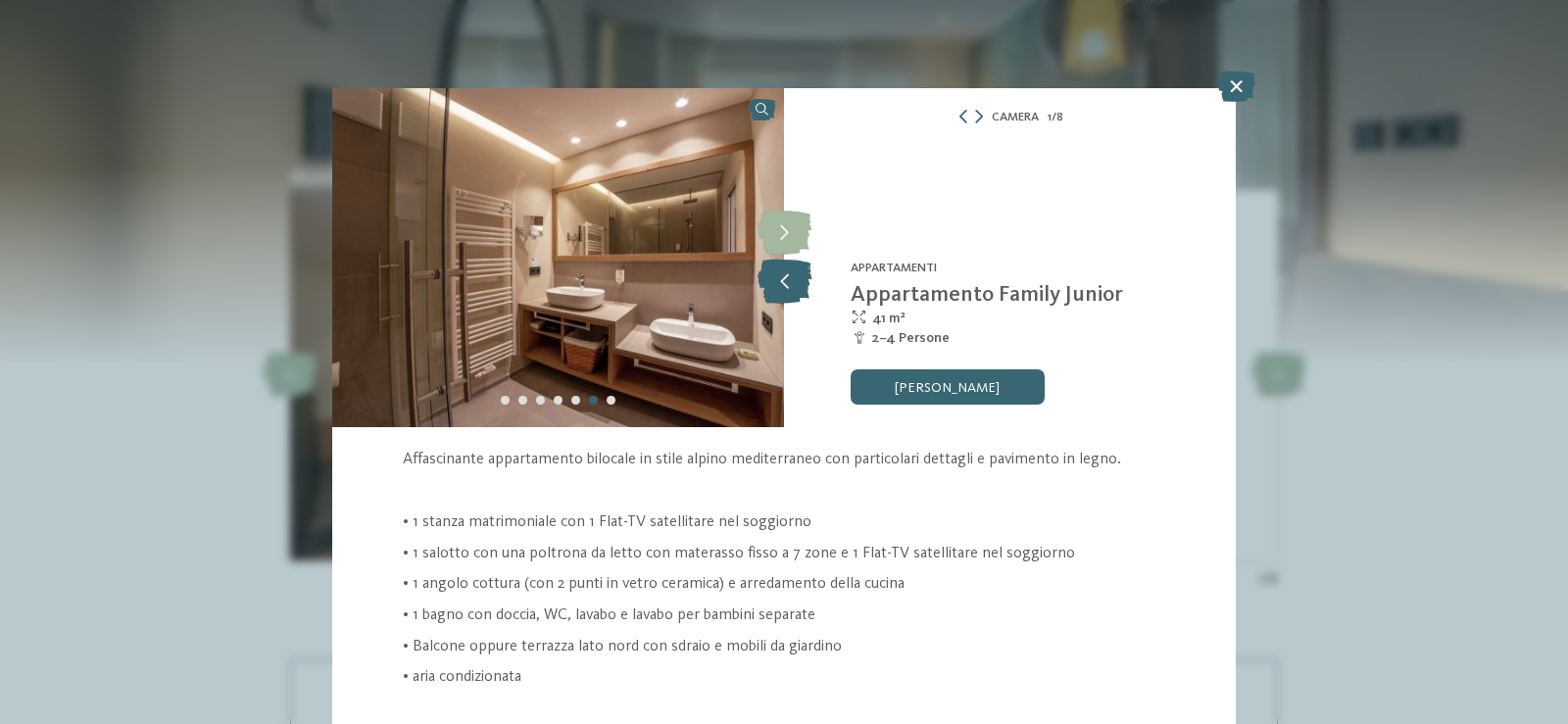
click at [793, 284] on icon at bounding box center [784, 282] width 53 height 45
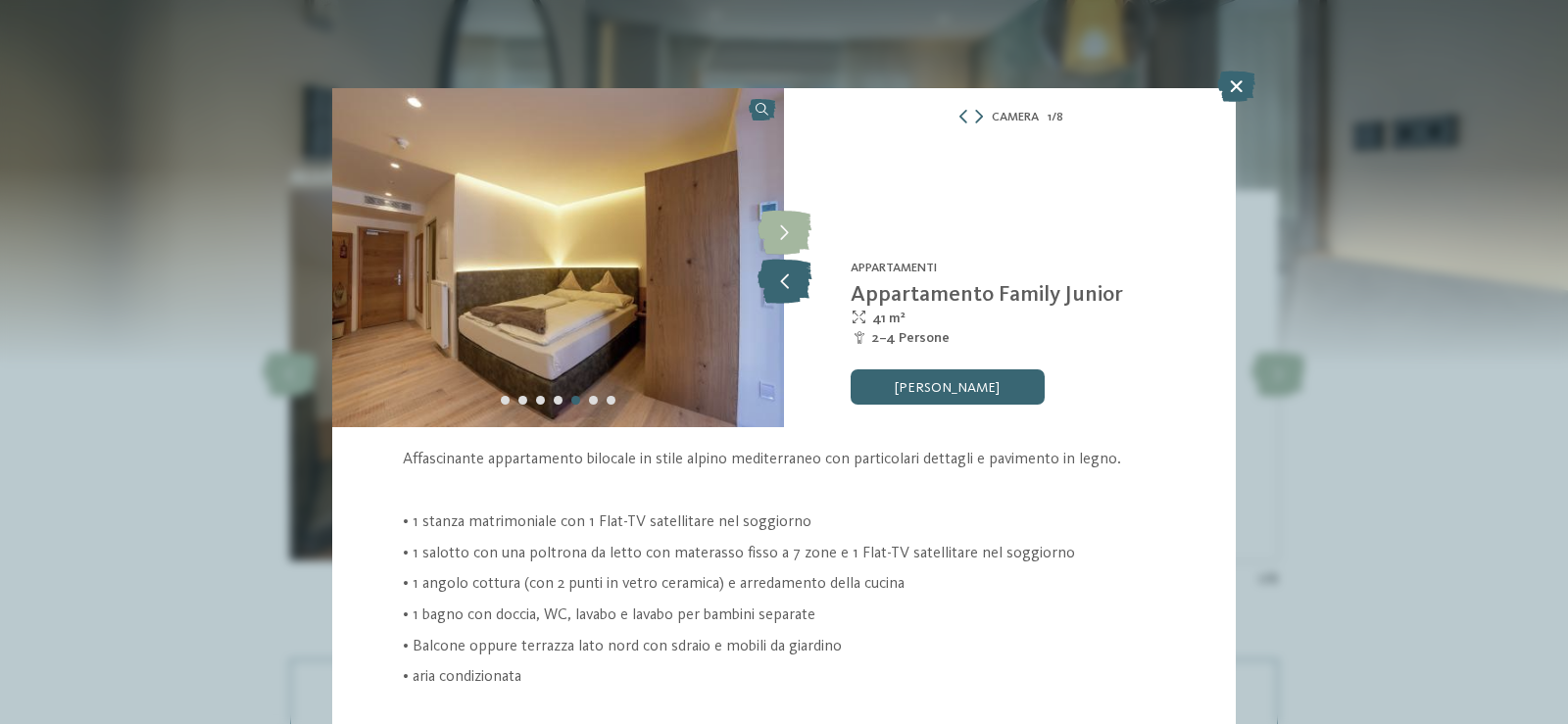
click at [793, 284] on icon at bounding box center [784, 282] width 53 height 45
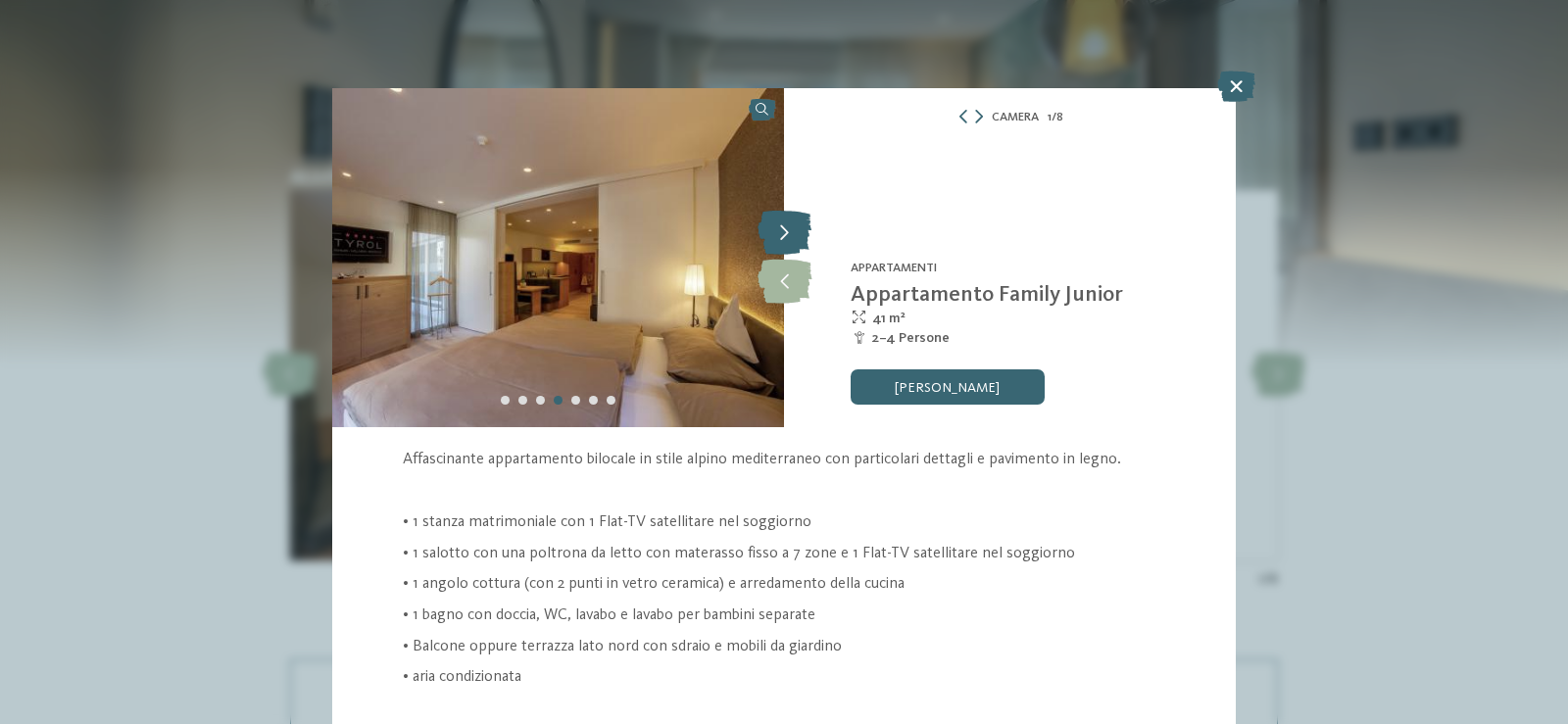
click at [781, 240] on icon at bounding box center [784, 233] width 53 height 45
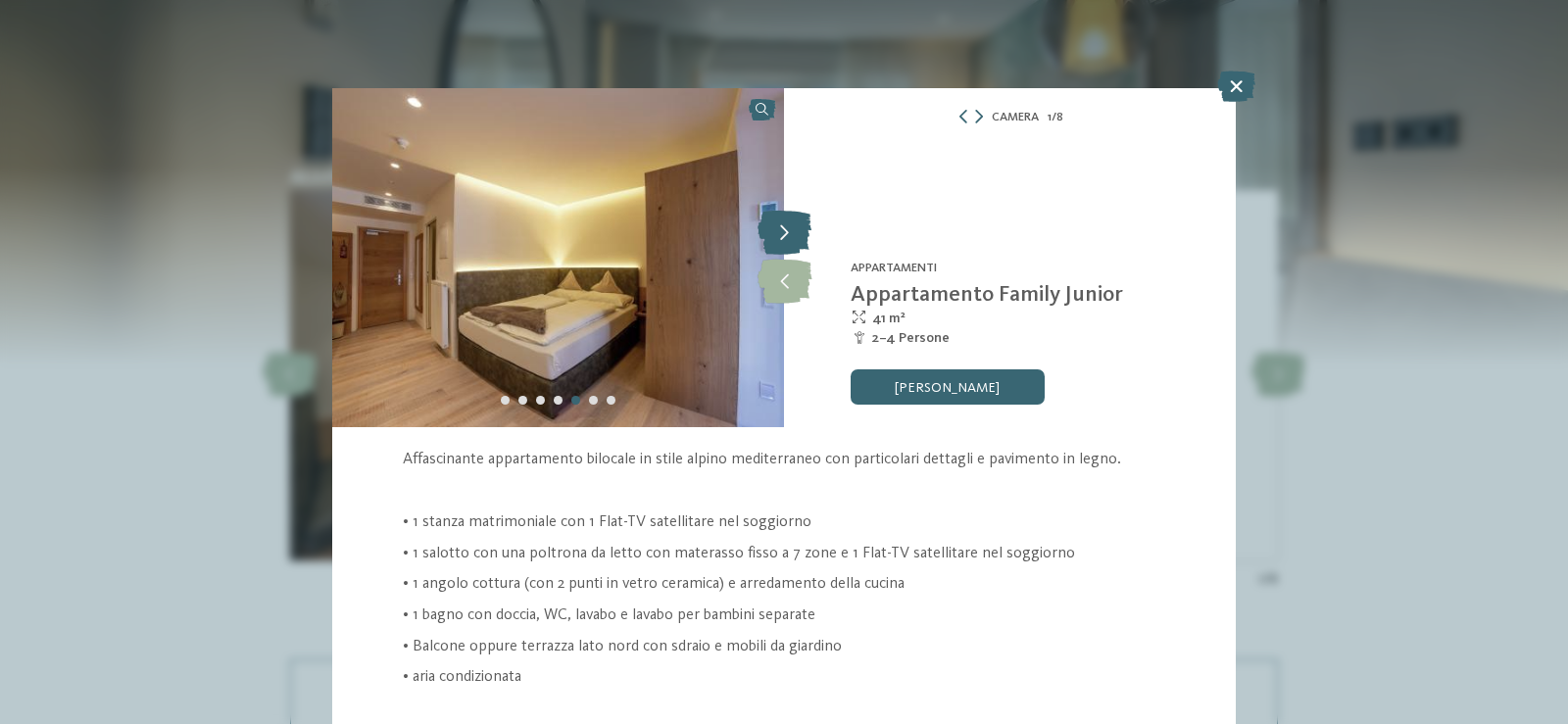
click at [781, 240] on icon at bounding box center [784, 233] width 53 height 45
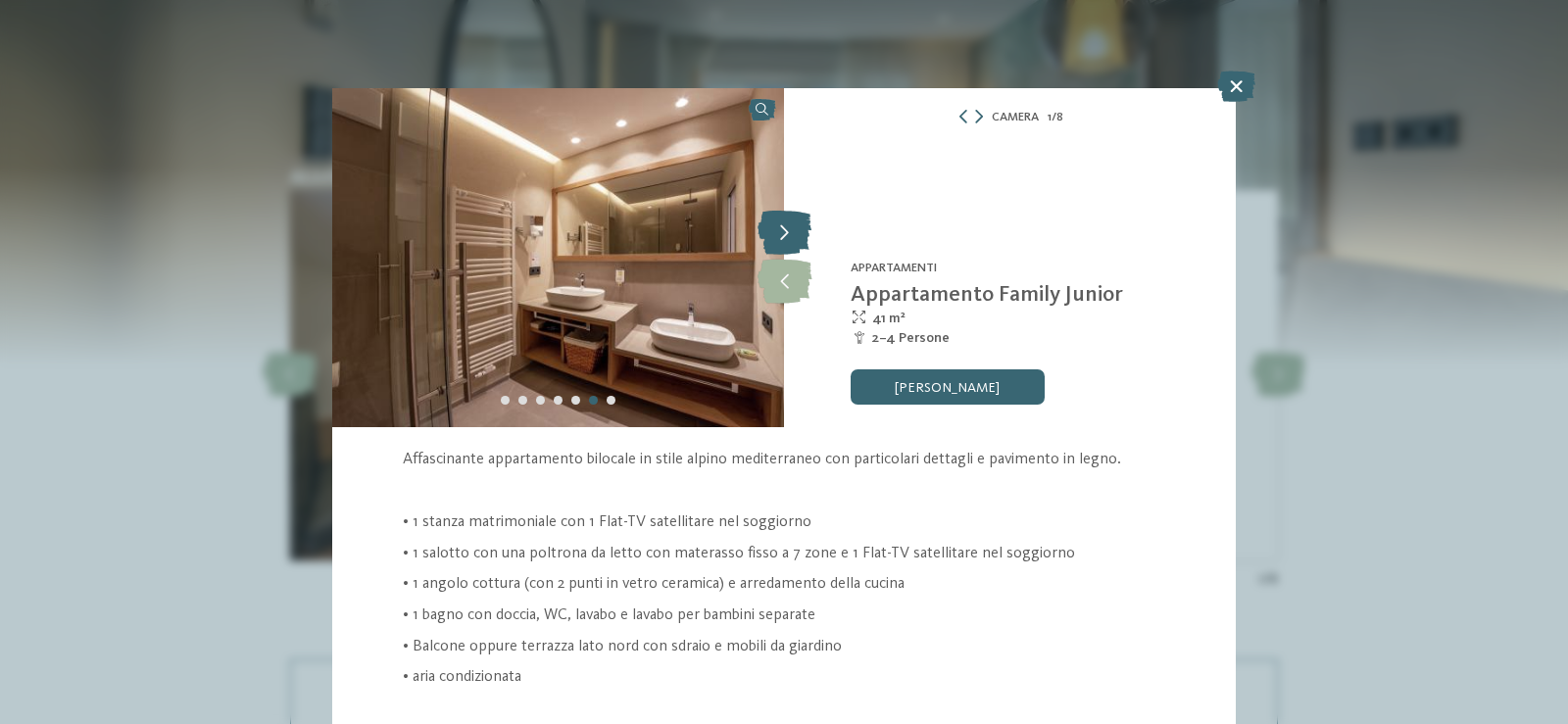
click at [781, 240] on icon at bounding box center [784, 233] width 53 height 45
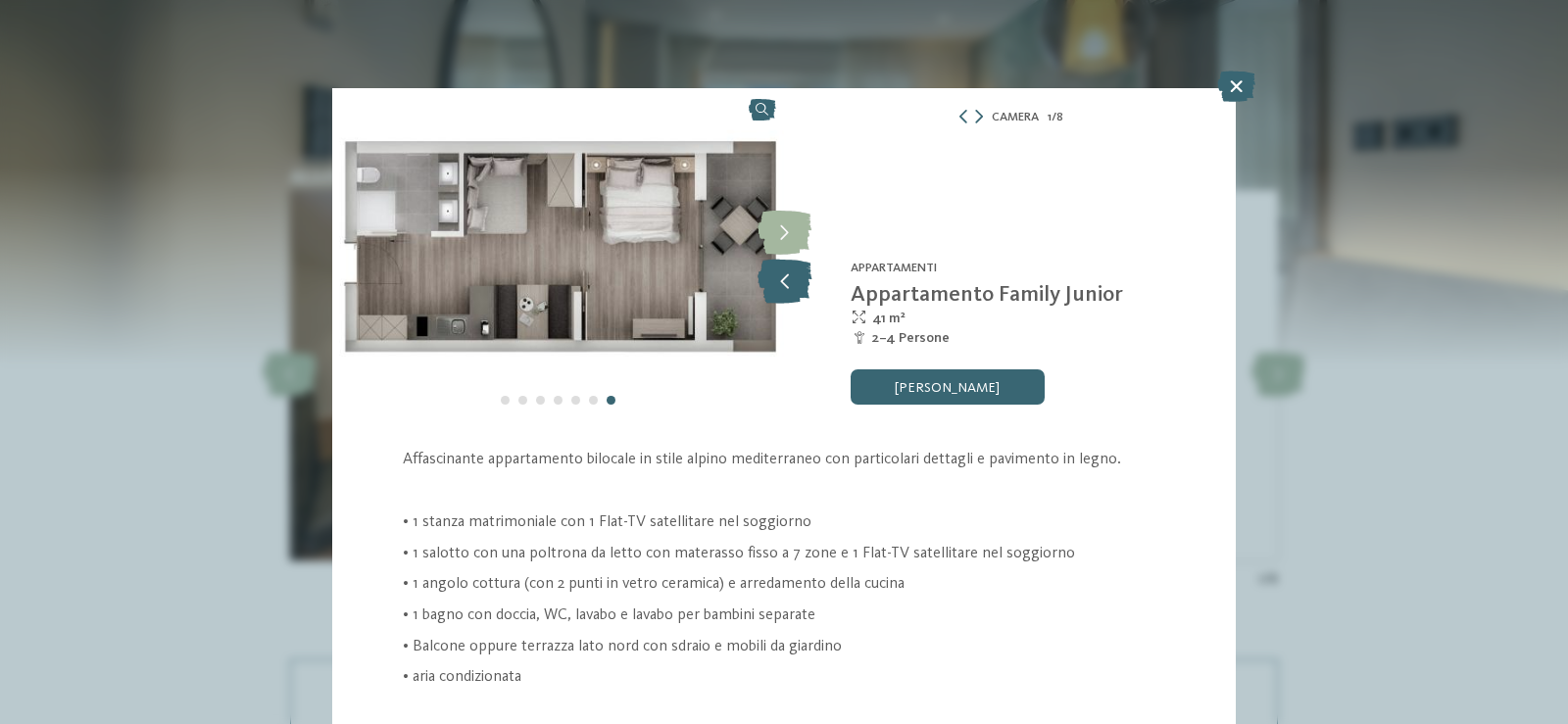
click at [781, 260] on icon at bounding box center [784, 282] width 53 height 45
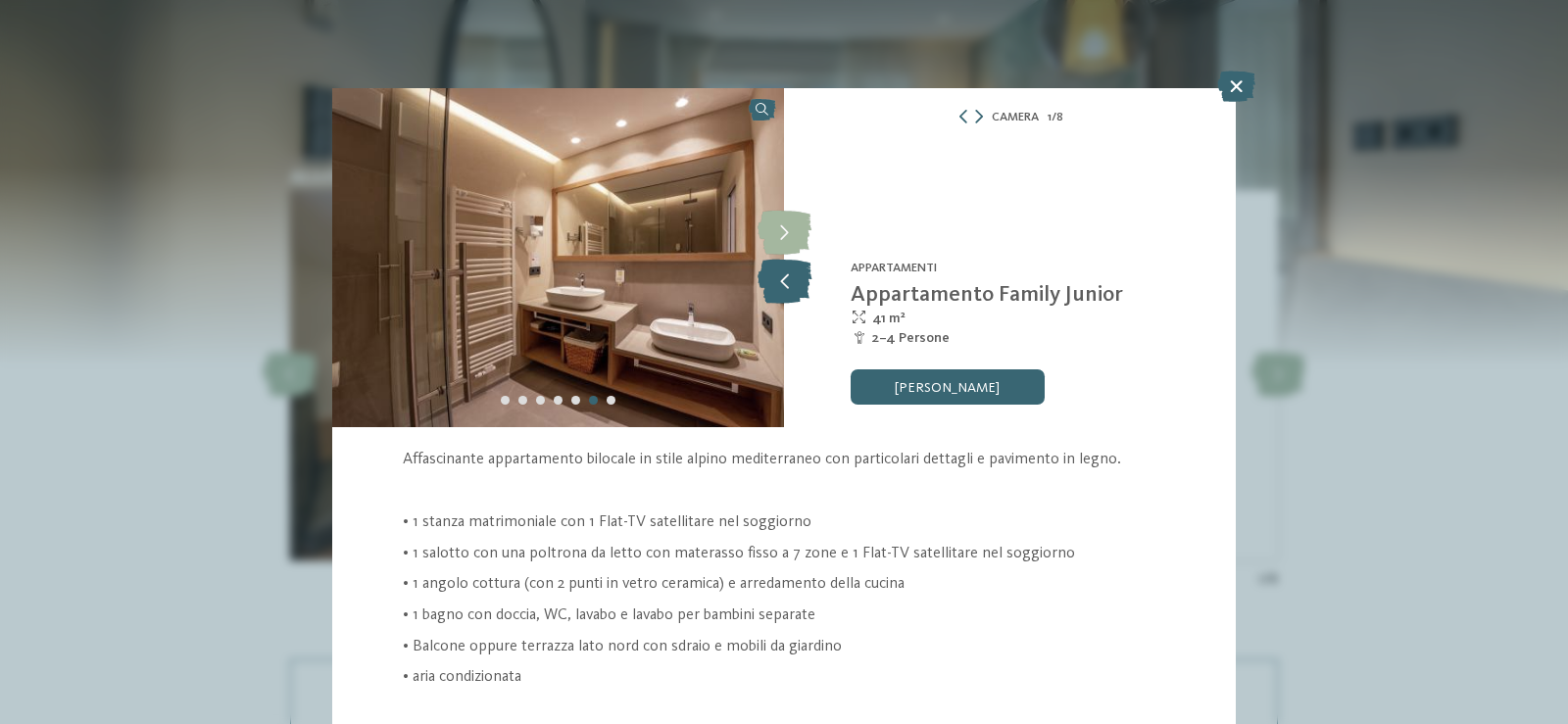
click at [781, 260] on icon at bounding box center [784, 282] width 53 height 45
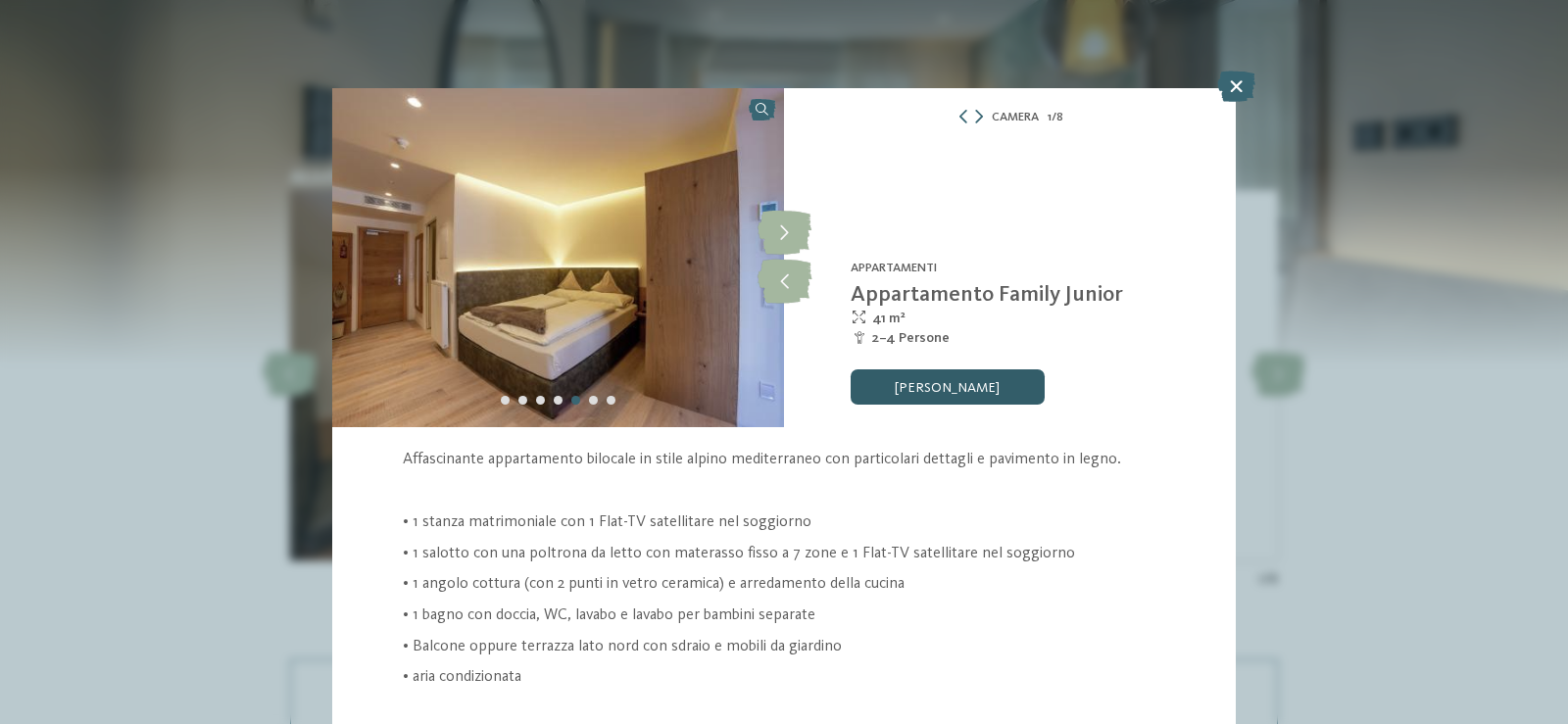
click at [949, 385] on link "[PERSON_NAME] ora" at bounding box center [948, 388] width 194 height 36
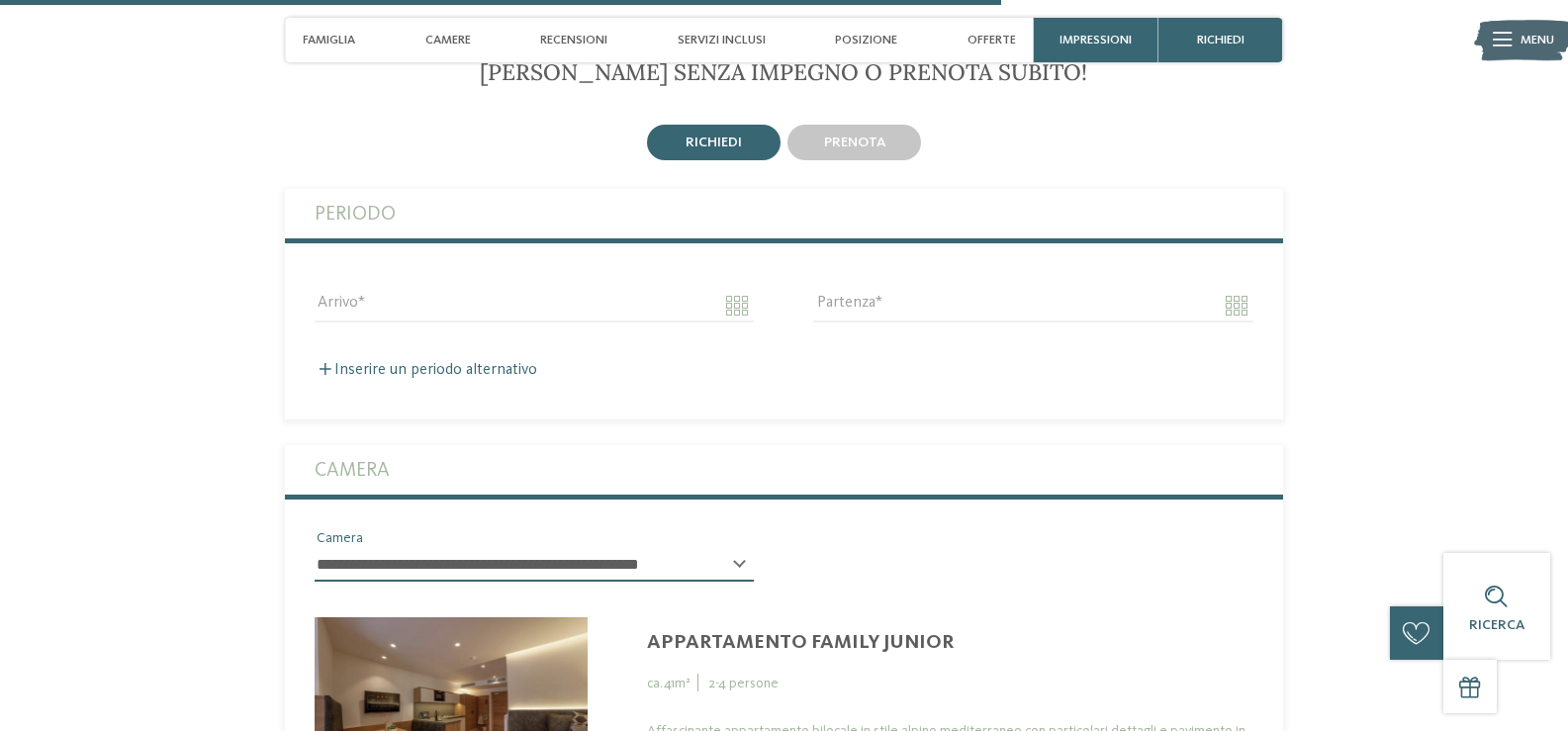
scroll to position [3717, 0]
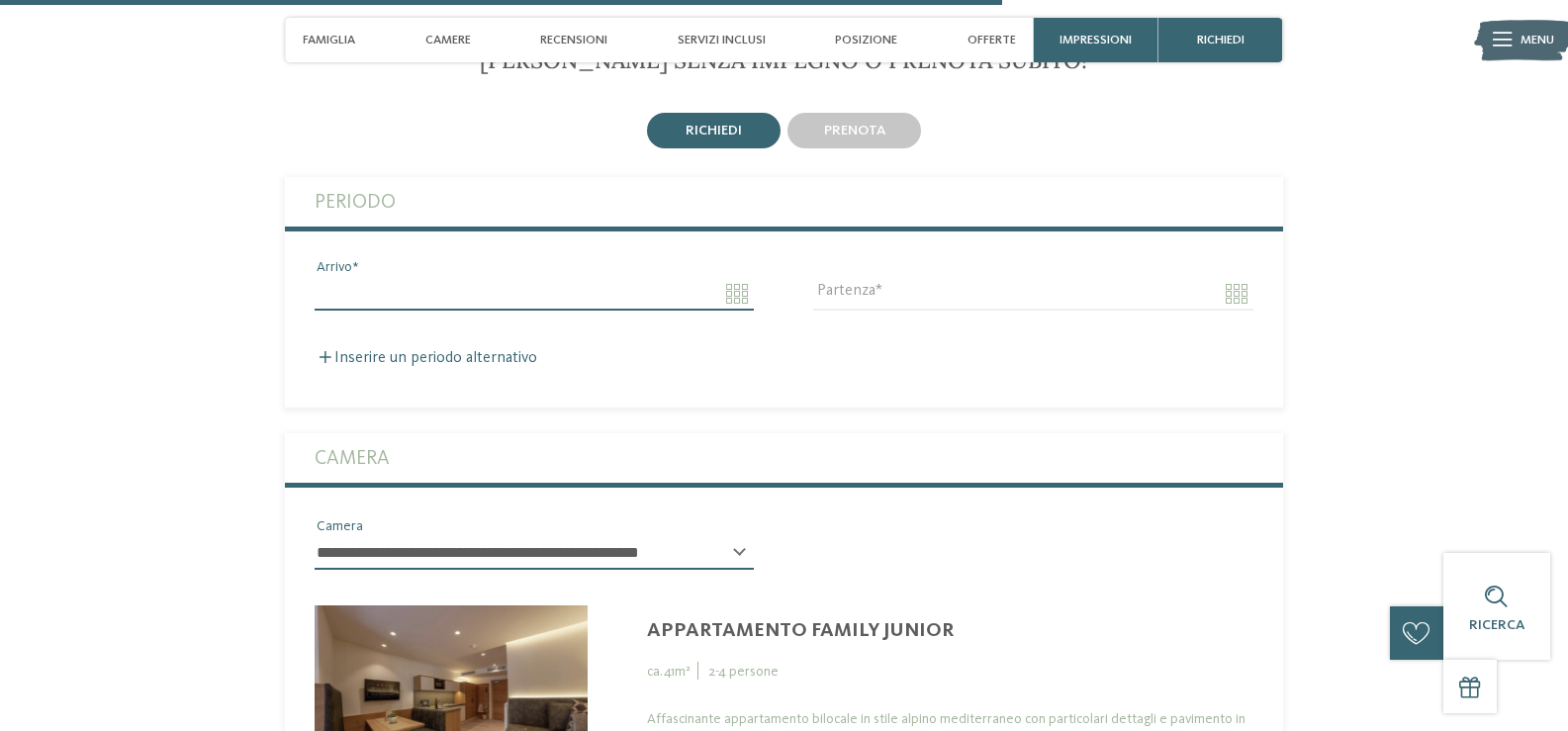
click at [441, 284] on input "Arrivo" at bounding box center [534, 294] width 439 height 34
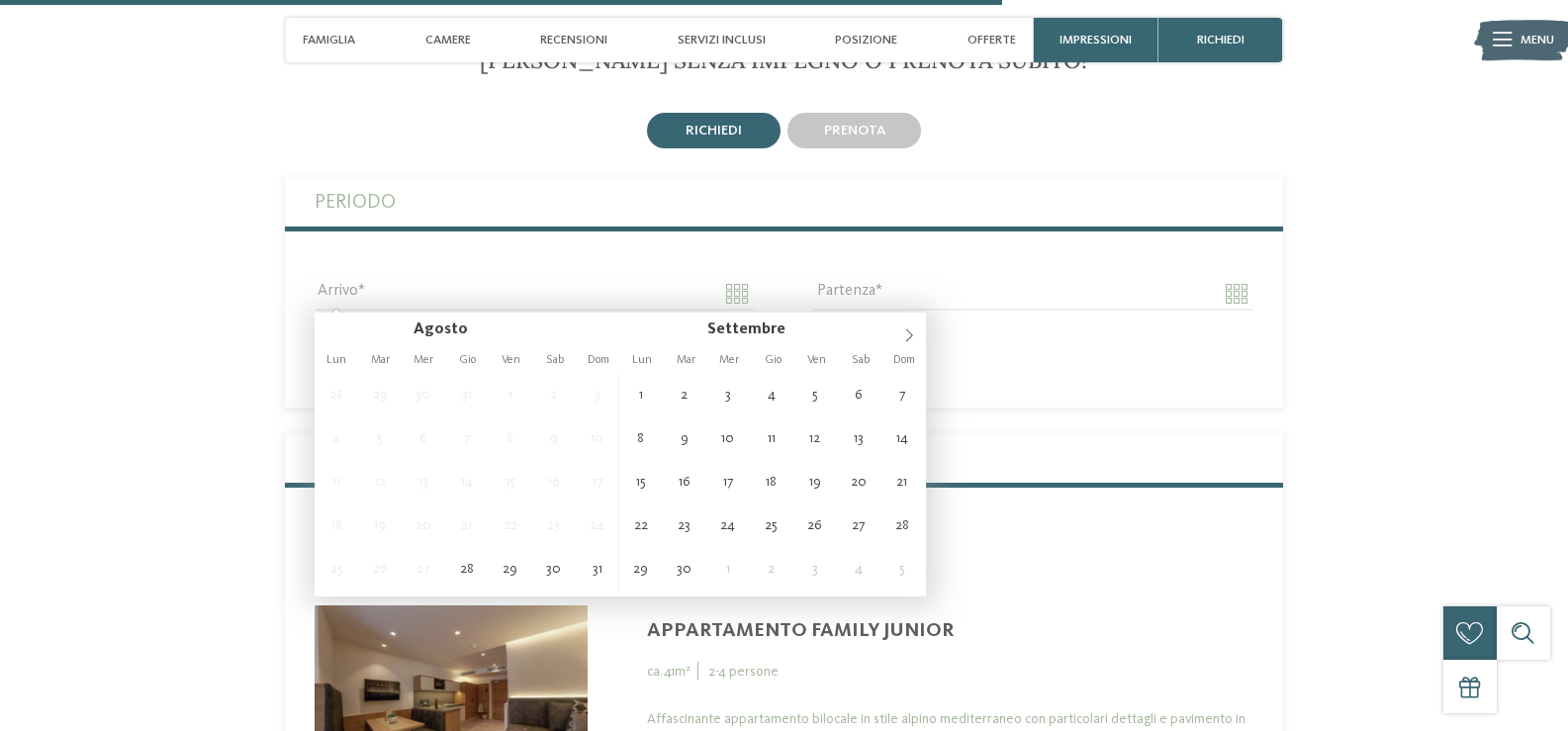
type input "**********"
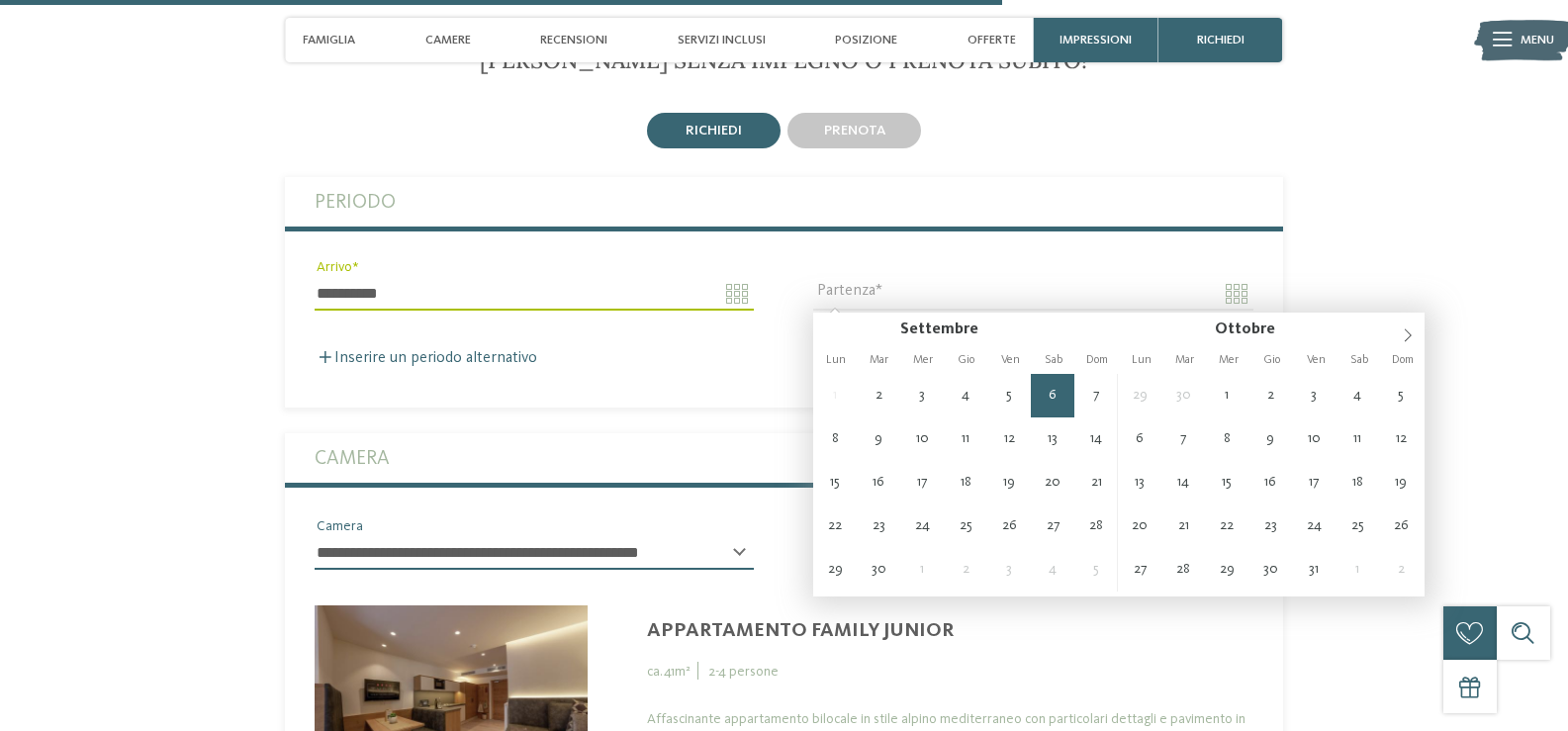
type input "**********"
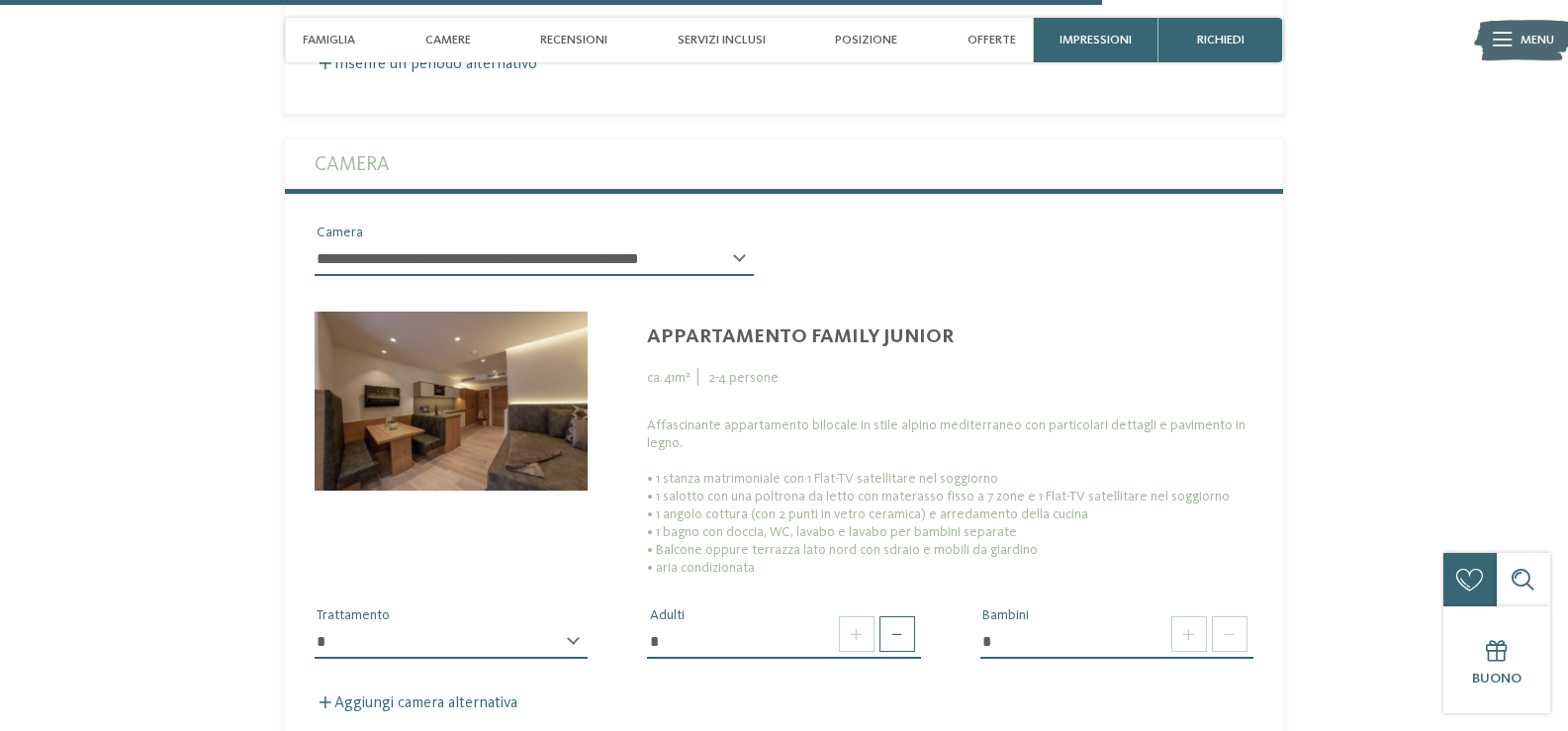
scroll to position [4113, 0]
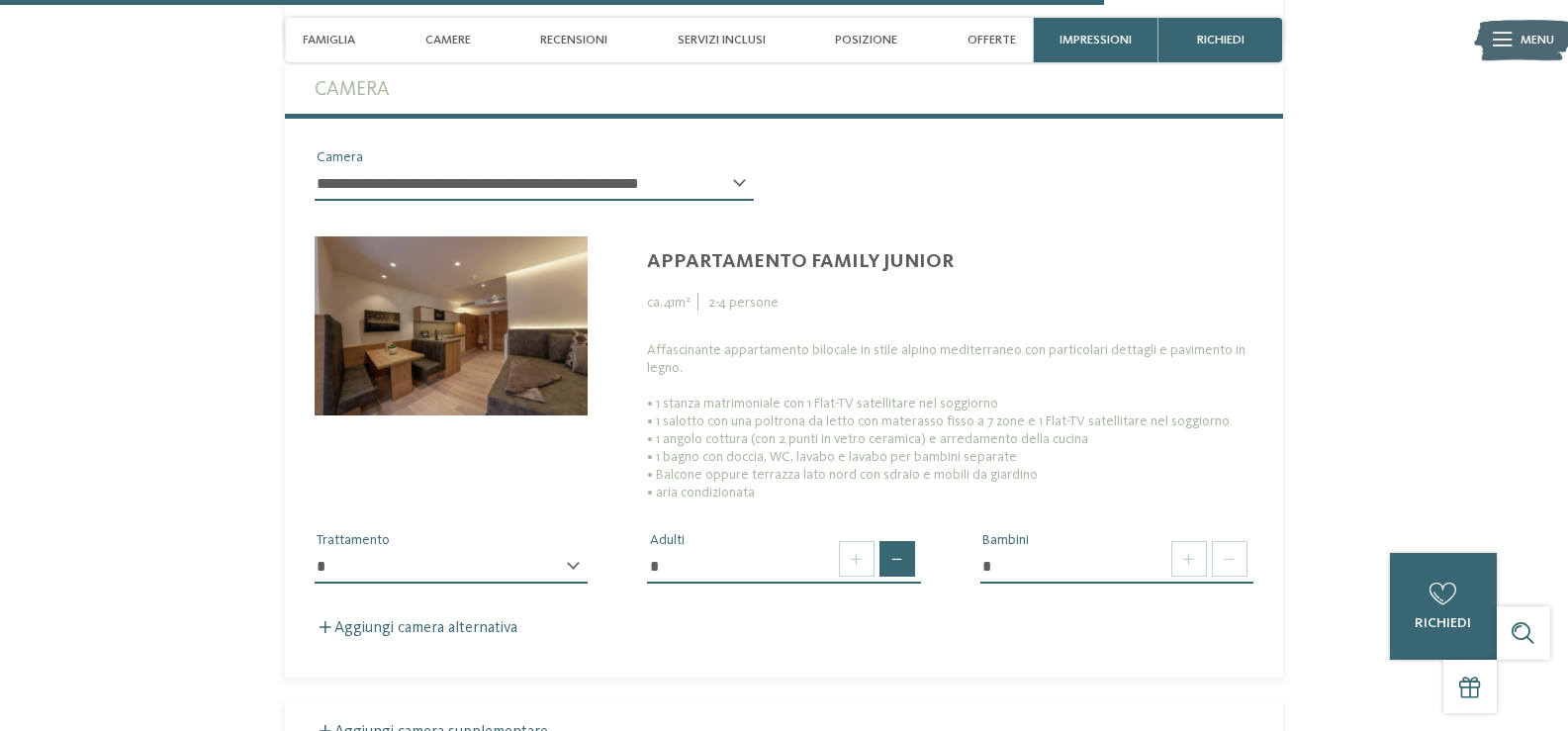
click at [888, 557] on span at bounding box center [898, 559] width 36 height 36
click at [889, 557] on span at bounding box center [898, 559] width 36 height 36
type input "*"
click at [1188, 568] on span at bounding box center [1189, 559] width 36 height 36
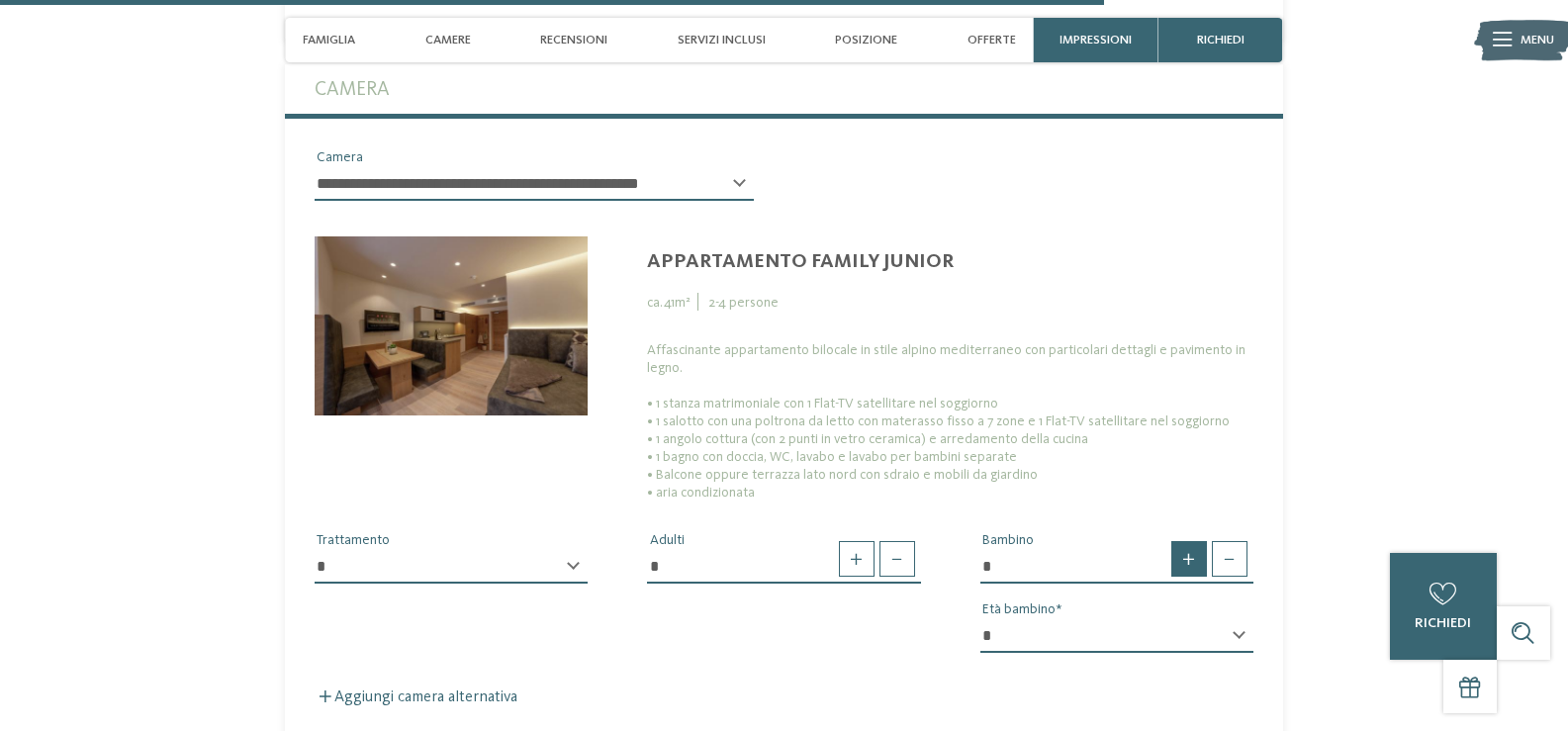
click at [1188, 568] on span at bounding box center [1189, 559] width 36 height 36
type input "*"
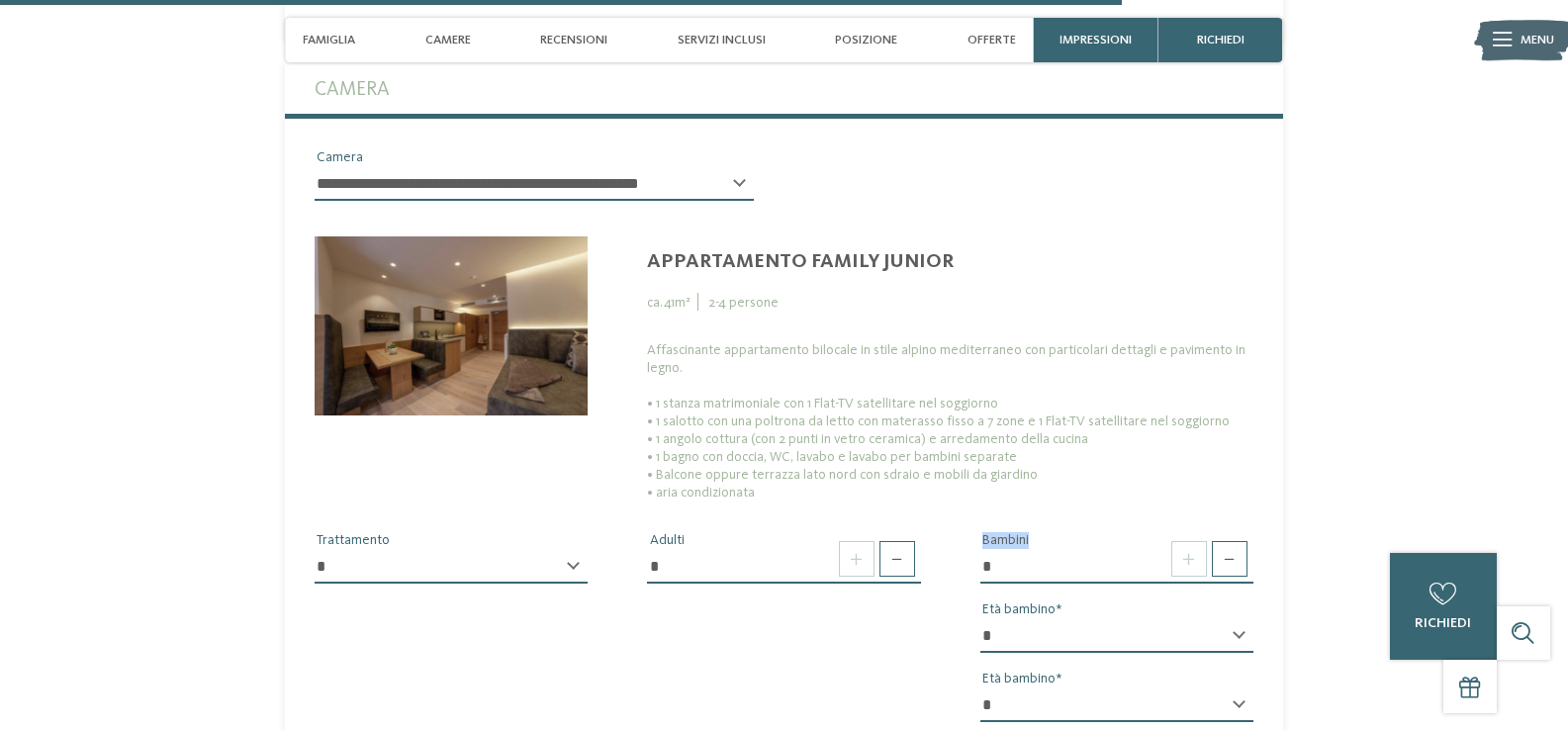
scroll to position [4410, 0]
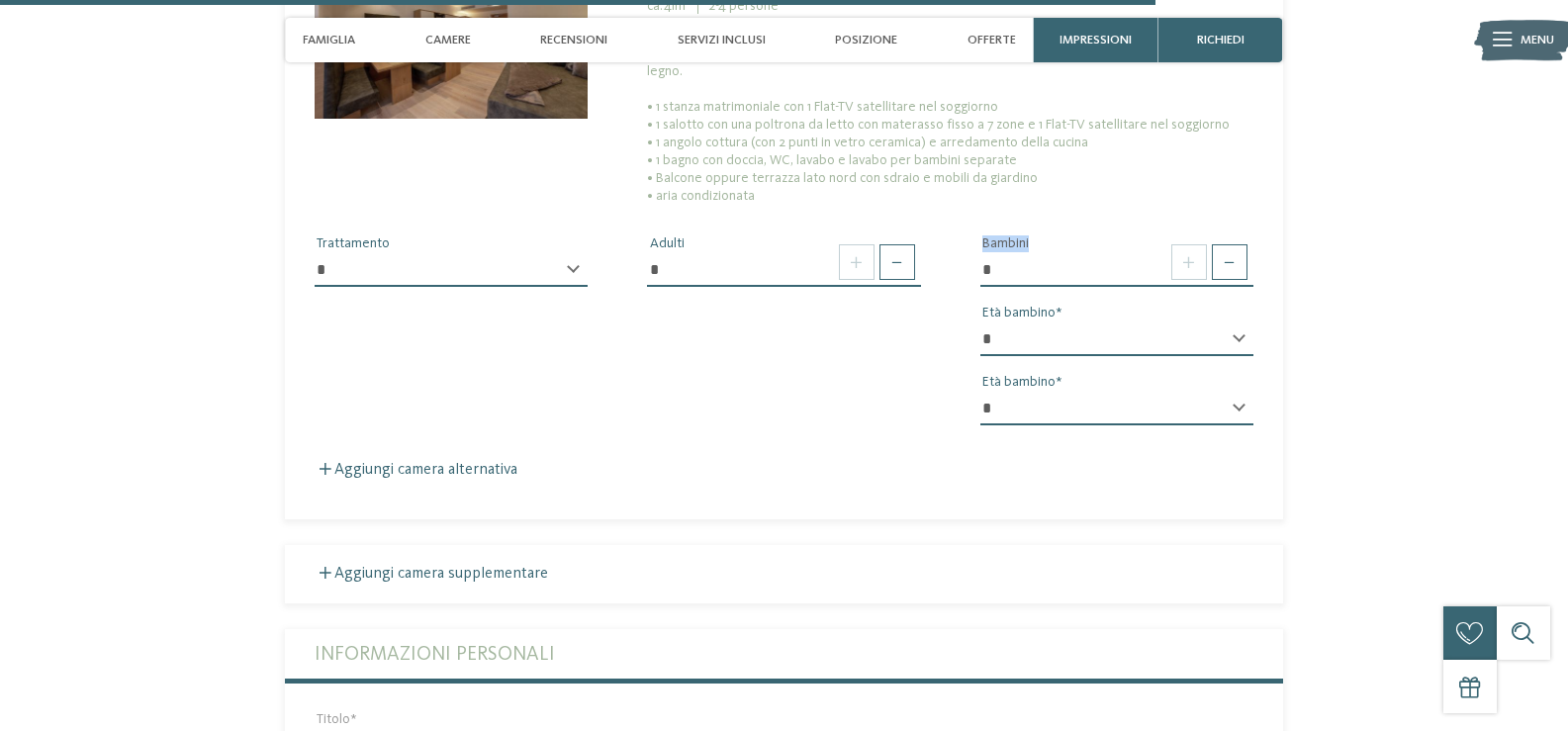
click at [1092, 328] on select "* * * * * * * * * * * ** ** ** ** ** ** ** **" at bounding box center [1117, 340] width 273 height 34
select select "*"
click at [981, 323] on select "* * * * * * * * * * * ** ** ** ** ** ** ** **" at bounding box center [1117, 340] width 273 height 34
click at [1043, 407] on select "* * * * * * * * * * * ** ** ** ** ** ** ** **" at bounding box center [1117, 408] width 273 height 34
select select "*"
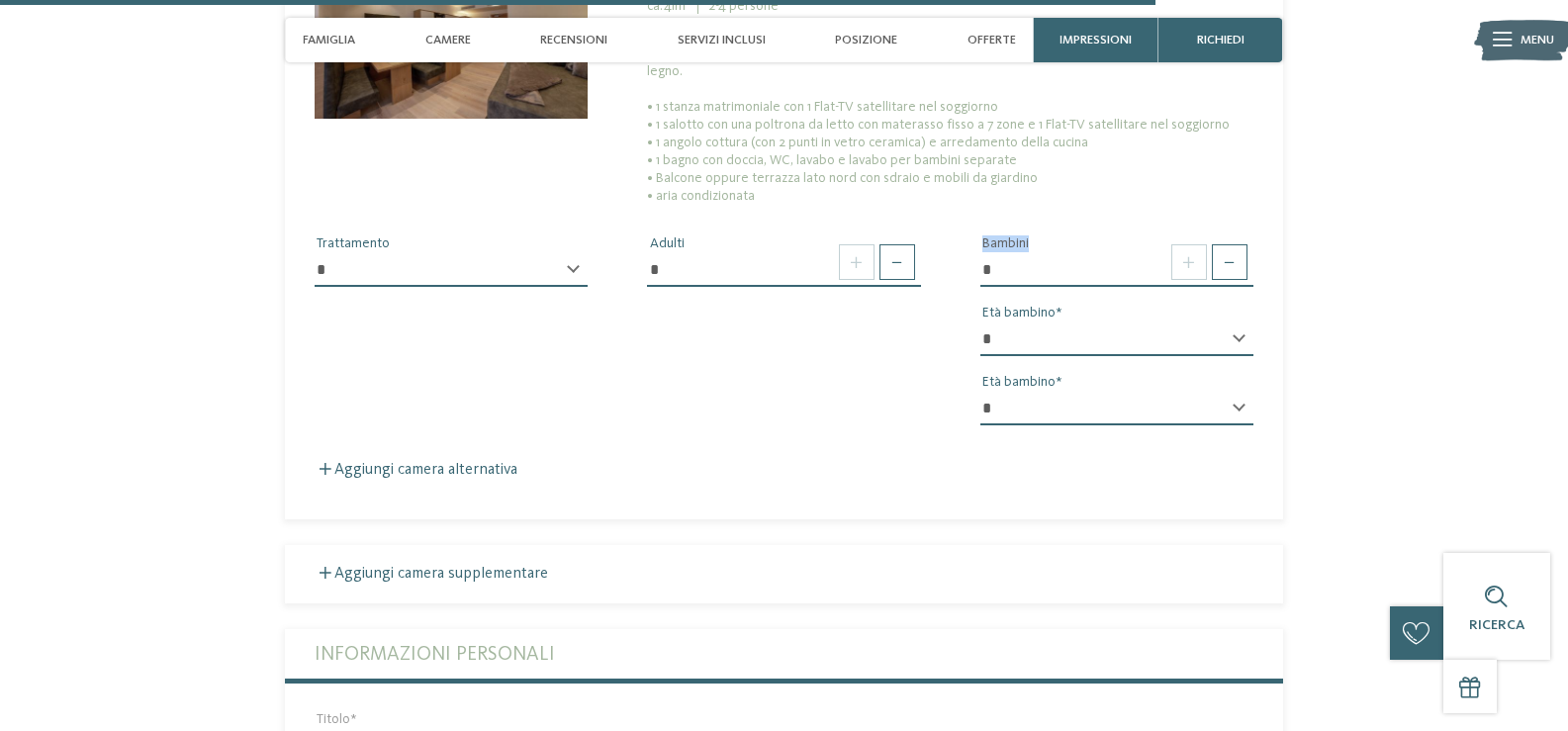
click at [981, 391] on select "* * * * * * * * * * * ** ** ** ** ** ** ** **" at bounding box center [1117, 408] width 273 height 34
click at [543, 271] on select "**********" at bounding box center [450, 271] width 273 height 34
click at [505, 258] on select "**********" at bounding box center [450, 271] width 273 height 34
click at [499, 274] on select "**********" at bounding box center [450, 271] width 273 height 34
select select "*"
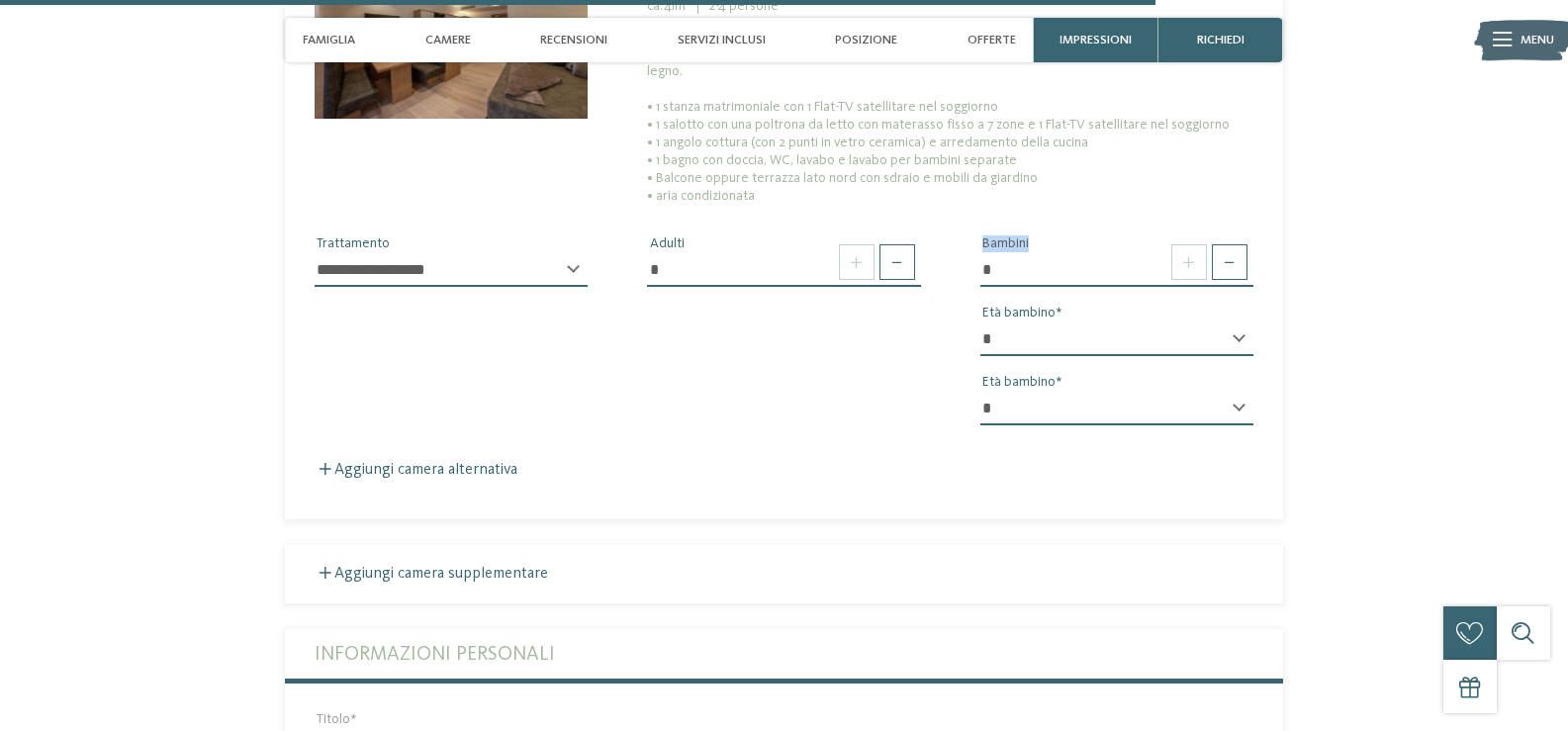
click at [315, 254] on select "**********" at bounding box center [450, 271] width 273 height 34
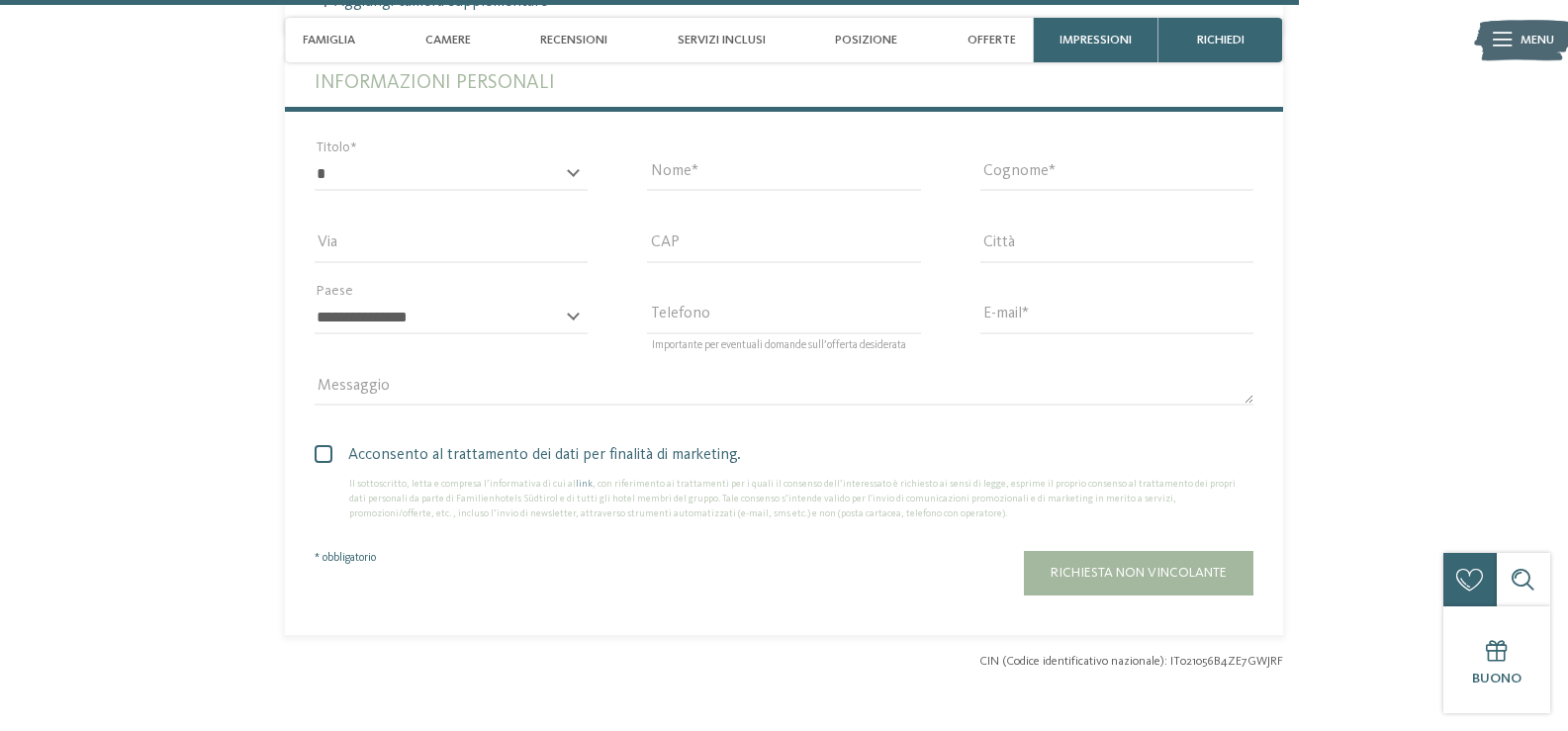
scroll to position [5003, 0]
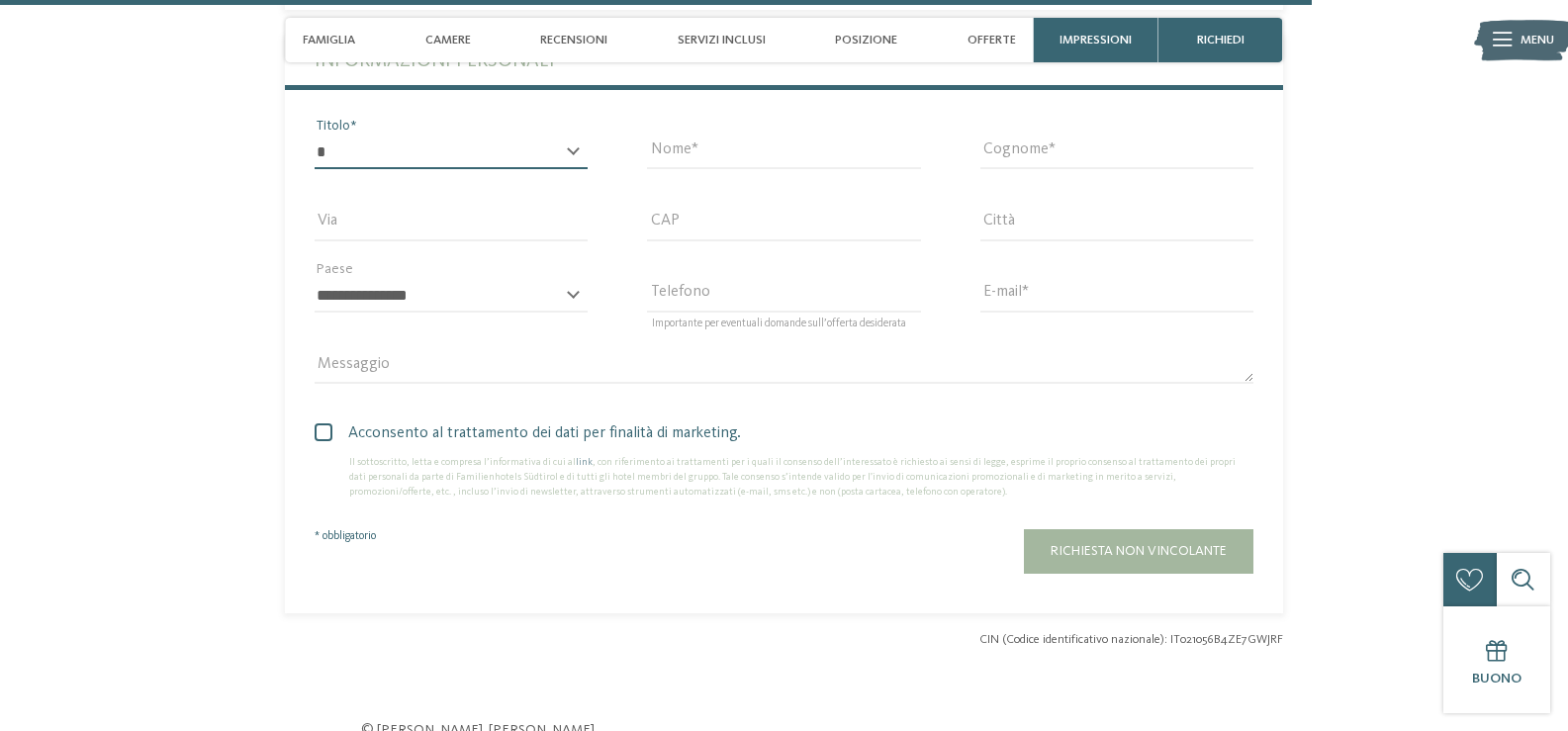
click at [436, 160] on select "* ****** ******* ******** ******" at bounding box center [450, 153] width 273 height 34
select select "*"
click at [315, 136] on select "* ****** ******* ******** ******" at bounding box center [450, 153] width 273 height 34
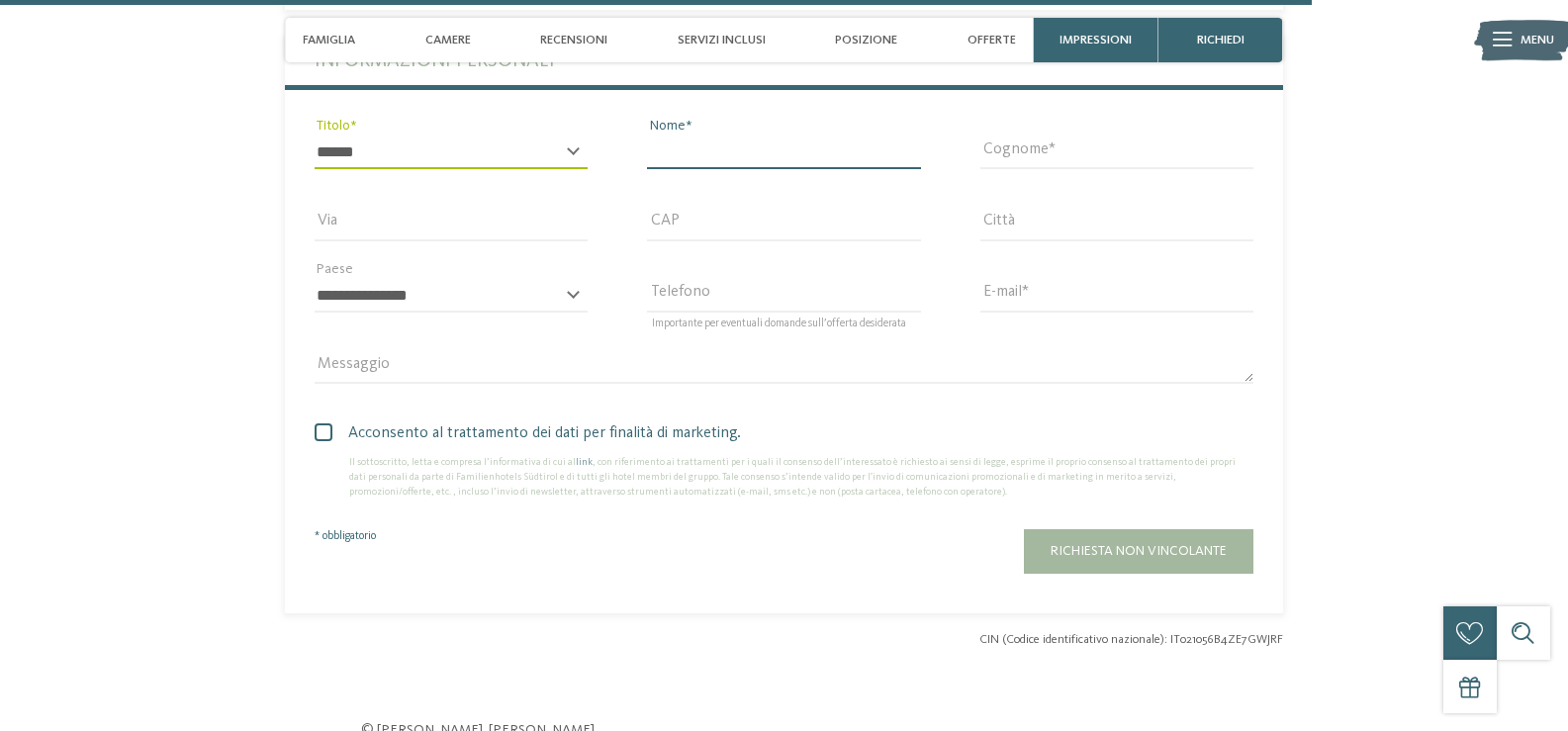
click at [678, 157] on input "Nome" at bounding box center [783, 153] width 273 height 34
type input "****"
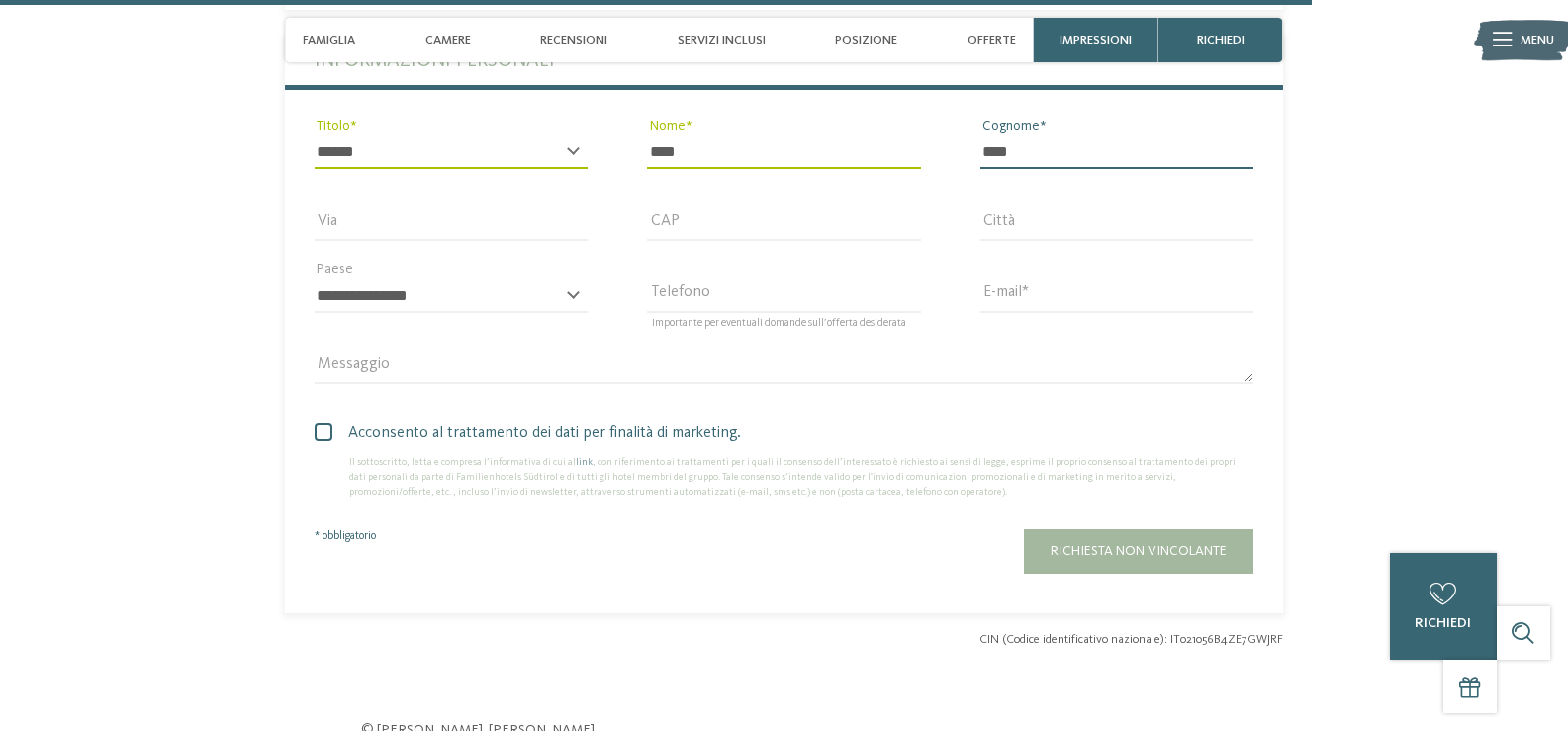
type input "****"
click at [467, 292] on select "**********" at bounding box center [450, 296] width 273 height 34
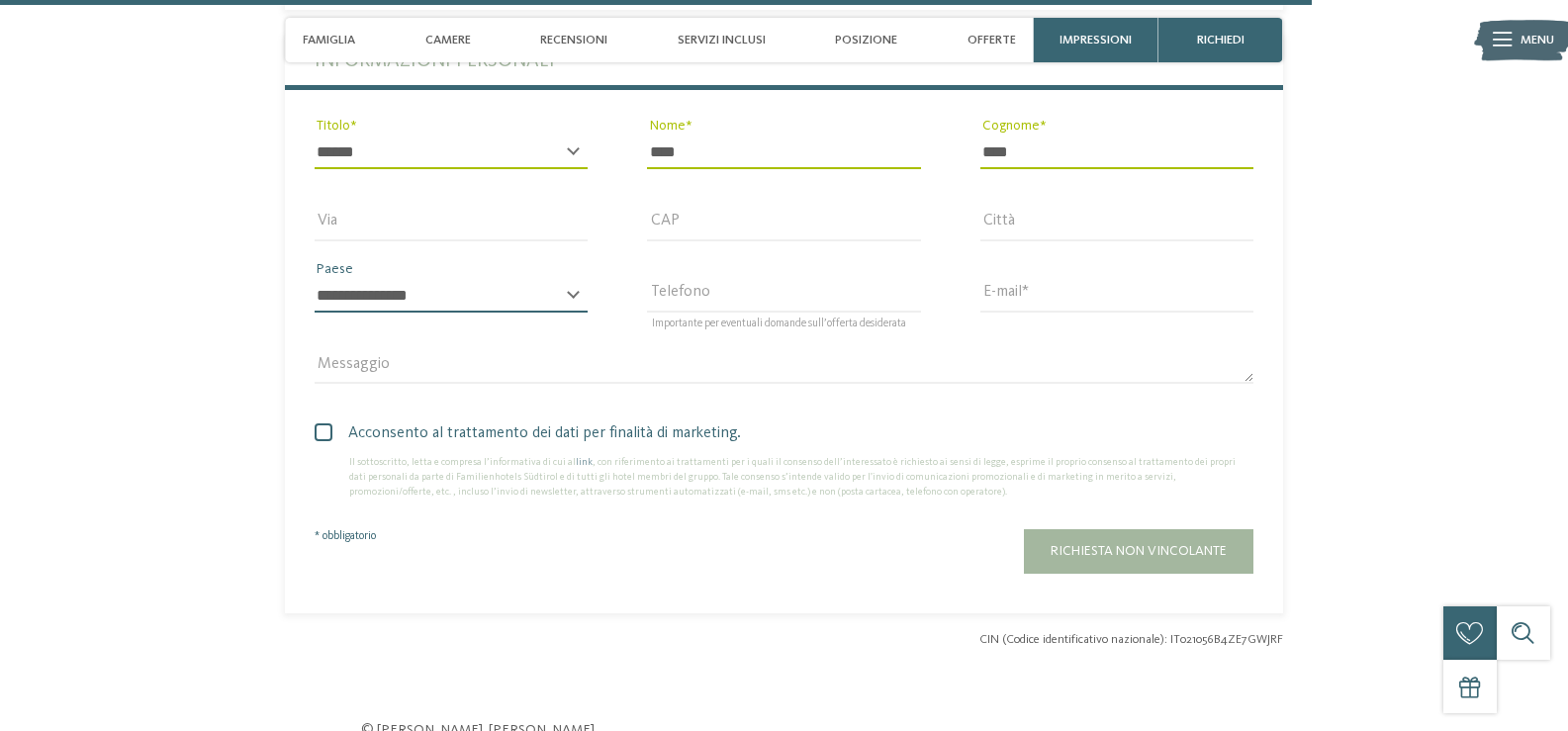
select select "**"
click at [315, 279] on select "**********" at bounding box center [450, 296] width 273 height 34
click at [1047, 292] on input "E-mail" at bounding box center [1117, 296] width 273 height 34
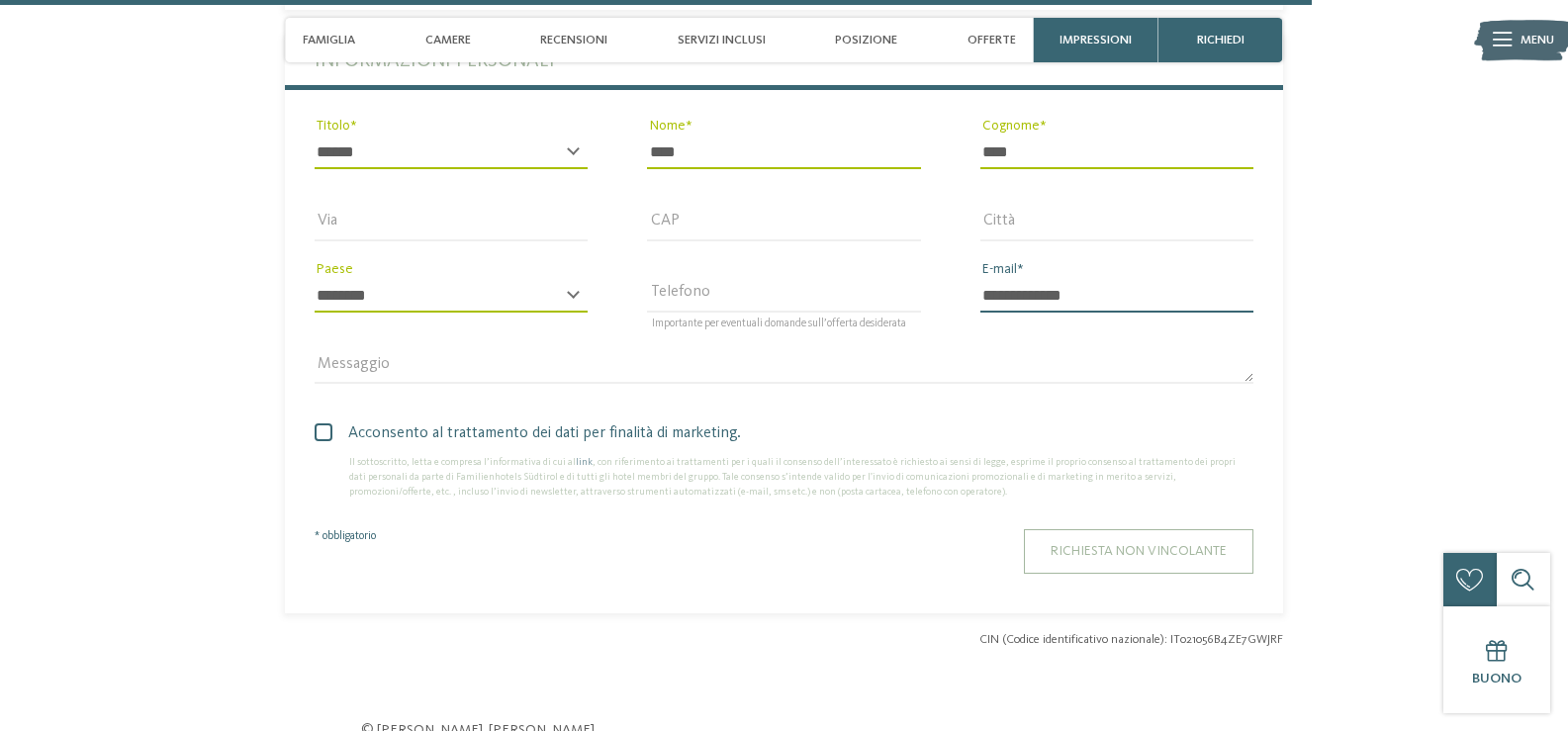
type input "**********"
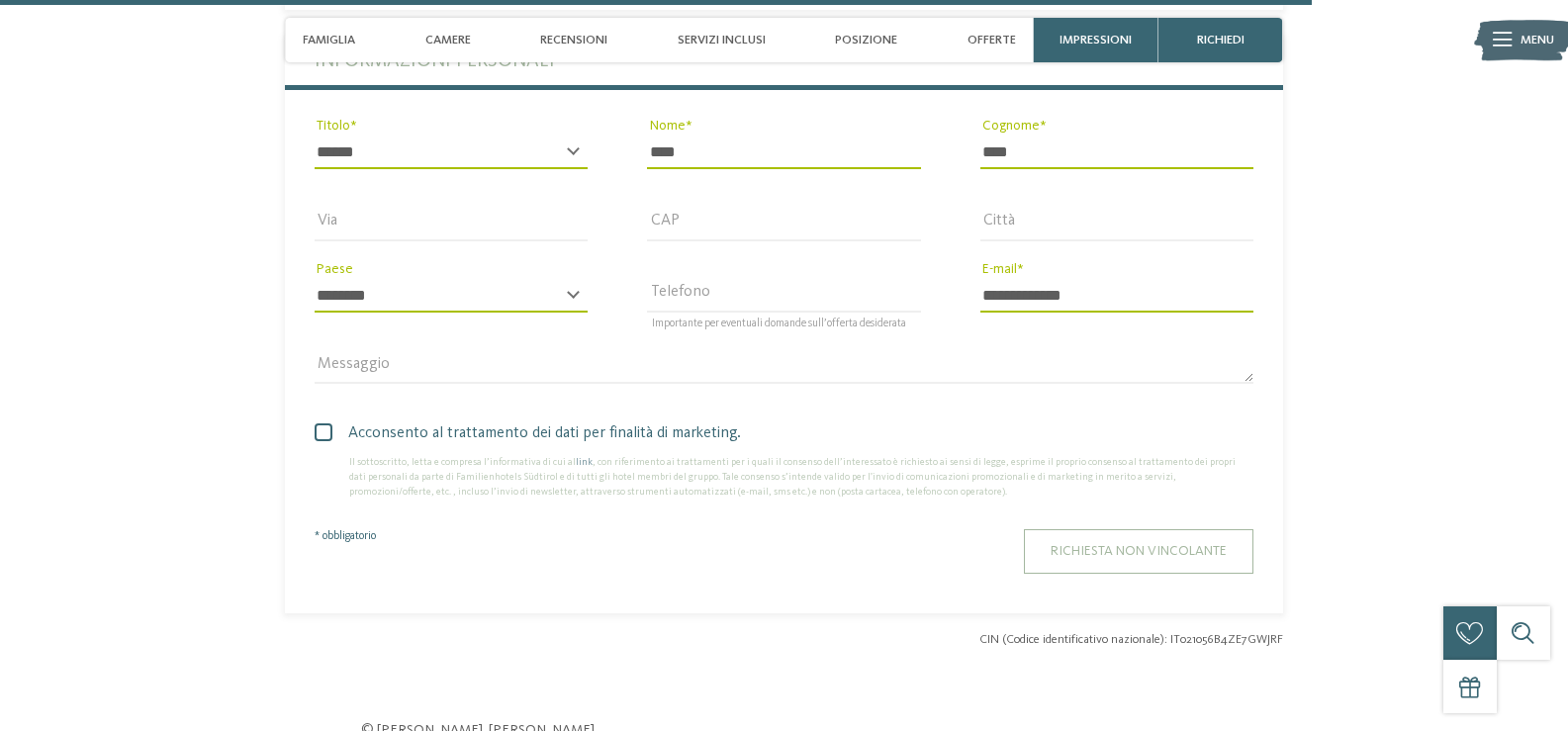
click at [1126, 556] on span "Richiesta non vincolante" at bounding box center [1139, 551] width 176 height 14
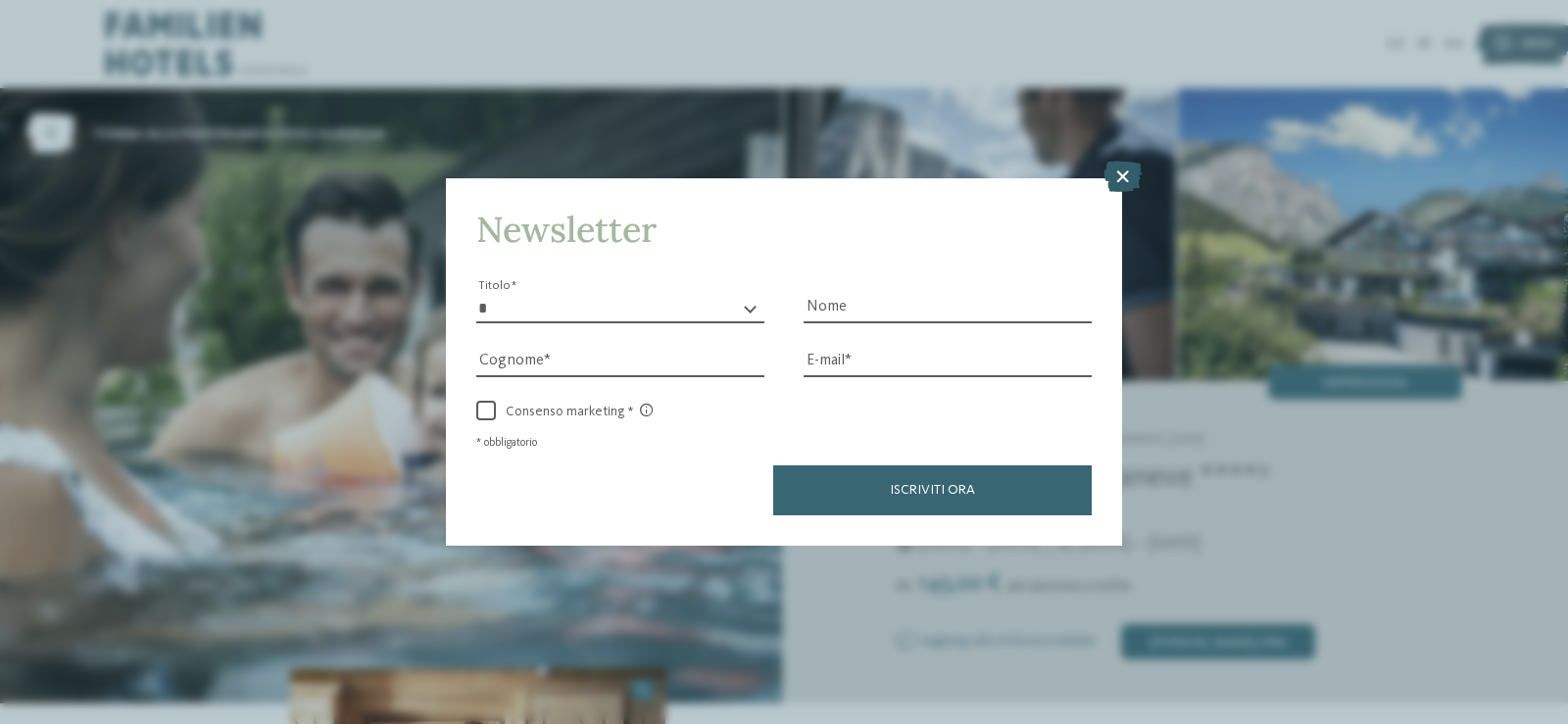
click at [1122, 179] on icon at bounding box center [1123, 176] width 39 height 32
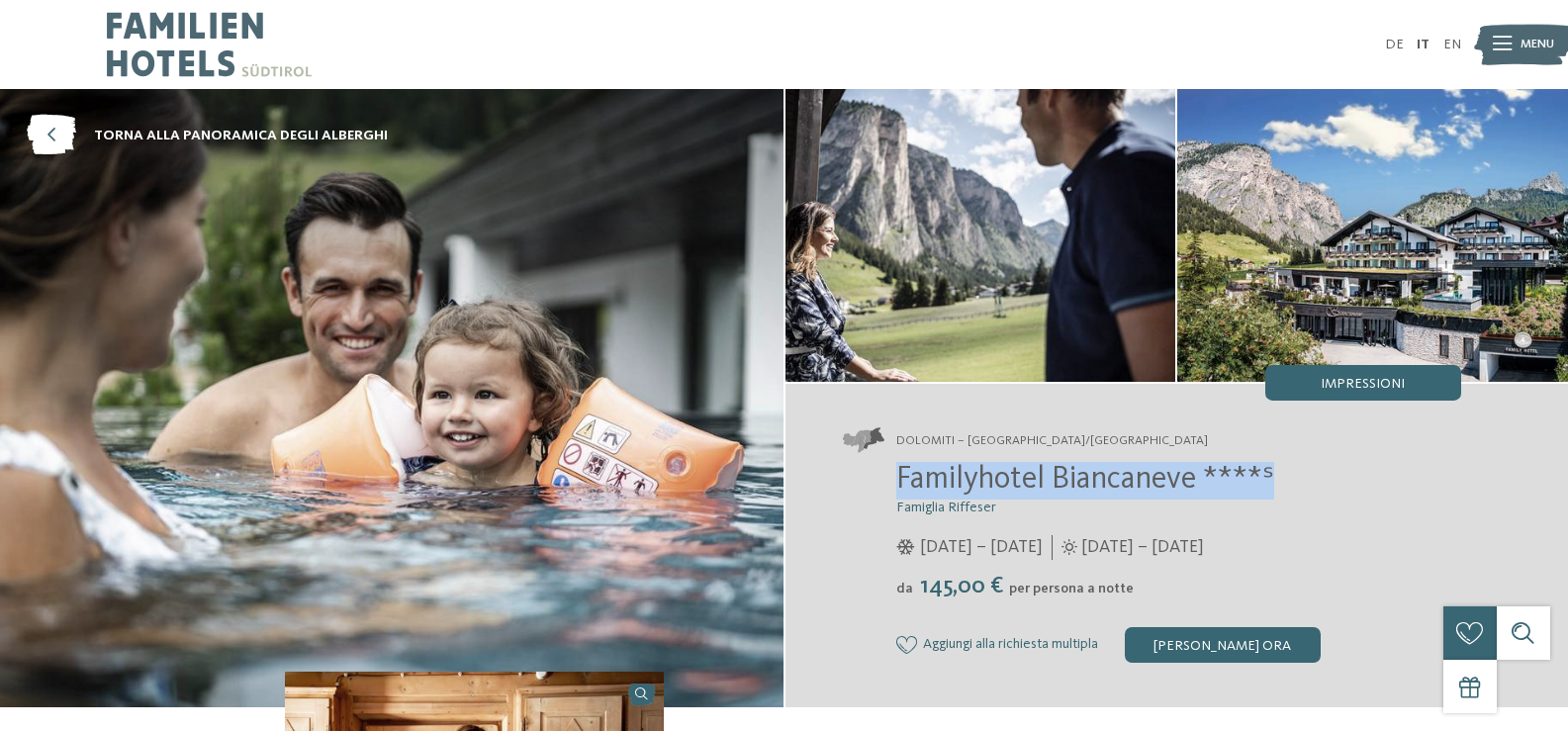
drag, startPoint x: 868, startPoint y: 471, endPoint x: 1300, endPoint y: 492, distance: 432.5
click at [1300, 492] on div "Familyhotel Biancaneve ****ˢ Famiglia Riffeser [DATE] – [DATE] da" at bounding box center [1152, 562] width 618 height 201
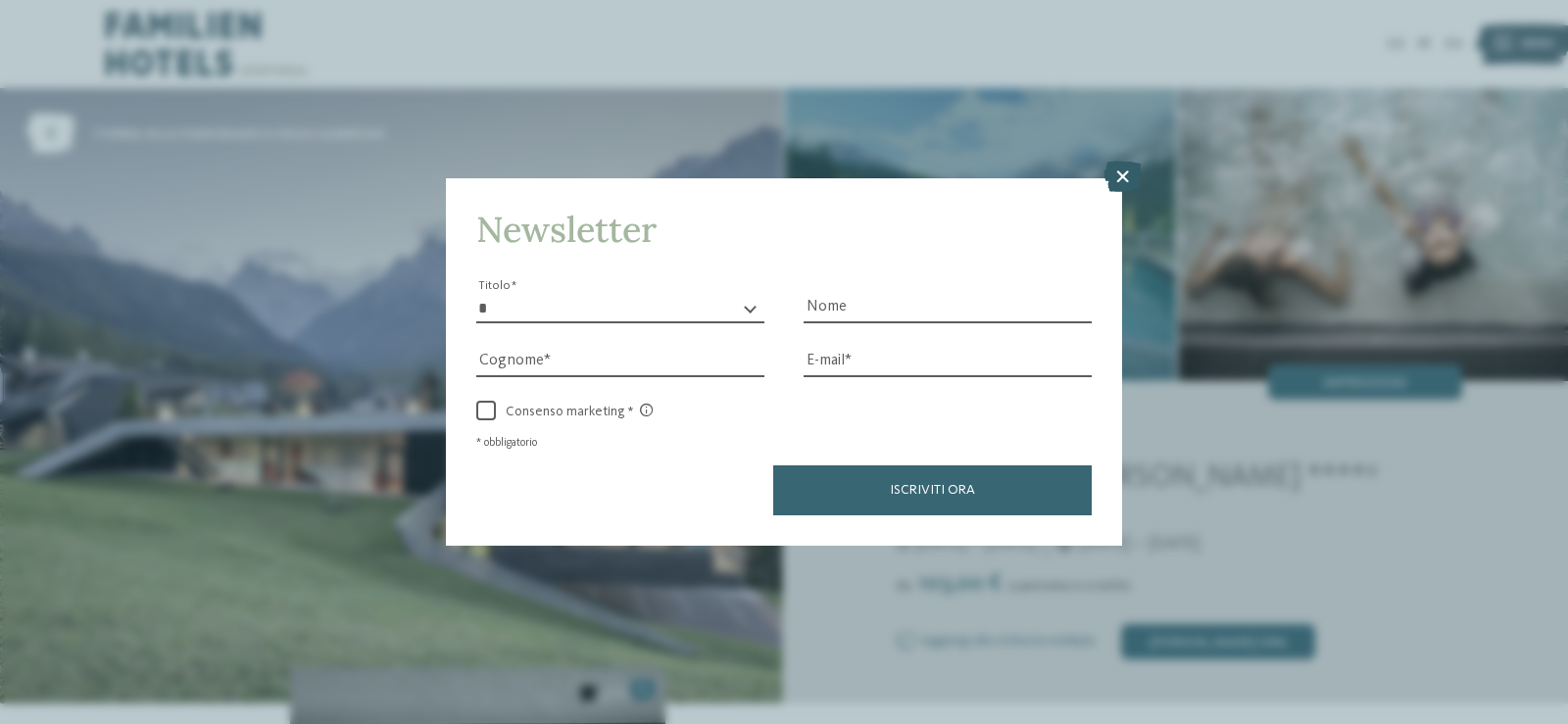
click at [1115, 176] on icon at bounding box center [1123, 176] width 39 height 32
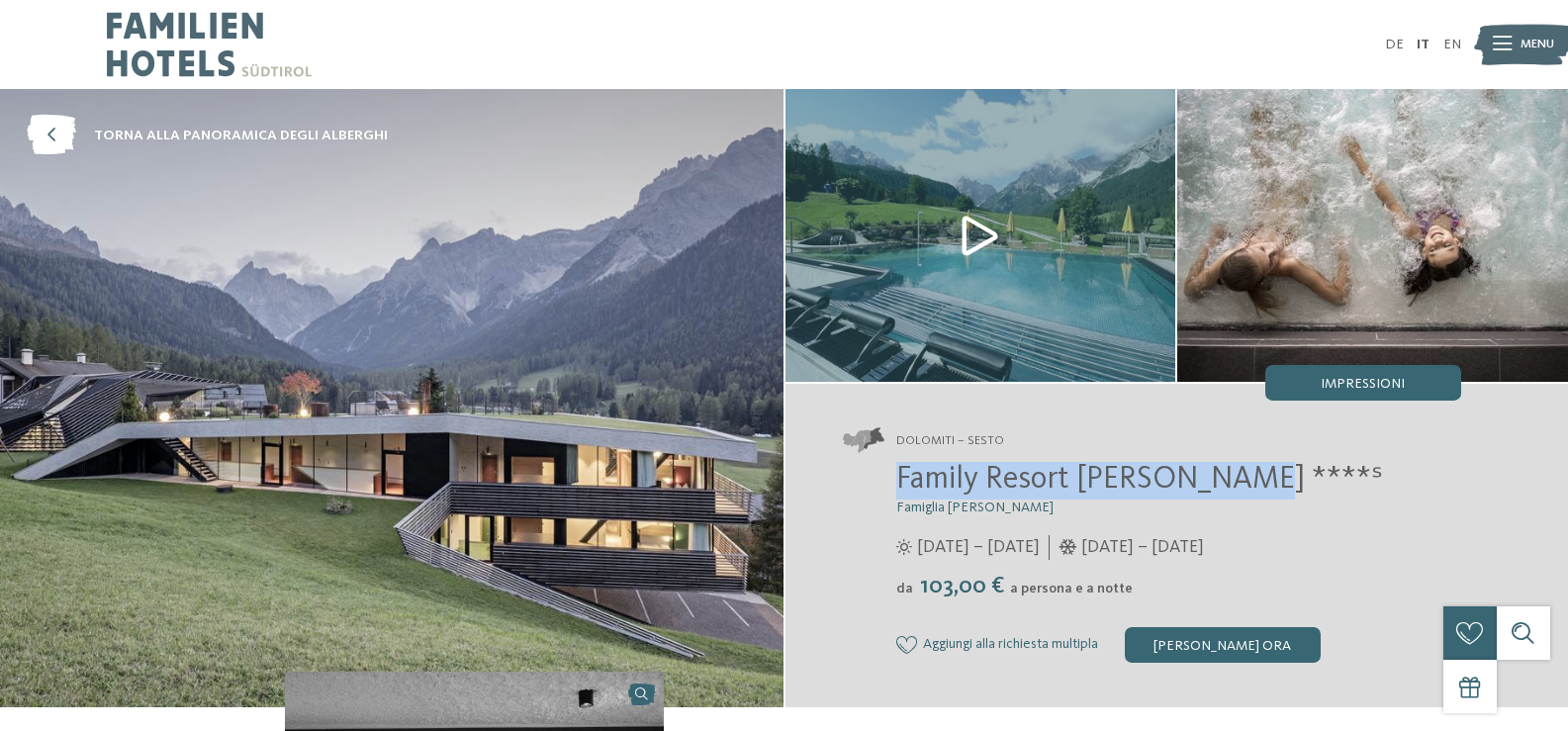
drag, startPoint x: 889, startPoint y: 475, endPoint x: 1297, endPoint y: 493, distance: 408.4
click at [1297, 493] on div "Family Resort Rainer ****ˢ Famiglia Rainer 25/05/2025 – 12/10/2025 da" at bounding box center [1152, 562] width 618 height 201
